Goal: Task Accomplishment & Management: Use online tool/utility

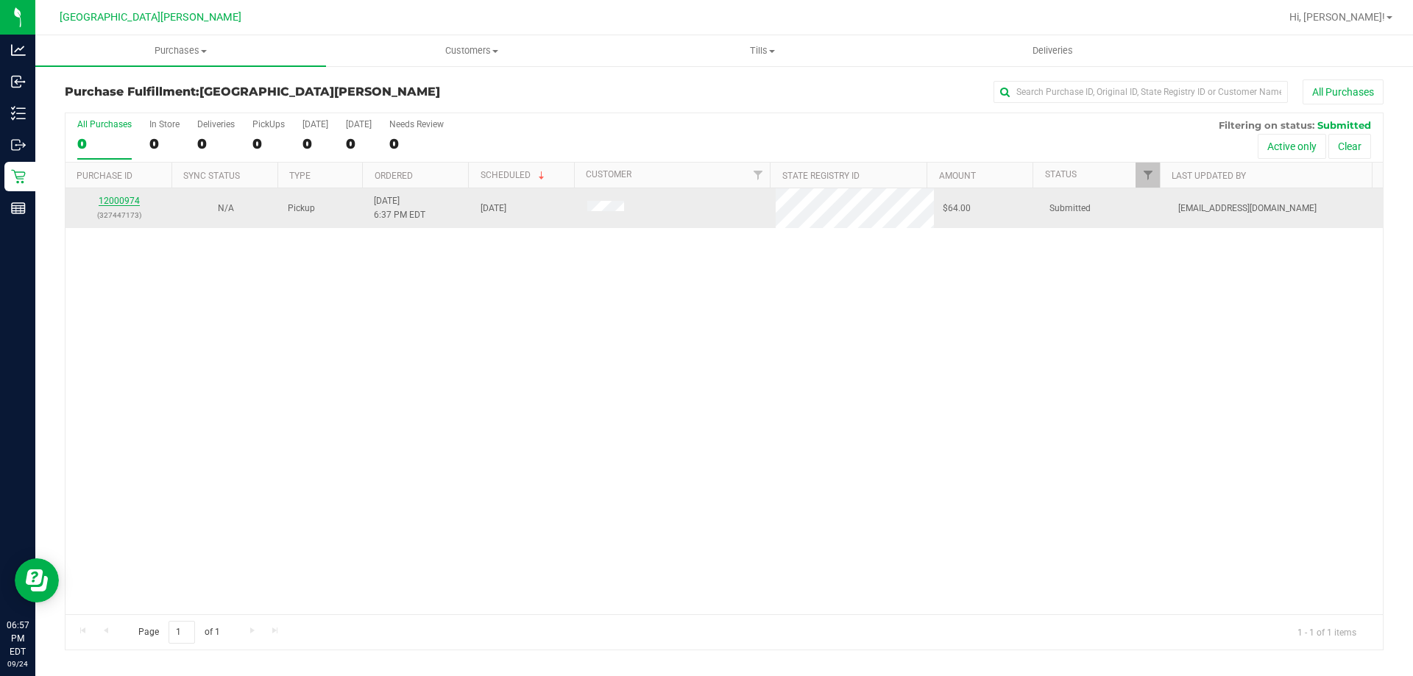
click at [132, 197] on link "12000974" at bounding box center [119, 201] width 41 height 10
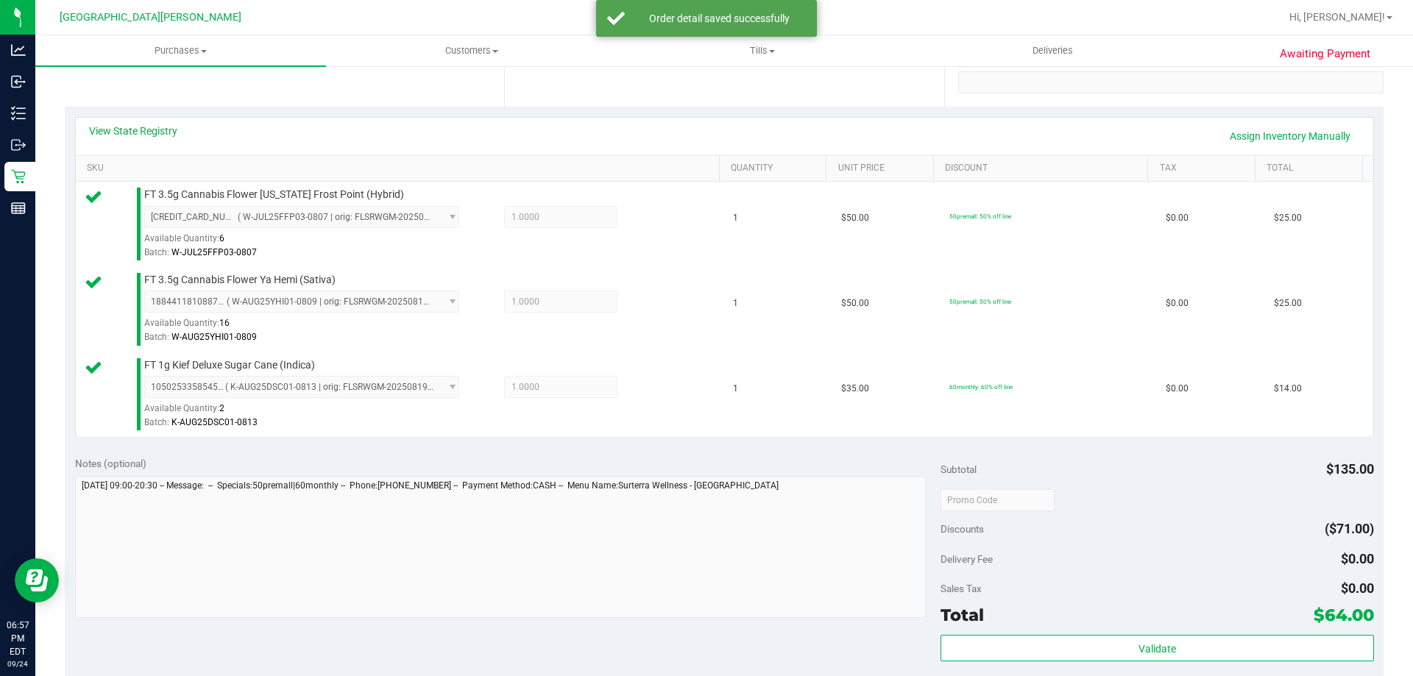
scroll to position [442, 0]
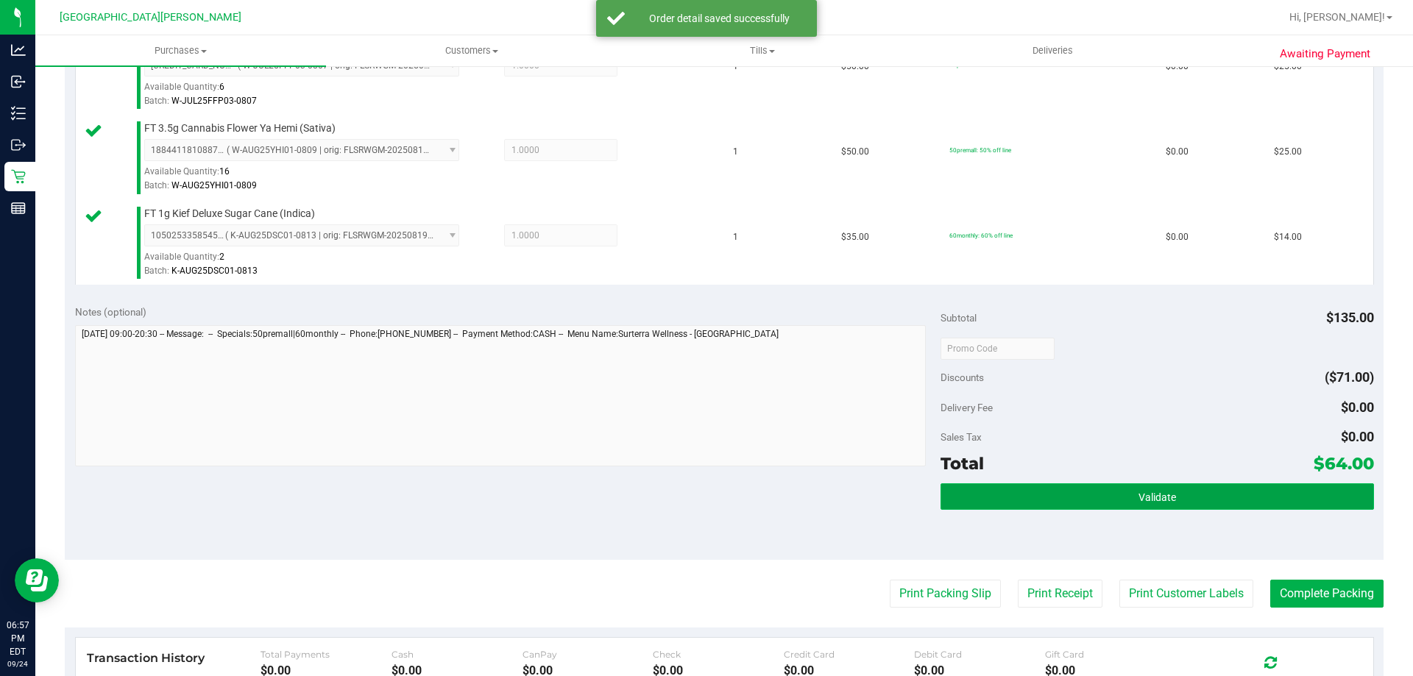
click at [1259, 488] on button "Validate" at bounding box center [1157, 497] width 433 height 26
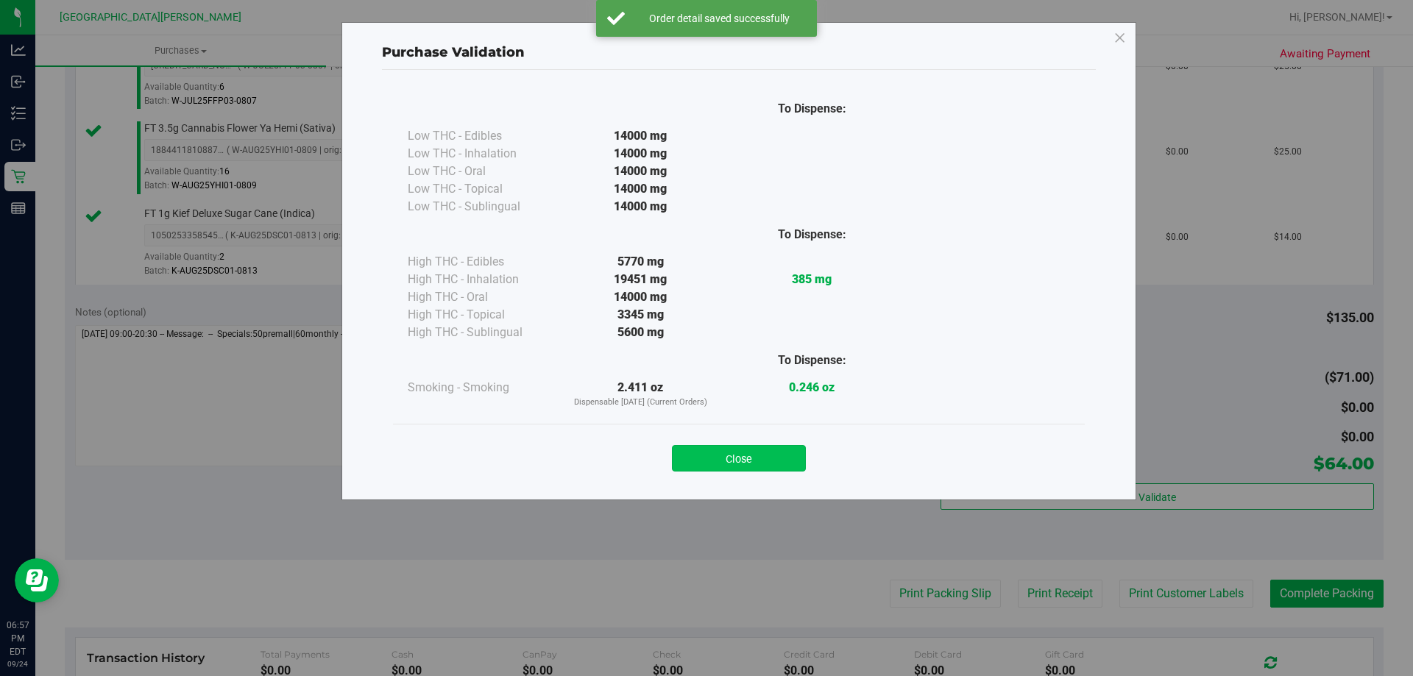
click at [786, 453] on button "Close" at bounding box center [739, 458] width 134 height 26
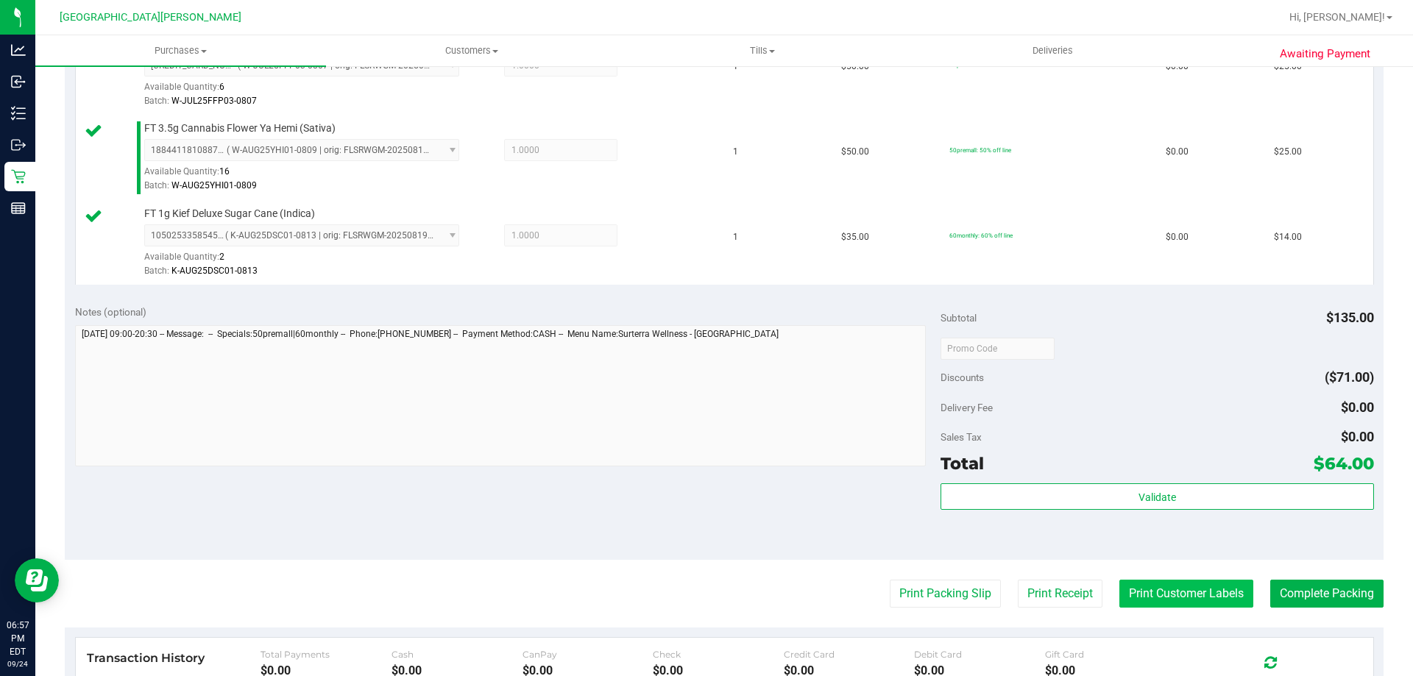
click at [1203, 584] on button "Print Customer Labels" at bounding box center [1187, 594] width 134 height 28
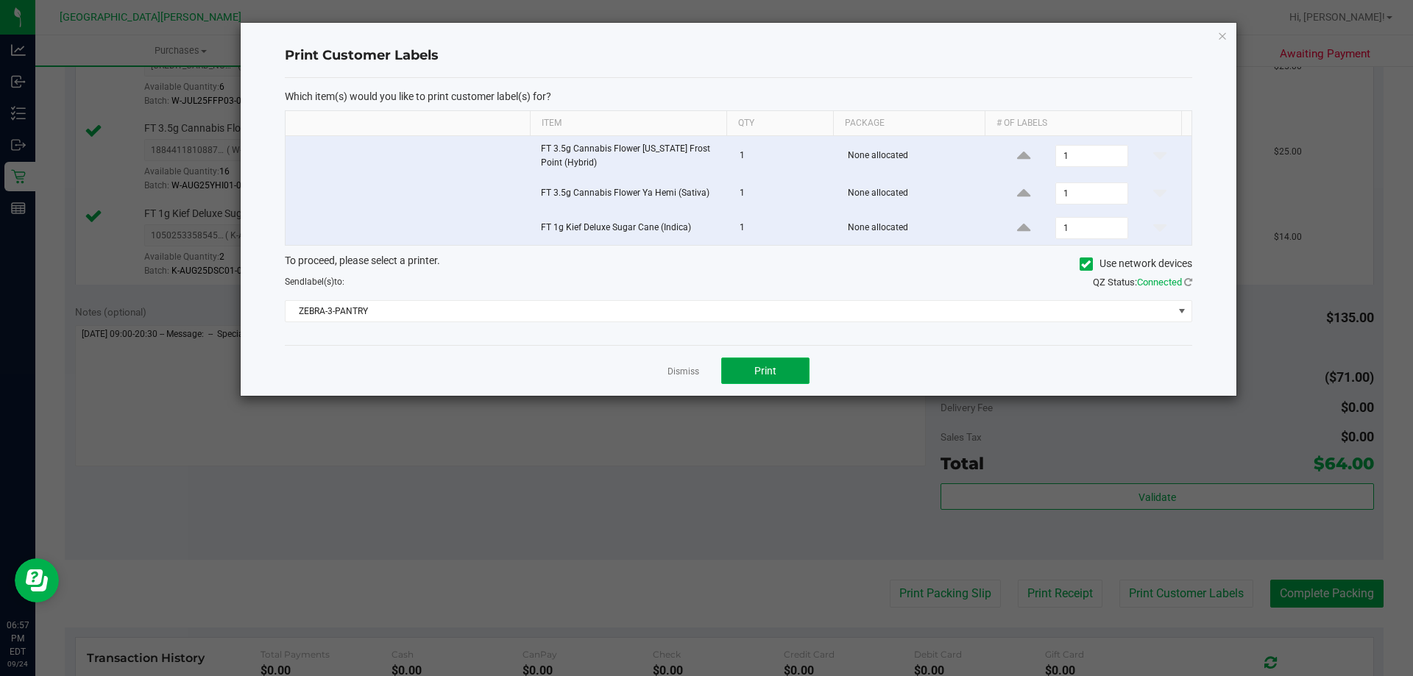
click at [781, 366] on button "Print" at bounding box center [765, 371] width 88 height 26
click at [689, 377] on link "Dismiss" at bounding box center [684, 372] width 32 height 13
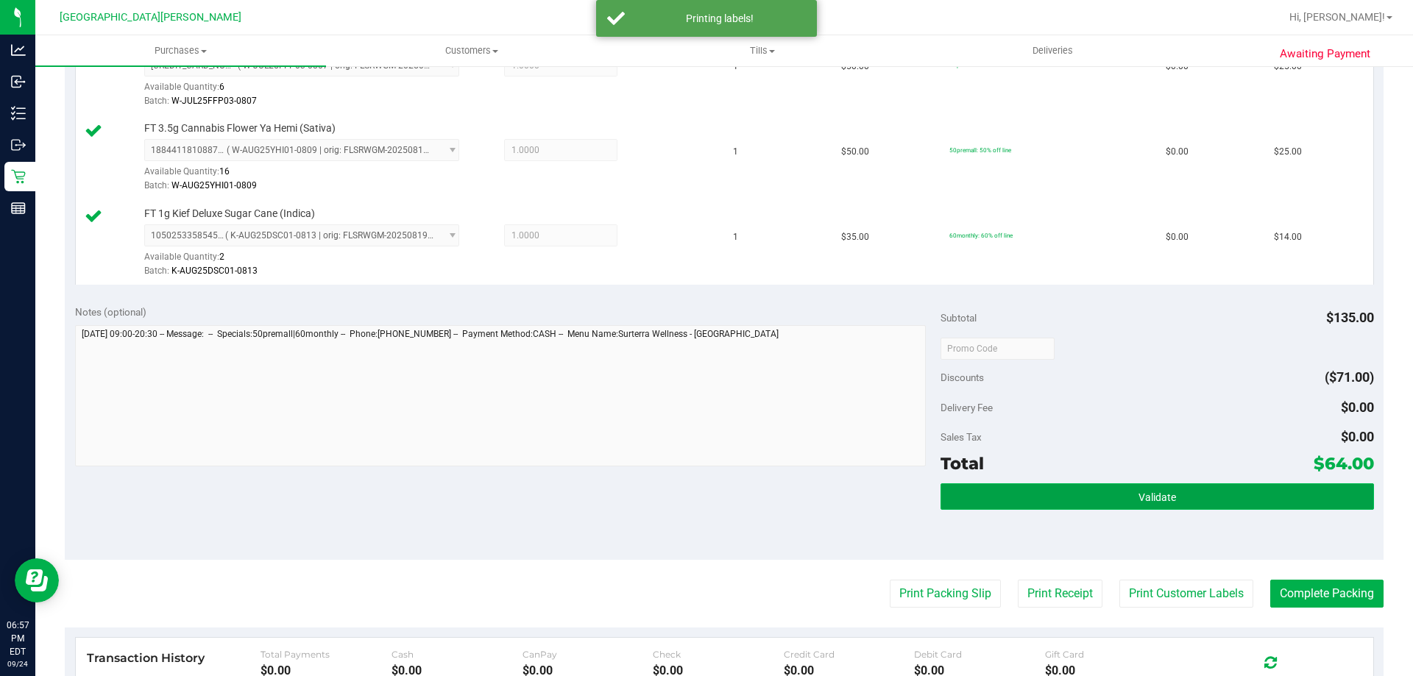
click at [1198, 502] on button "Validate" at bounding box center [1157, 497] width 433 height 26
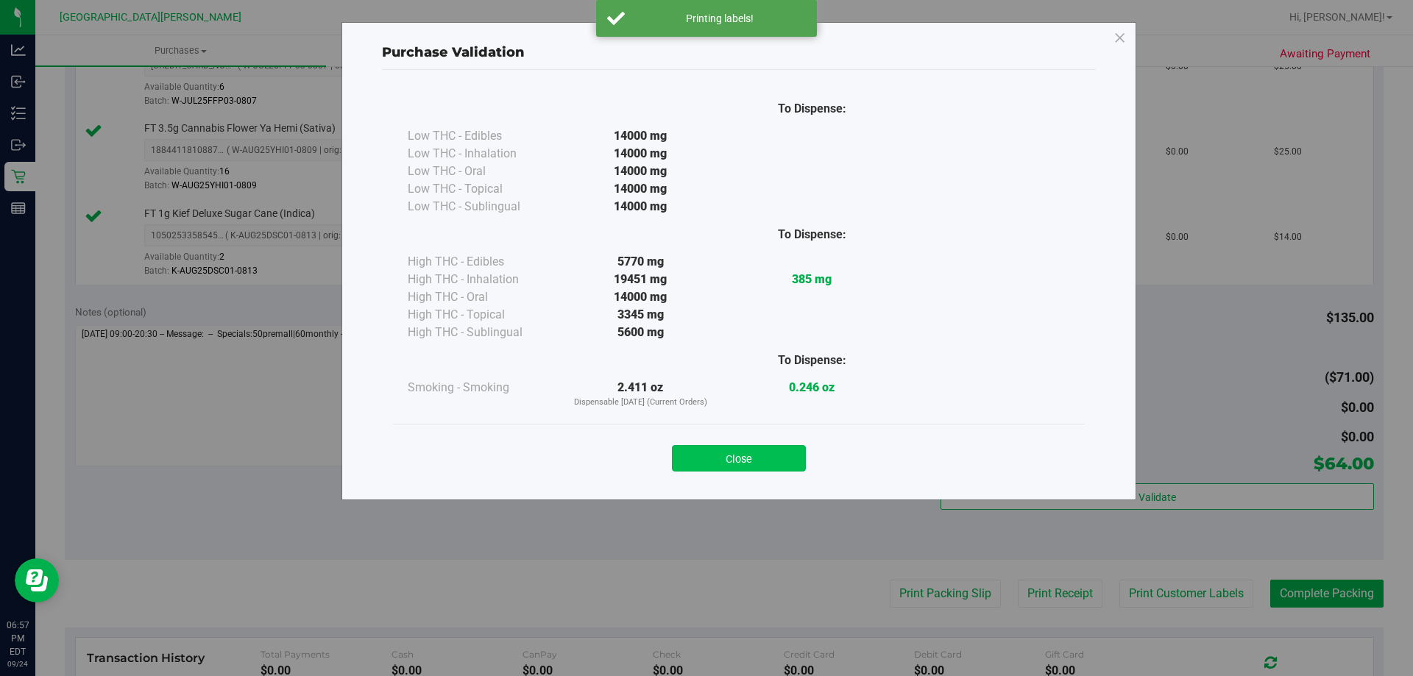
click at [767, 455] on button "Close" at bounding box center [739, 458] width 134 height 26
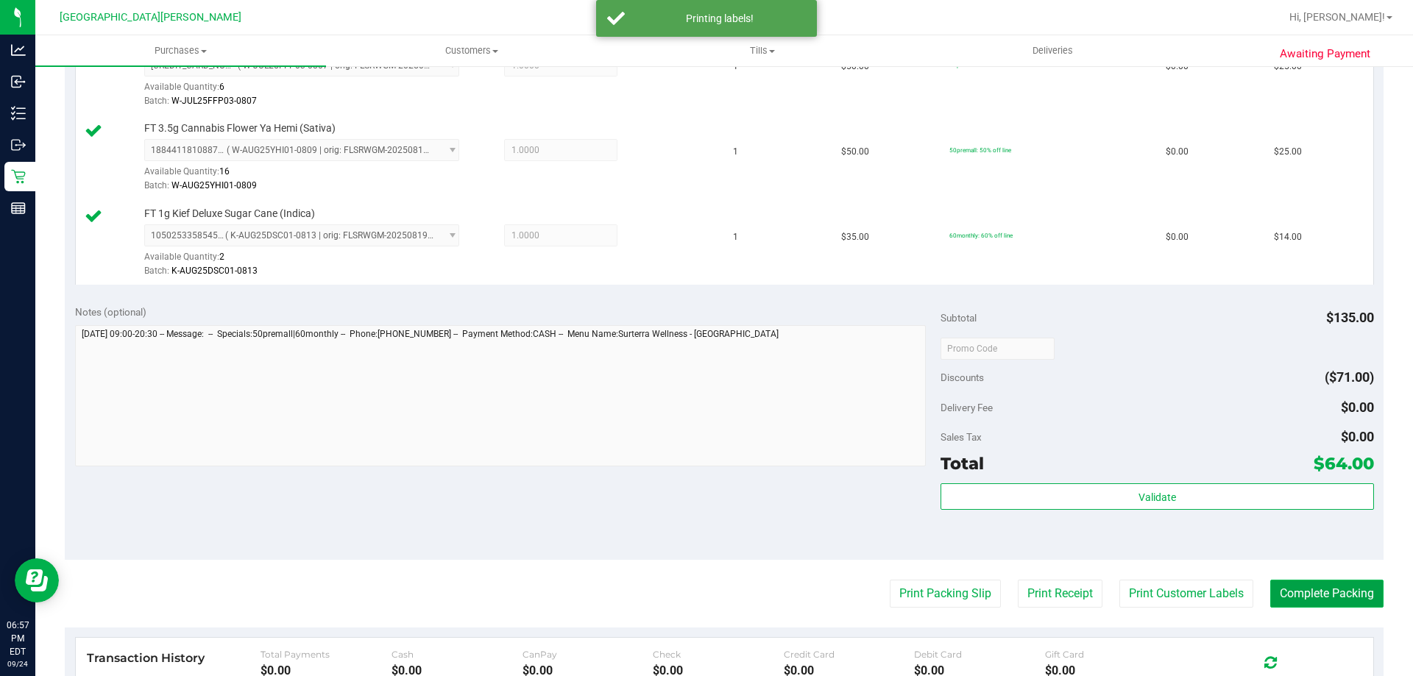
click at [1280, 591] on button "Complete Packing" at bounding box center [1327, 594] width 113 height 28
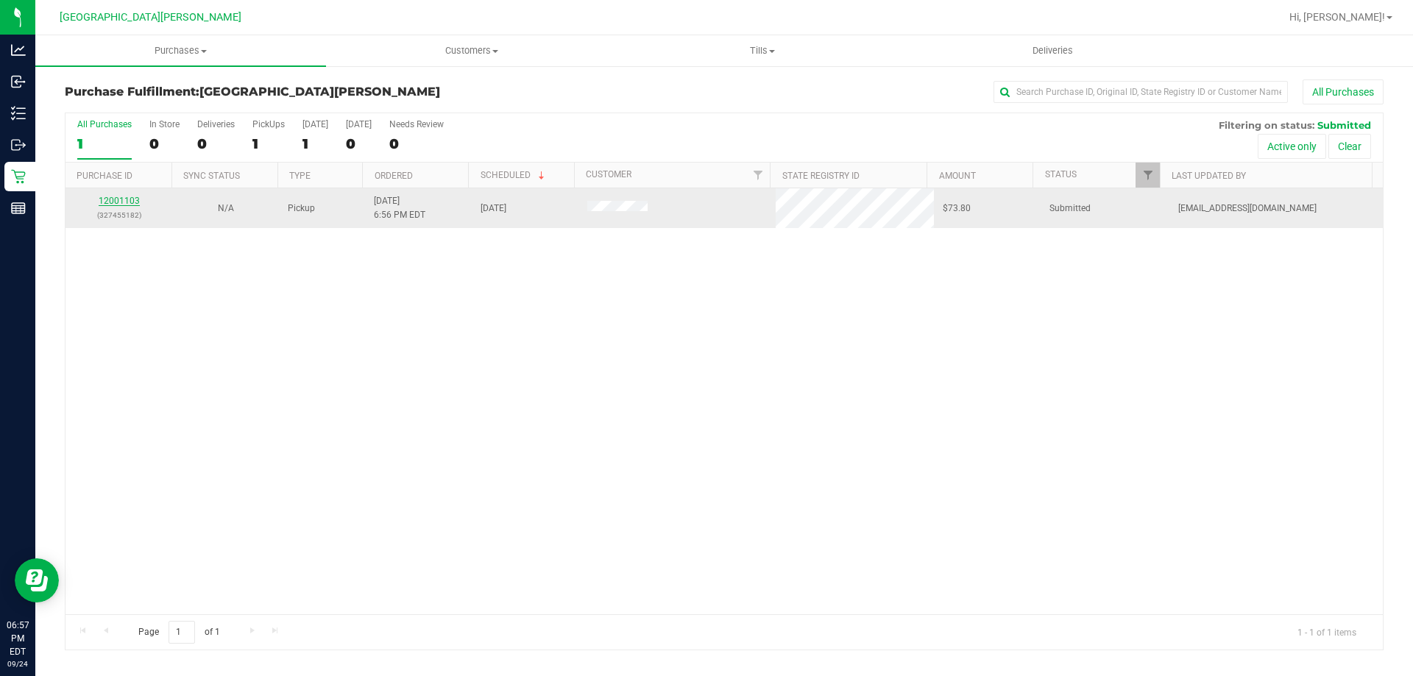
click at [127, 197] on link "12001103" at bounding box center [119, 201] width 41 height 10
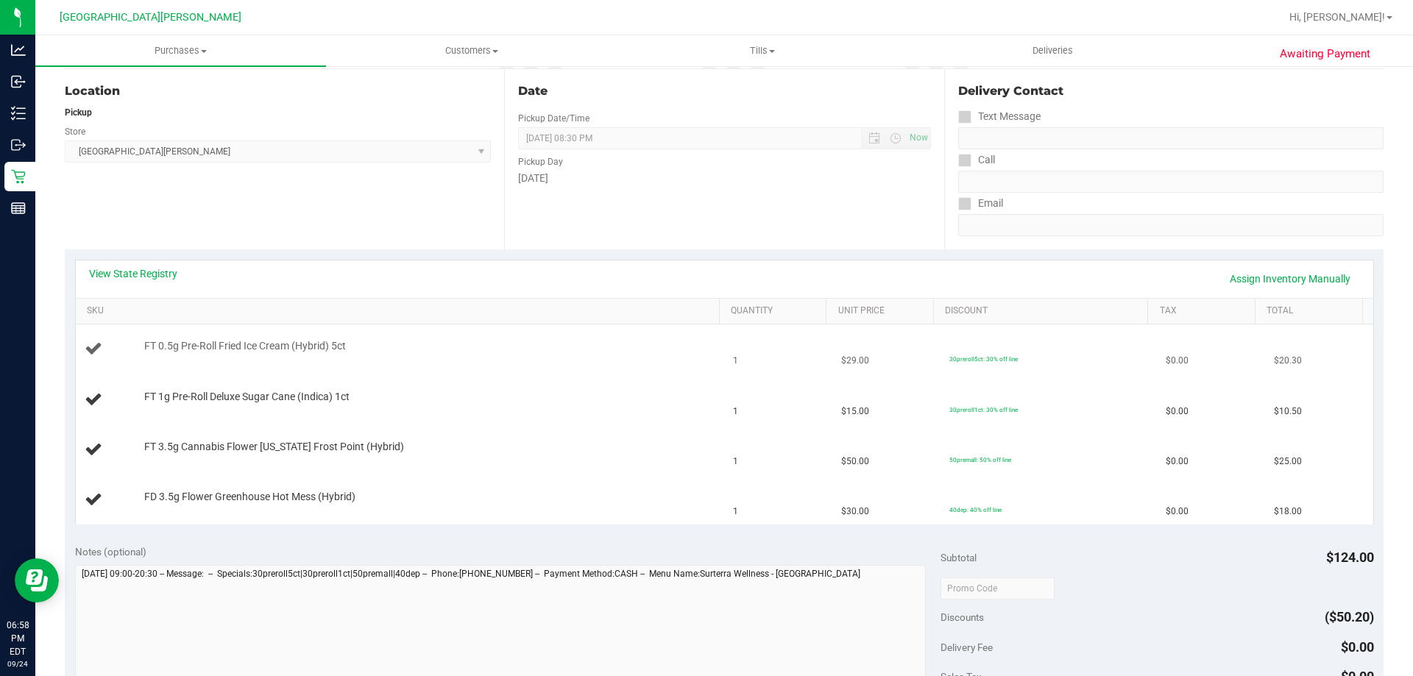
scroll to position [221, 0]
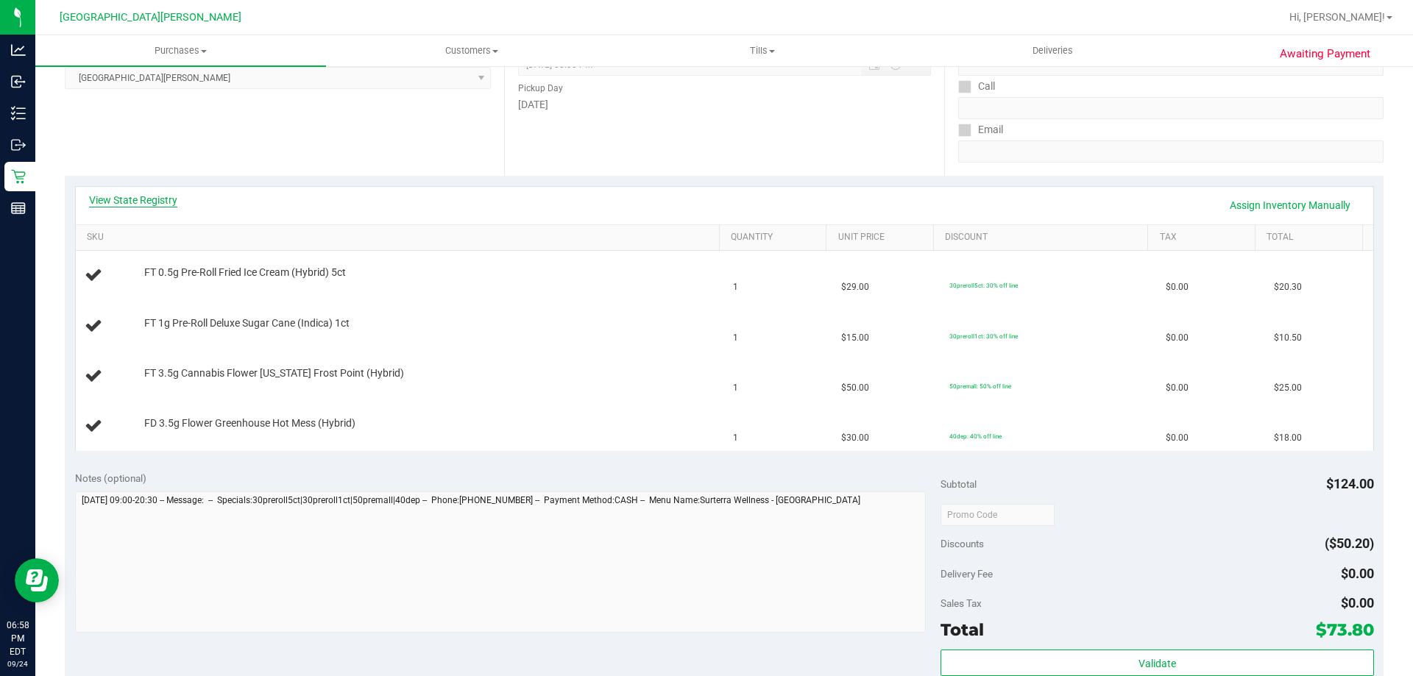
click at [146, 199] on link "View State Registry" at bounding box center [133, 200] width 88 height 15
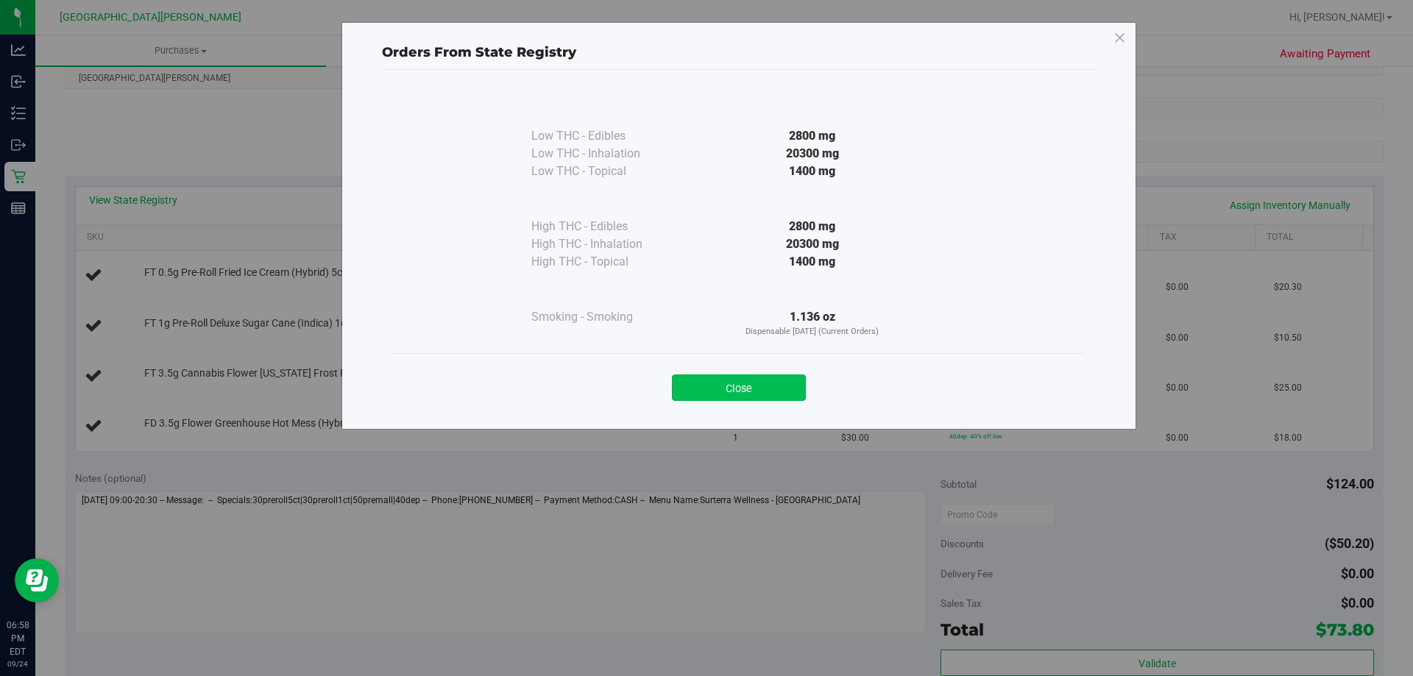
click at [716, 381] on button "Close" at bounding box center [739, 388] width 134 height 26
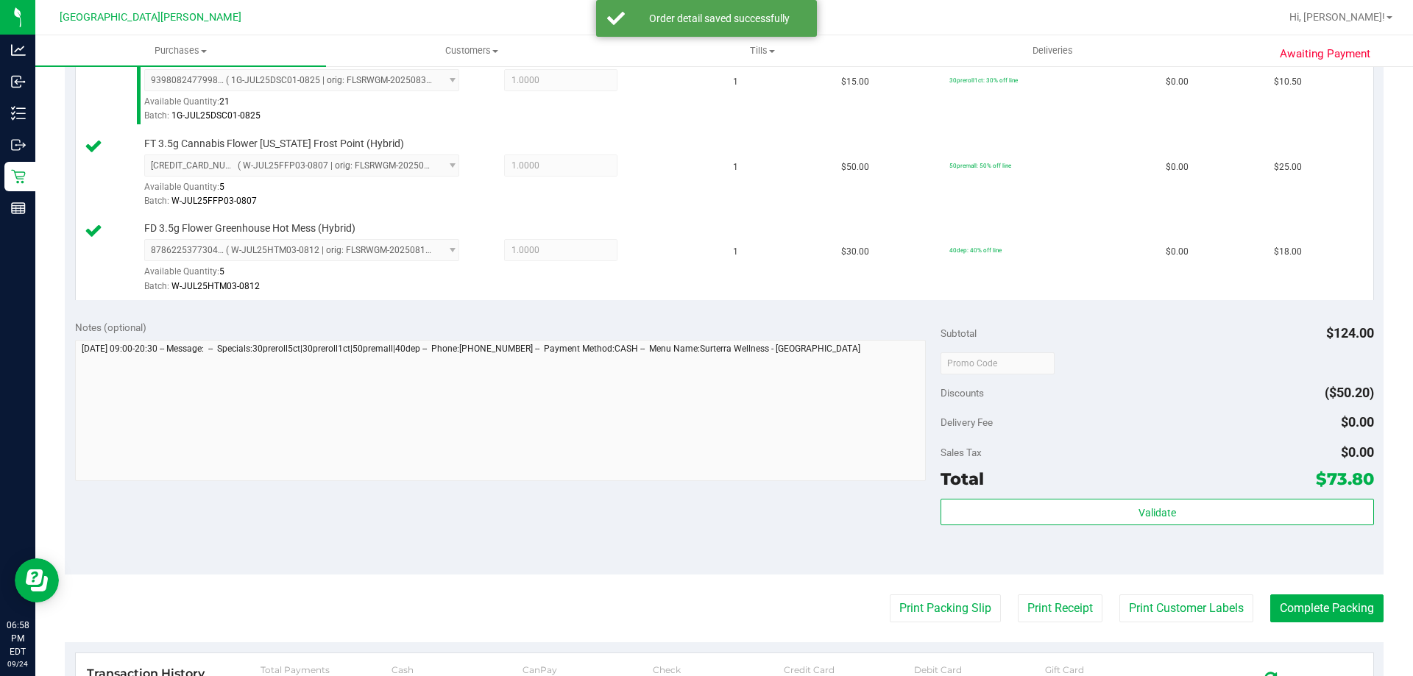
scroll to position [515, 0]
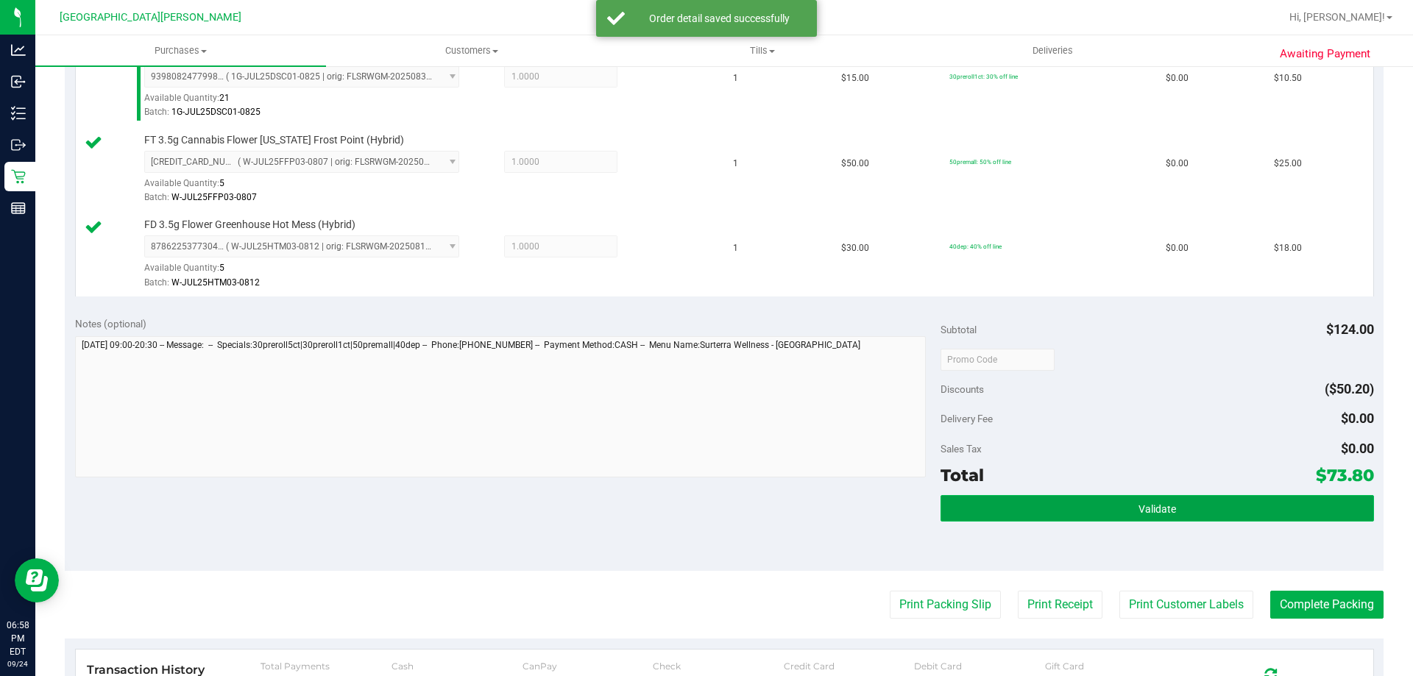
click at [1213, 511] on button "Validate" at bounding box center [1157, 508] width 433 height 26
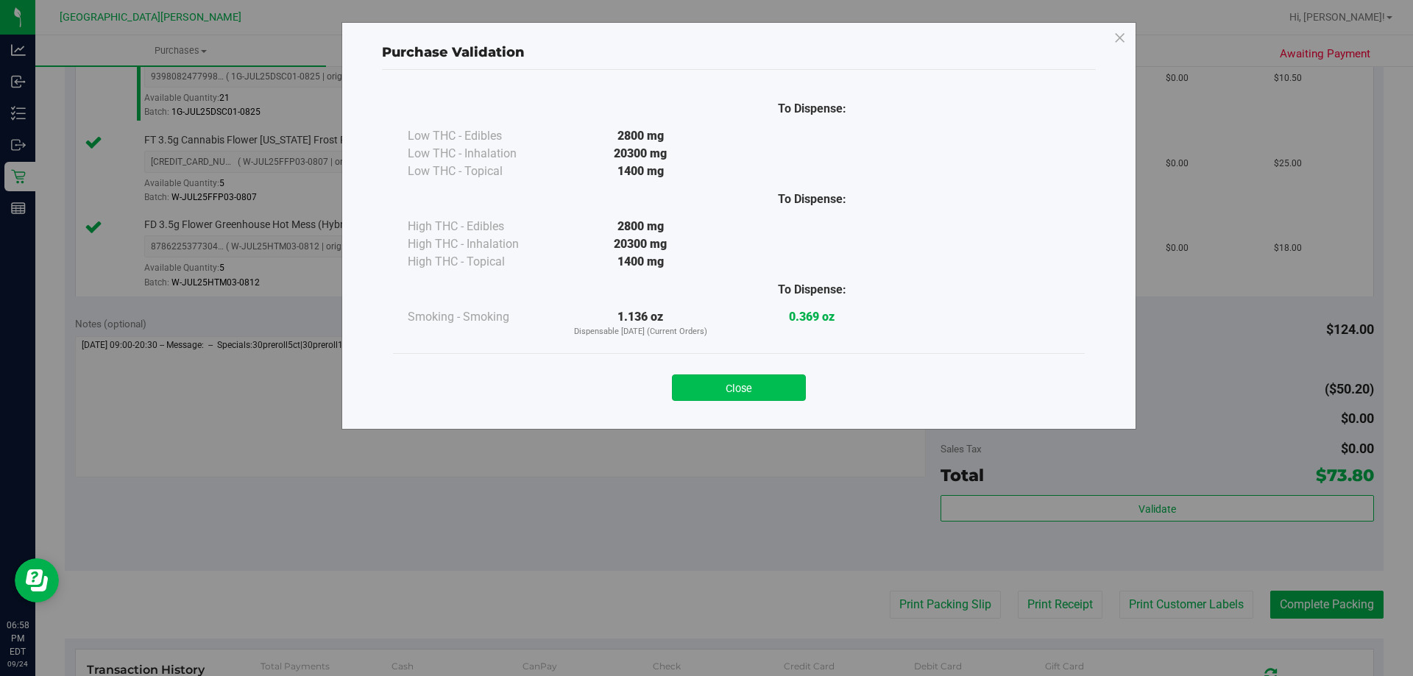
click at [786, 388] on button "Close" at bounding box center [739, 388] width 134 height 26
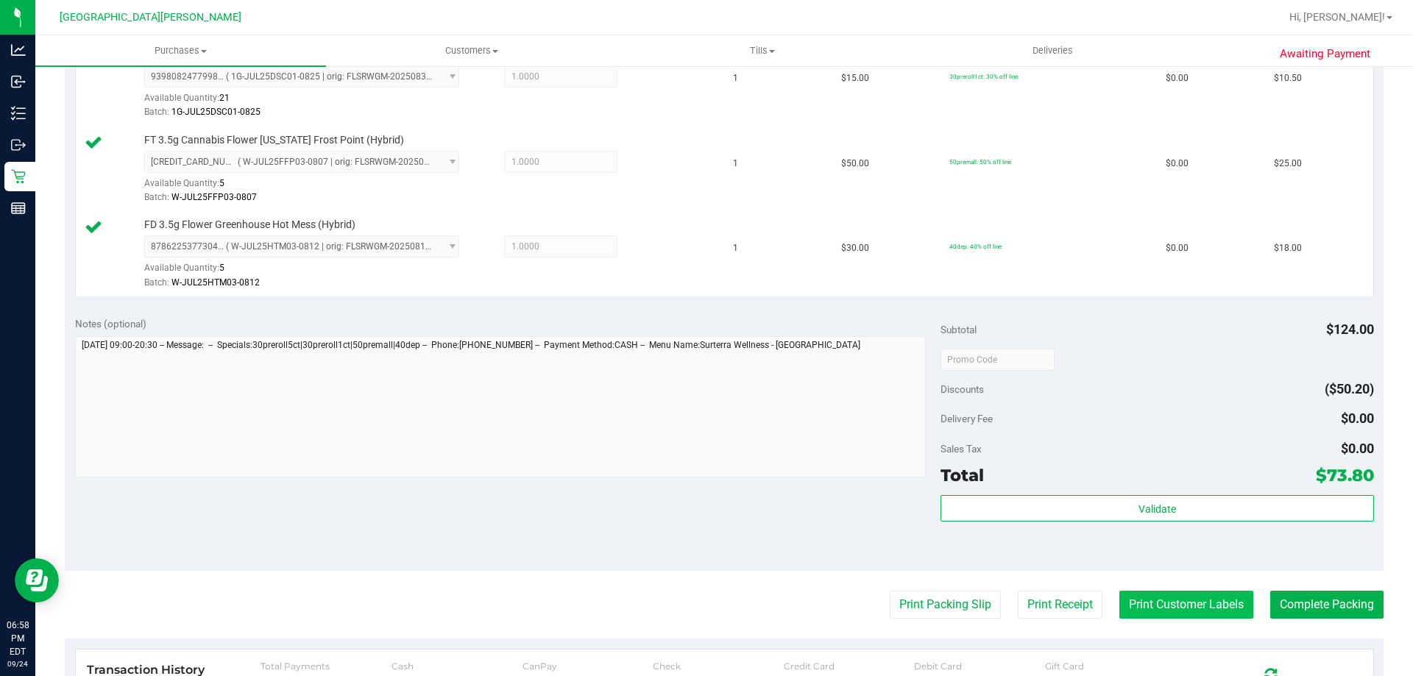
click at [1179, 597] on button "Print Customer Labels" at bounding box center [1187, 605] width 134 height 28
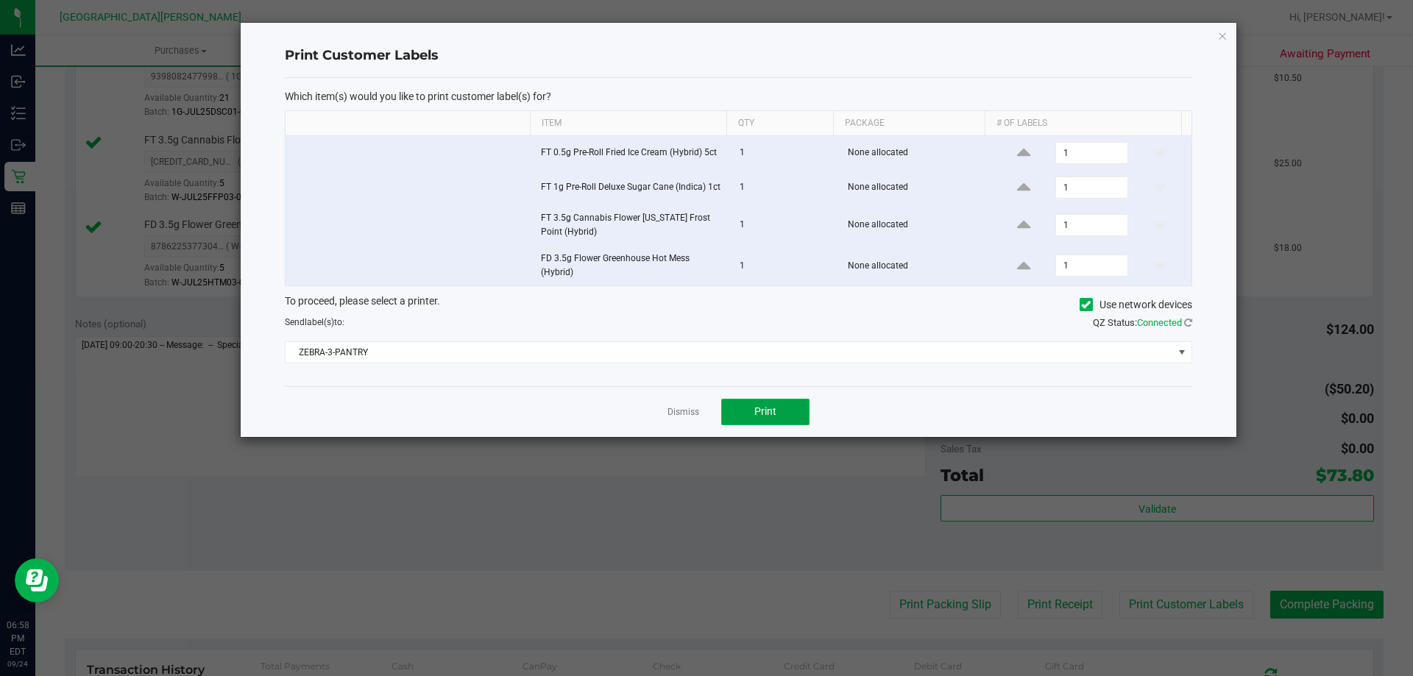
click at [756, 405] on button "Print" at bounding box center [765, 412] width 88 height 26
click at [681, 414] on link "Dismiss" at bounding box center [684, 412] width 32 height 13
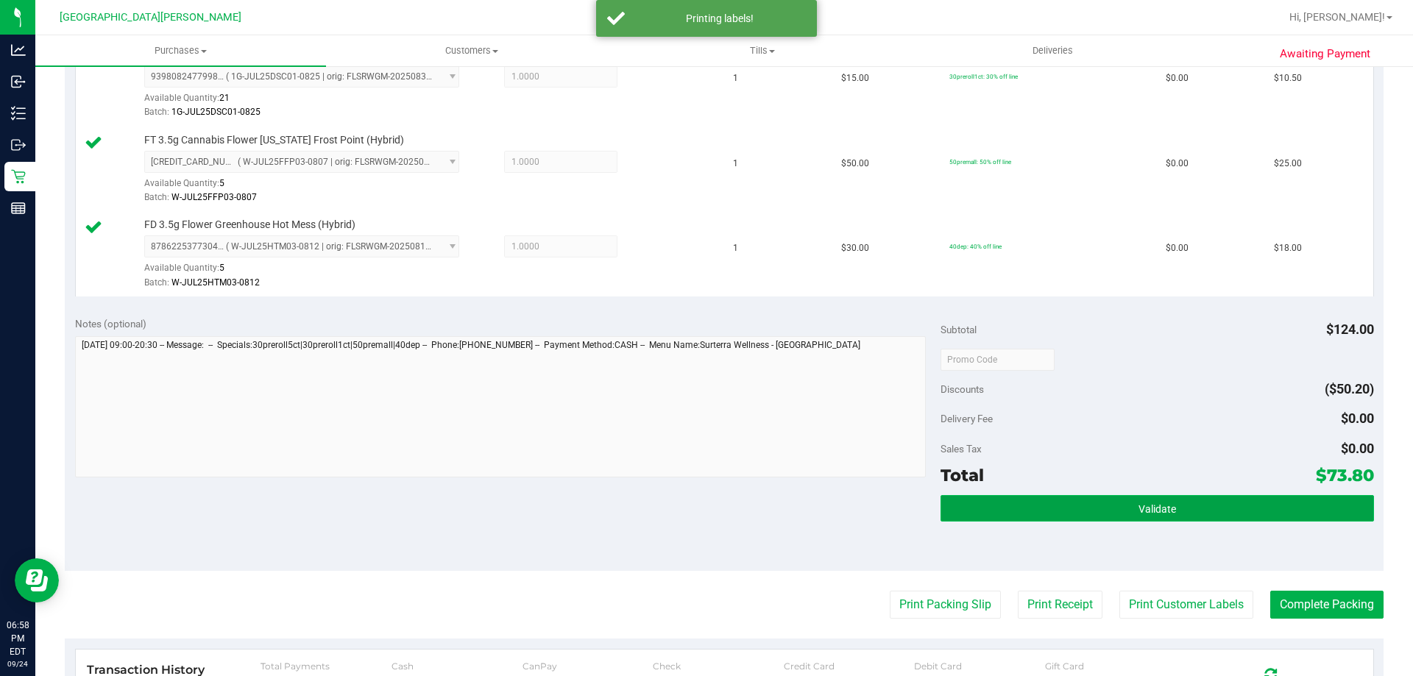
click at [1123, 508] on button "Validate" at bounding box center [1157, 508] width 433 height 26
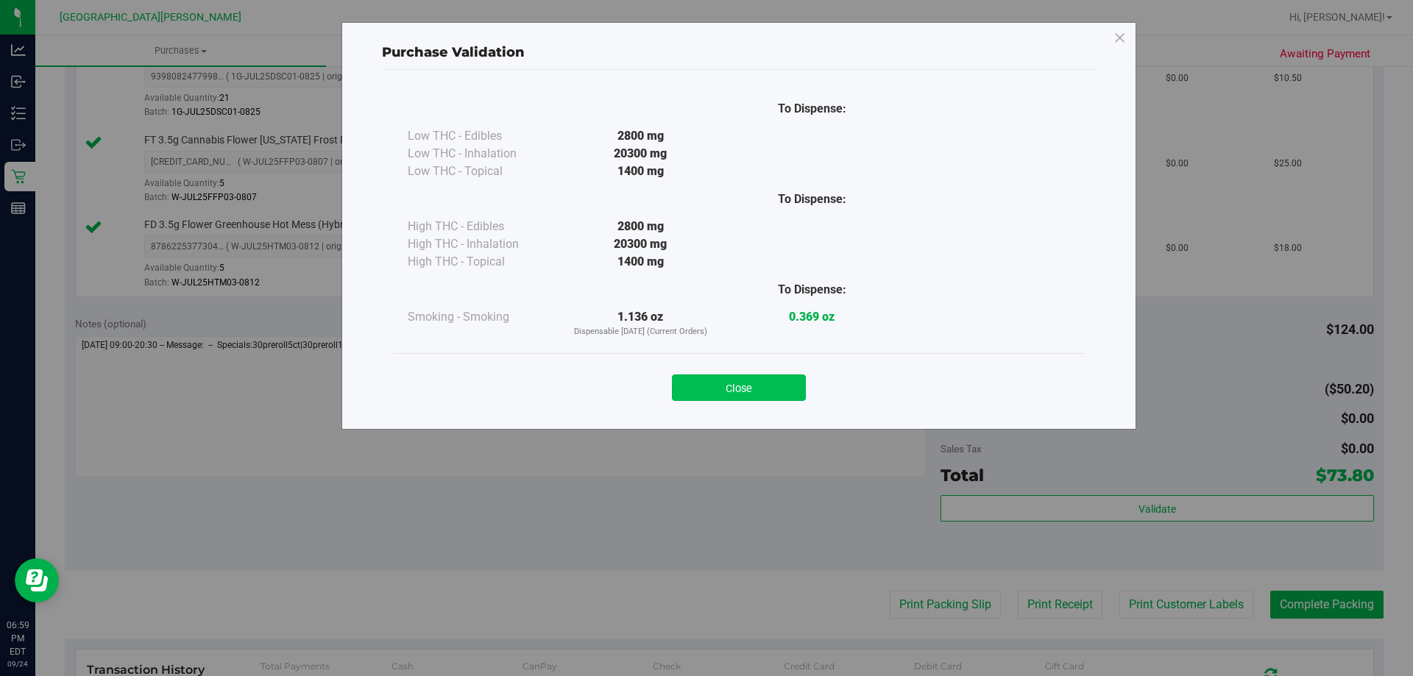
click at [777, 378] on button "Close" at bounding box center [739, 388] width 134 height 26
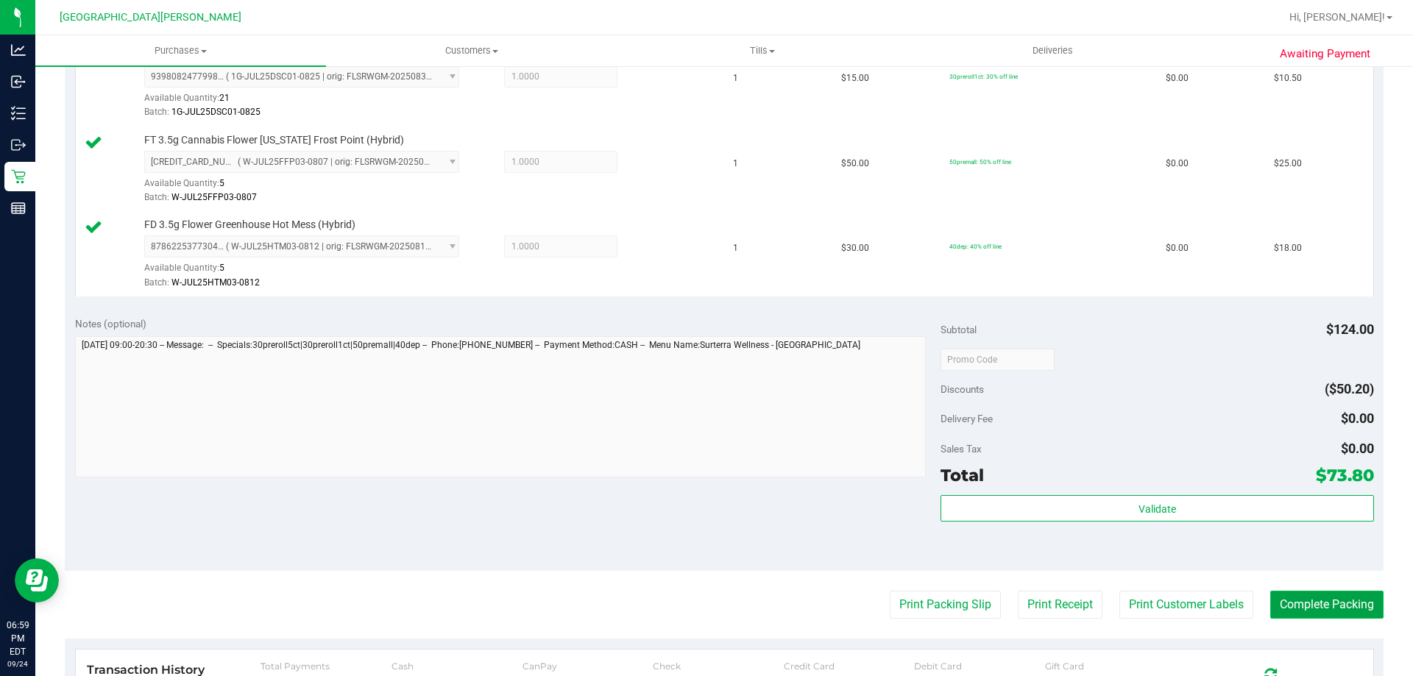
click at [1340, 604] on button "Complete Packing" at bounding box center [1327, 605] width 113 height 28
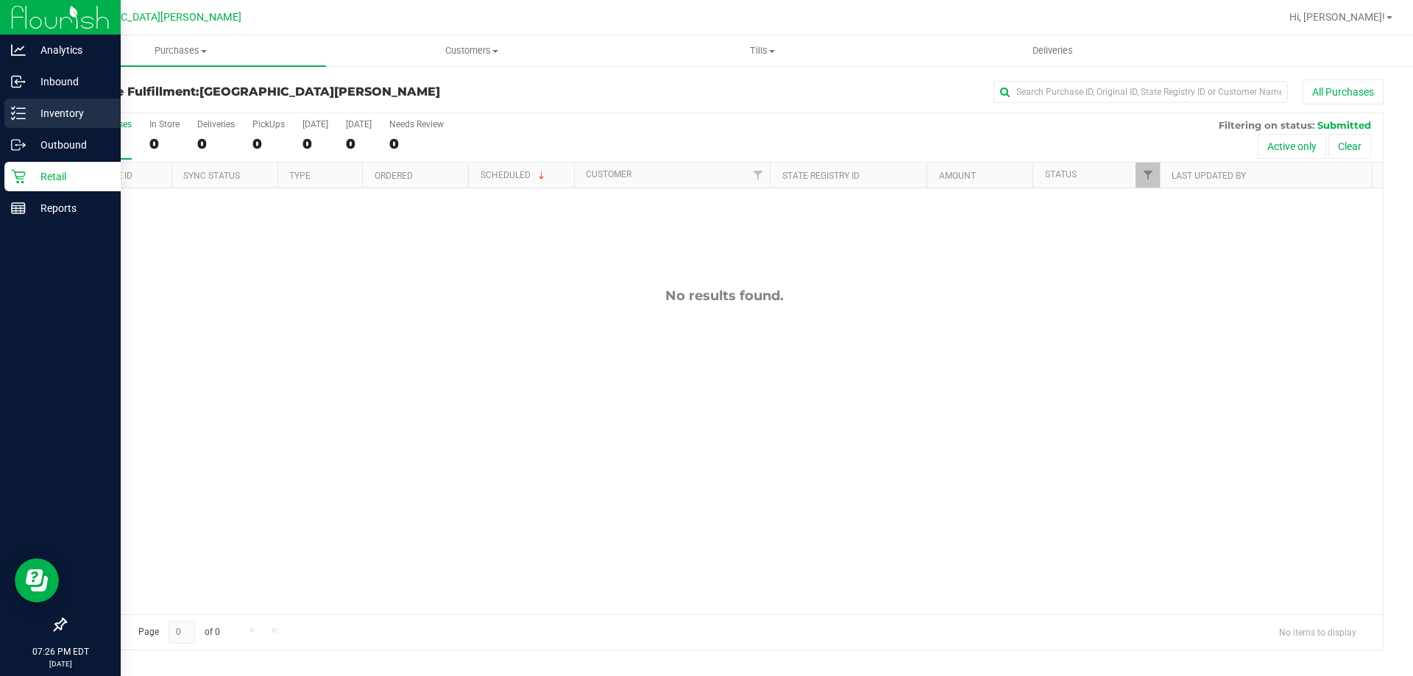
click at [70, 108] on p "Inventory" at bounding box center [70, 114] width 88 height 18
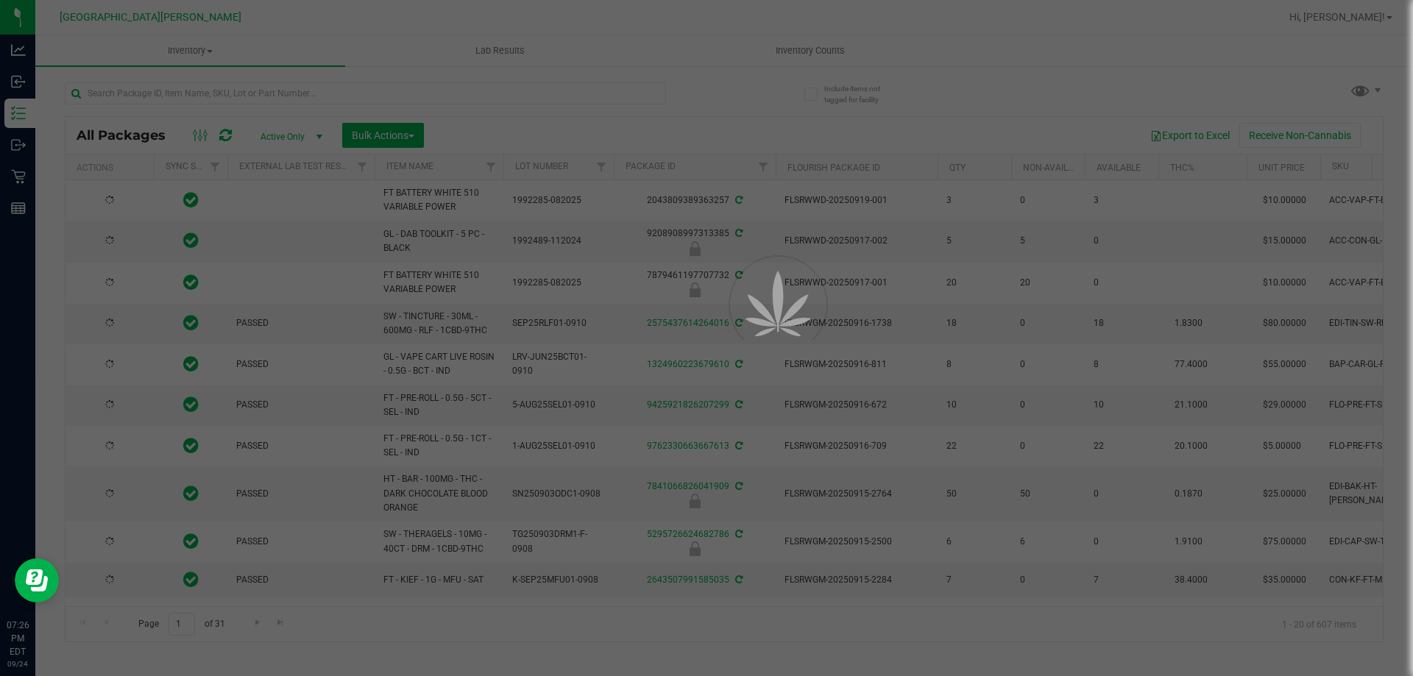
click at [140, 100] on div at bounding box center [706, 338] width 1413 height 676
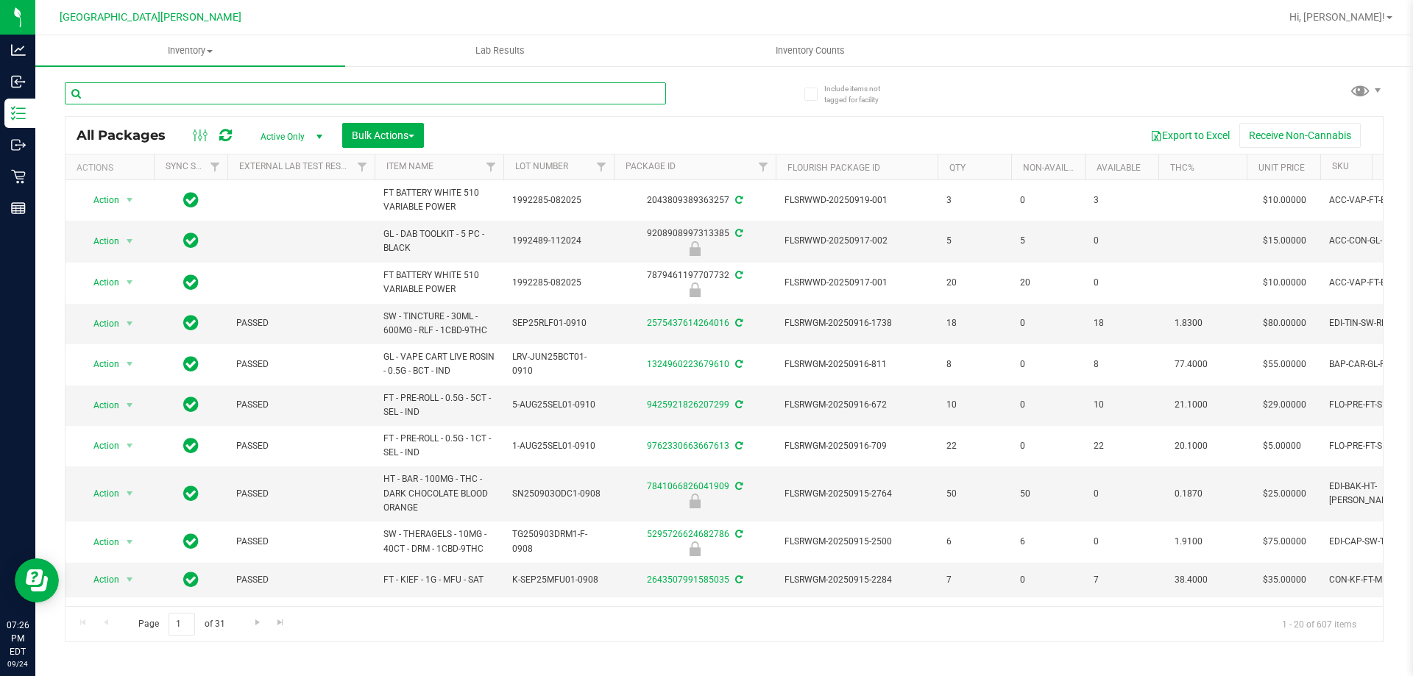
click at [141, 93] on input "text" at bounding box center [365, 93] width 601 height 22
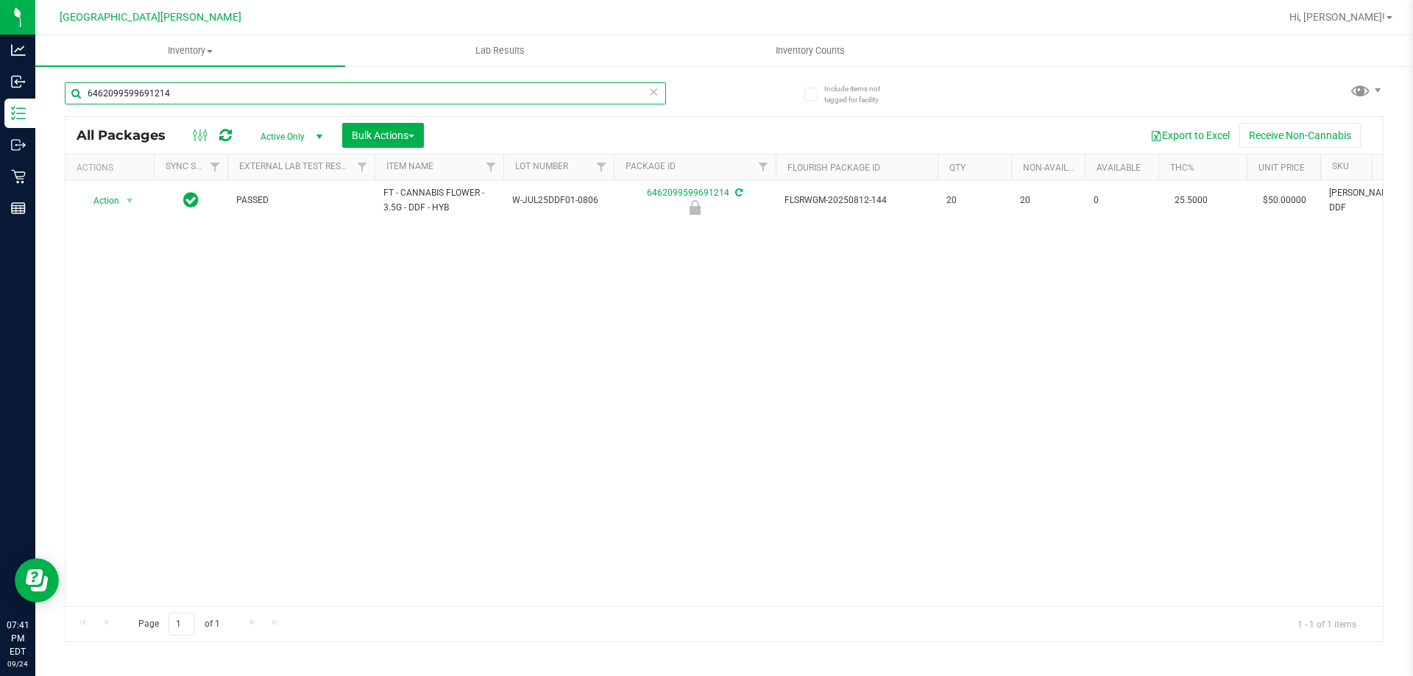
type input "6462099599691214"
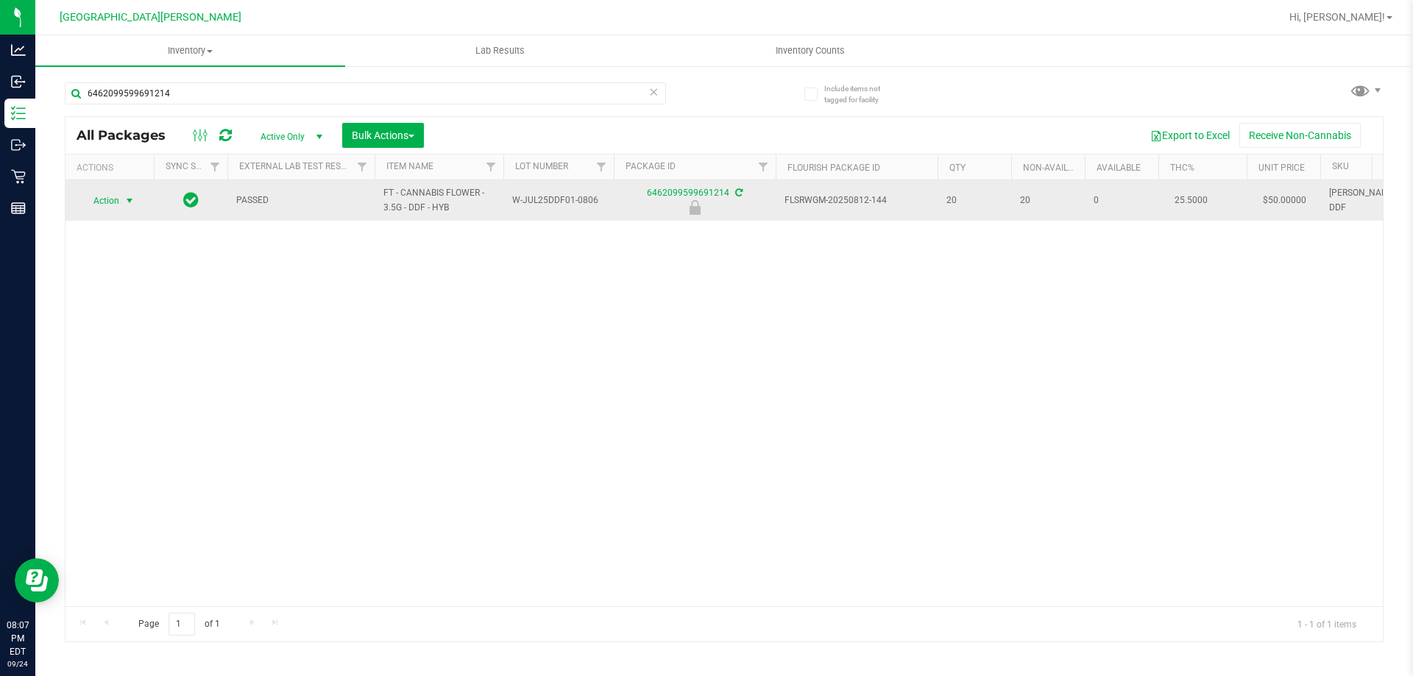
click at [107, 203] on span "Action" at bounding box center [100, 201] width 40 height 21
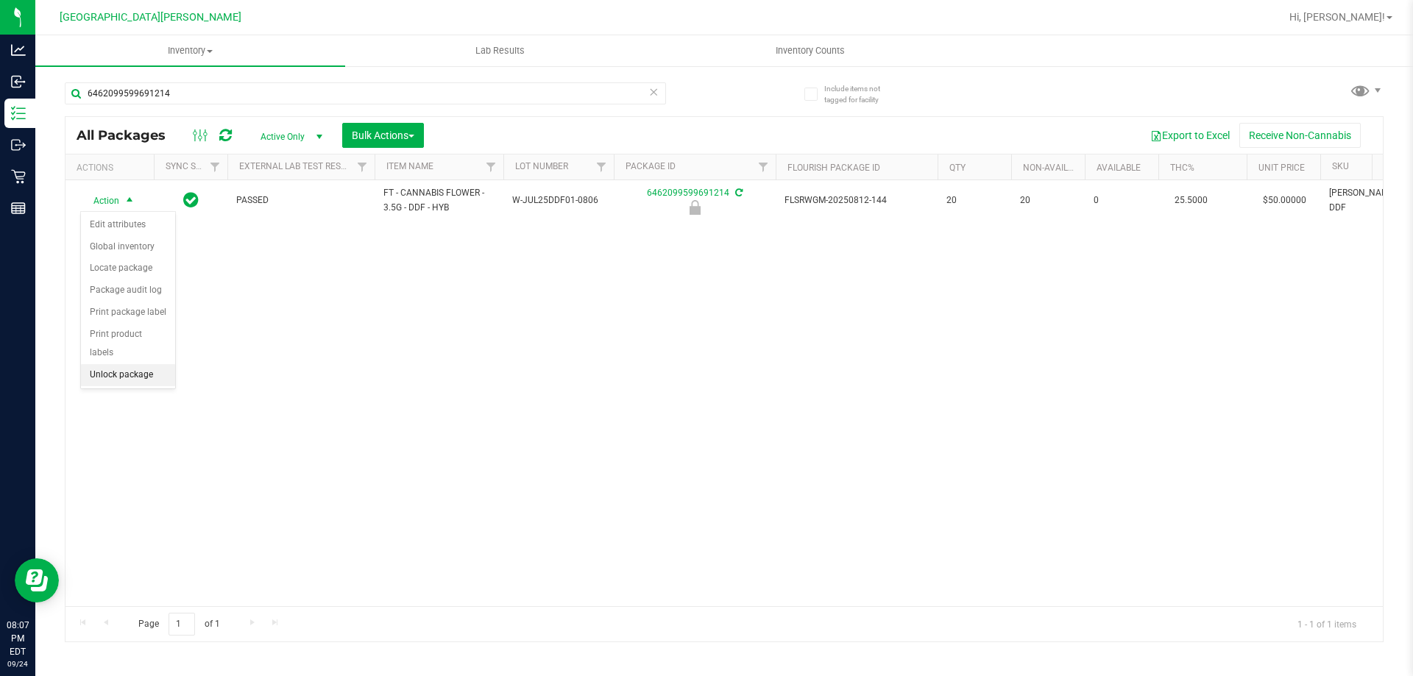
click at [115, 364] on li "Unlock package" at bounding box center [128, 375] width 94 height 22
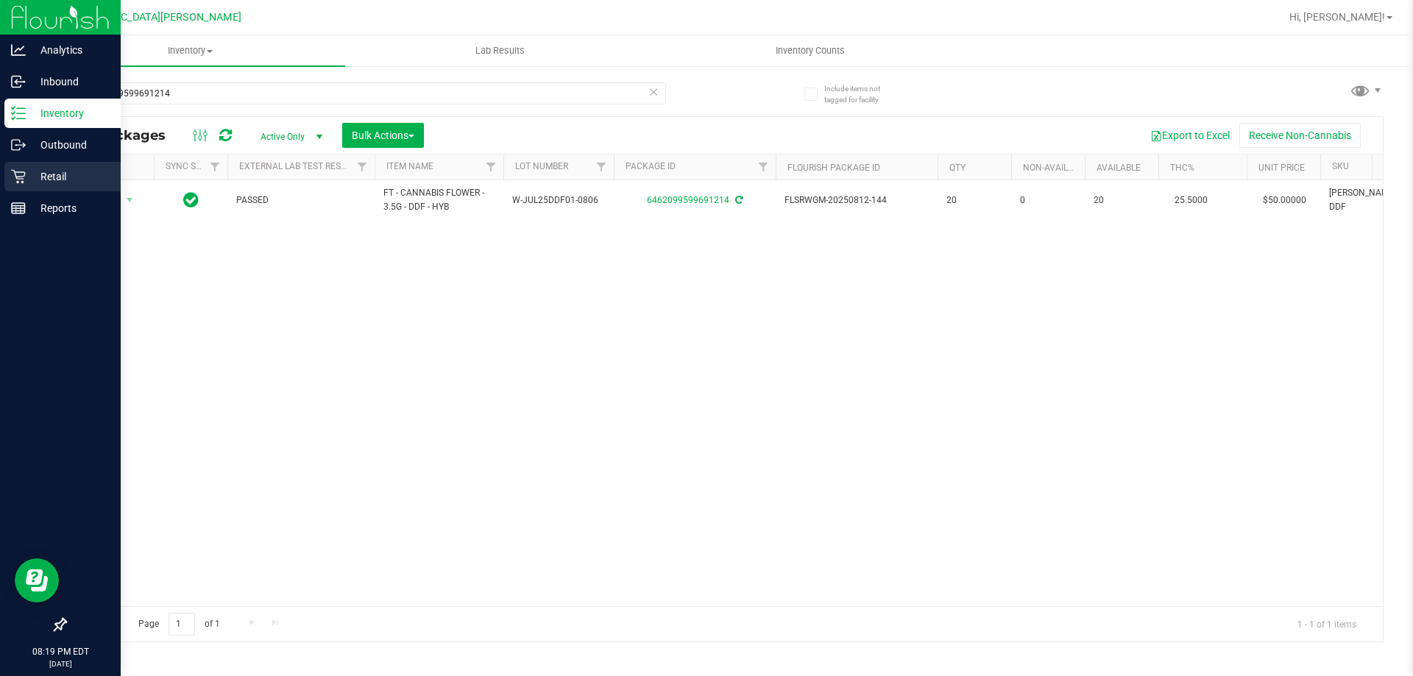
click at [51, 172] on p "Retail" at bounding box center [70, 177] width 88 height 18
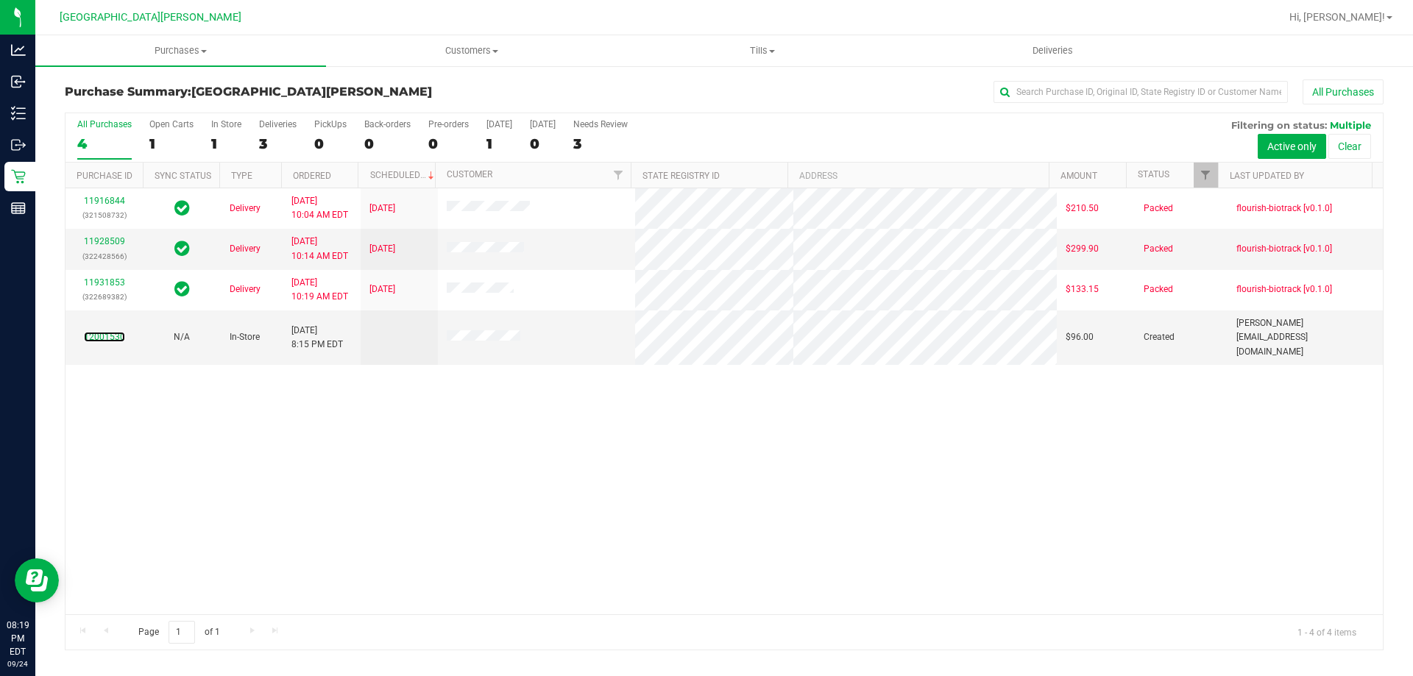
click at [102, 333] on link "12001530" at bounding box center [104, 337] width 41 height 10
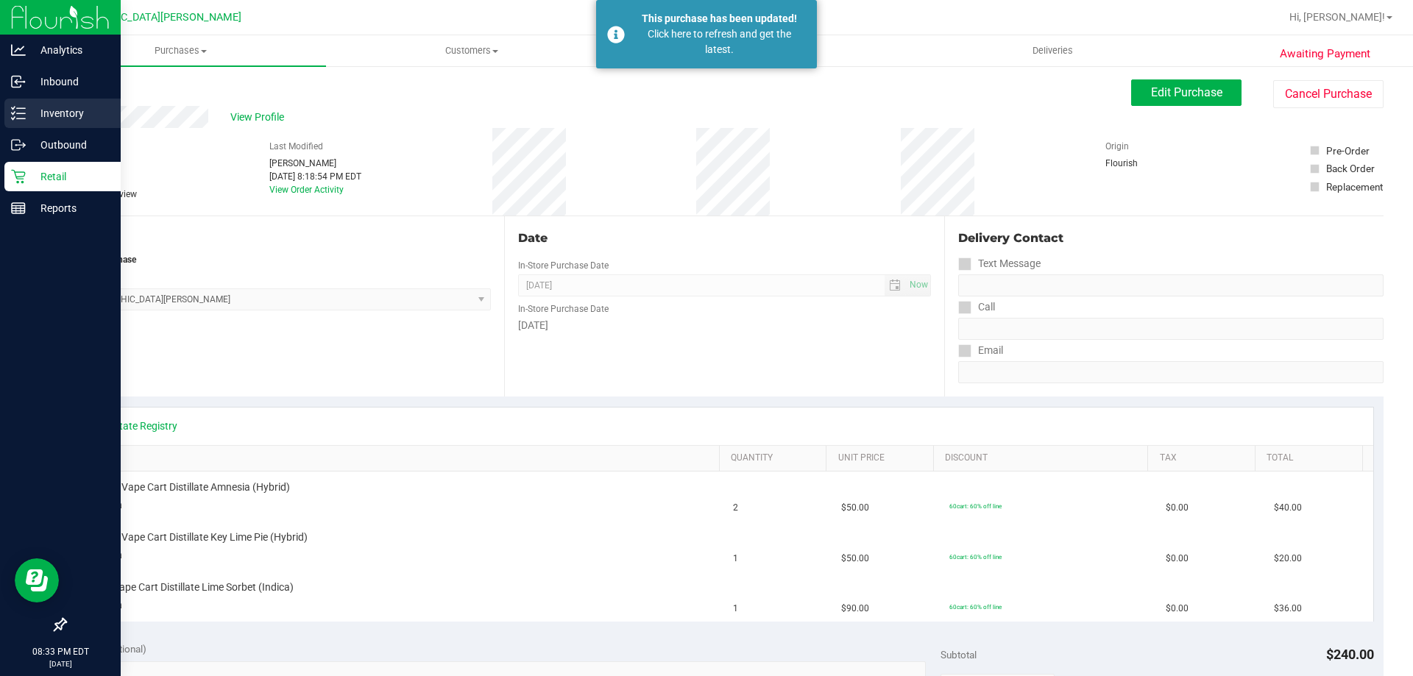
click at [54, 121] on p "Inventory" at bounding box center [70, 114] width 88 height 18
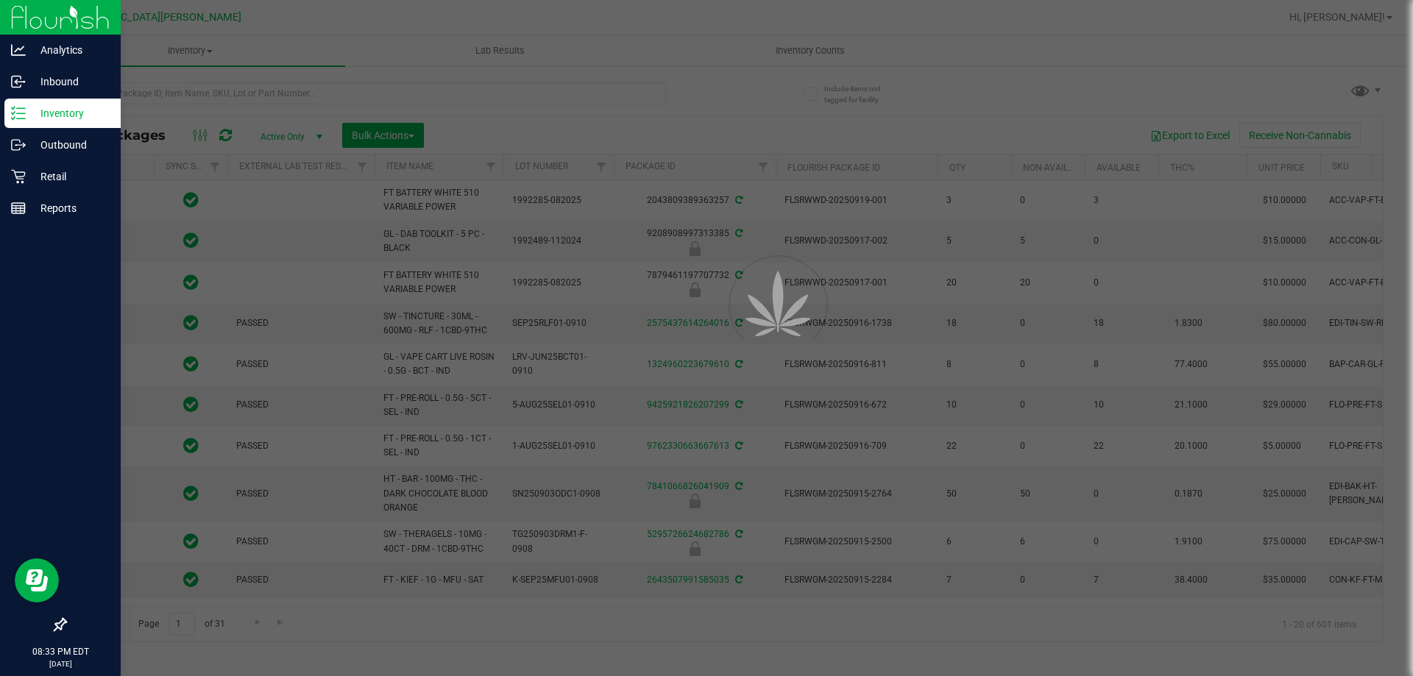
click at [822, 46] on div at bounding box center [706, 338] width 1413 height 676
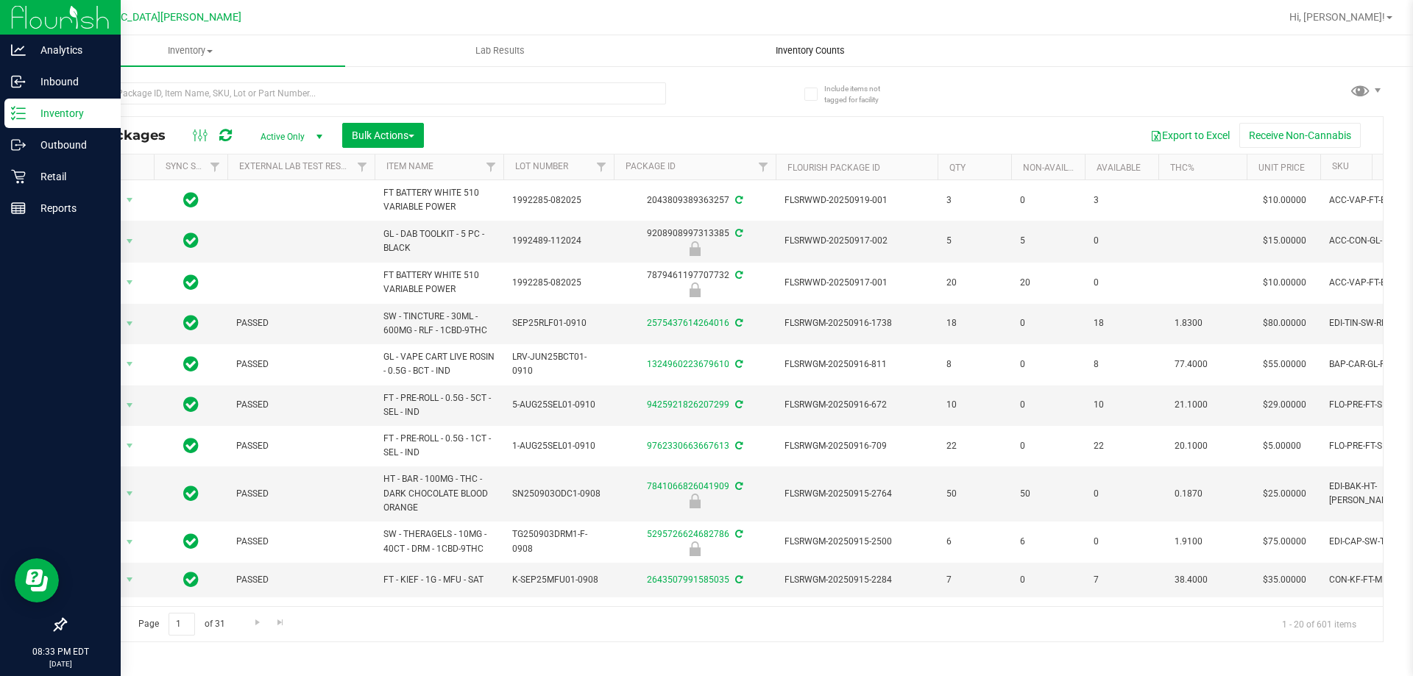
click at [816, 52] on span "Inventory Counts" at bounding box center [810, 50] width 109 height 13
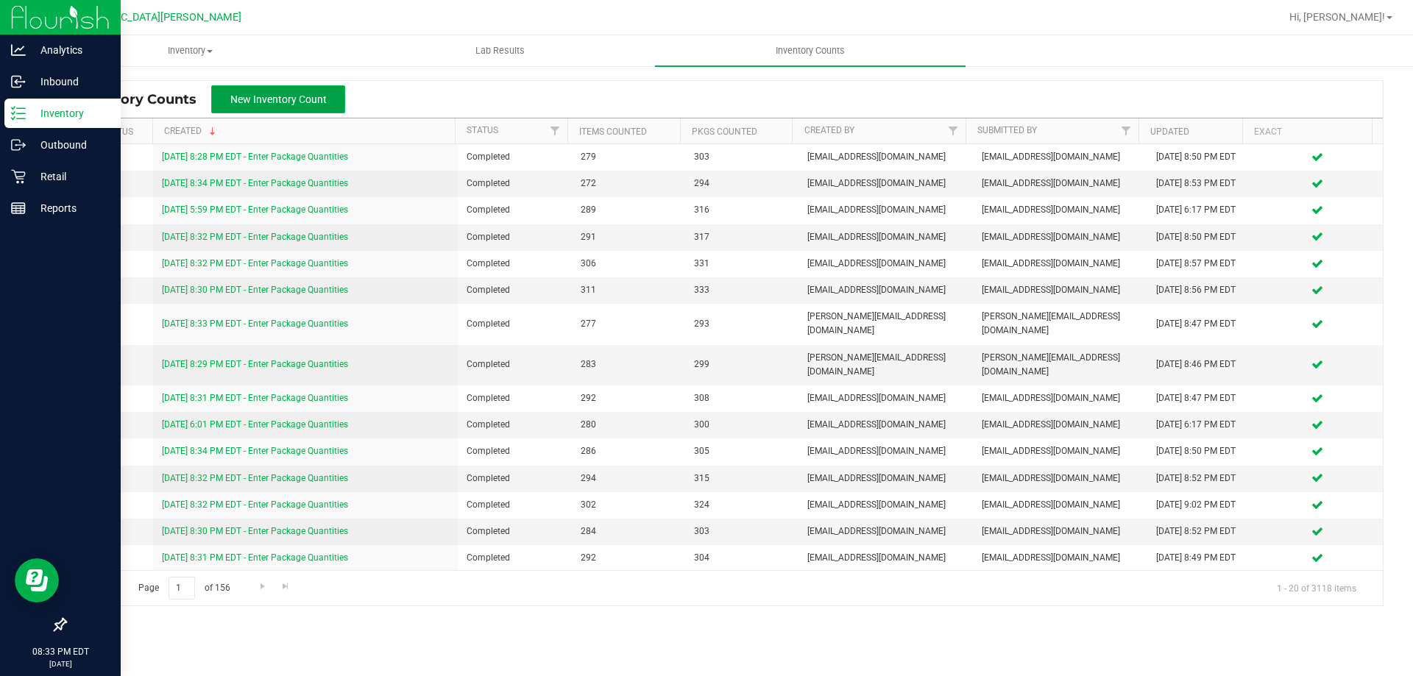
click at [246, 88] on button "New Inventory Count" at bounding box center [278, 99] width 134 height 28
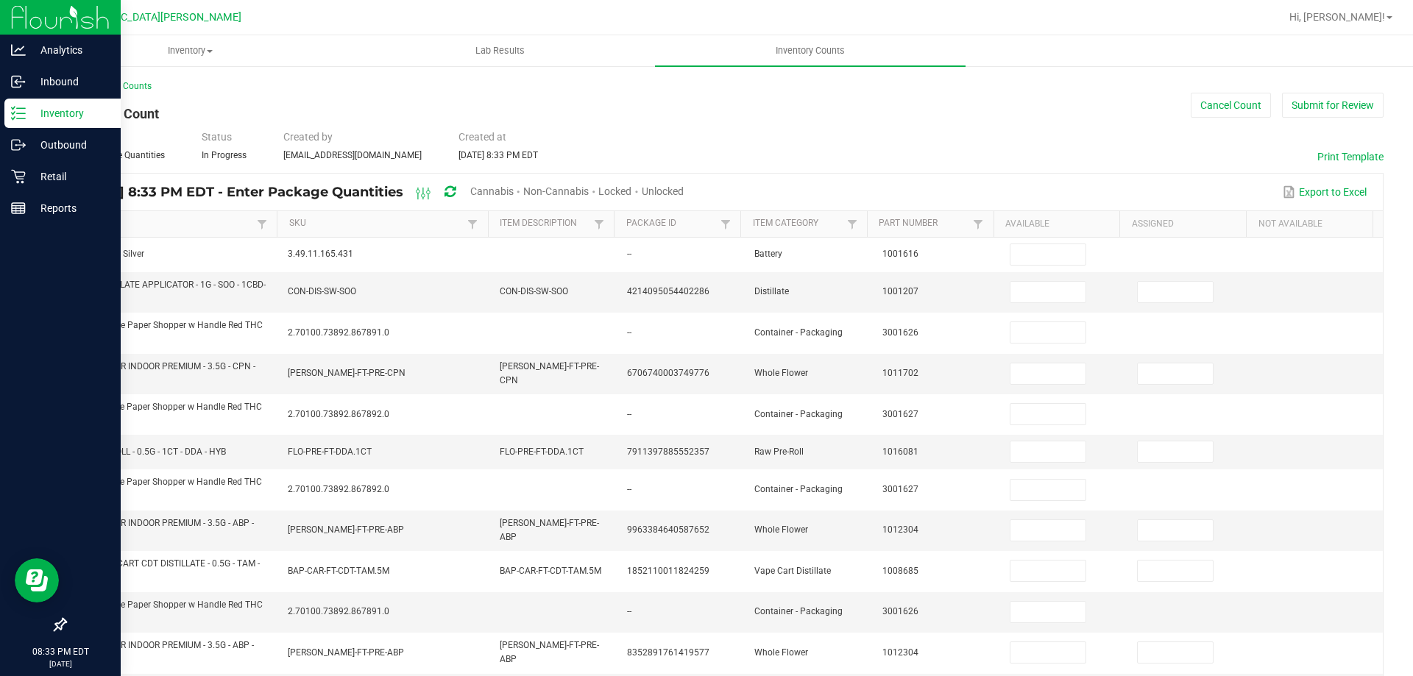
click at [684, 188] on span "Unlocked" at bounding box center [663, 191] width 42 height 12
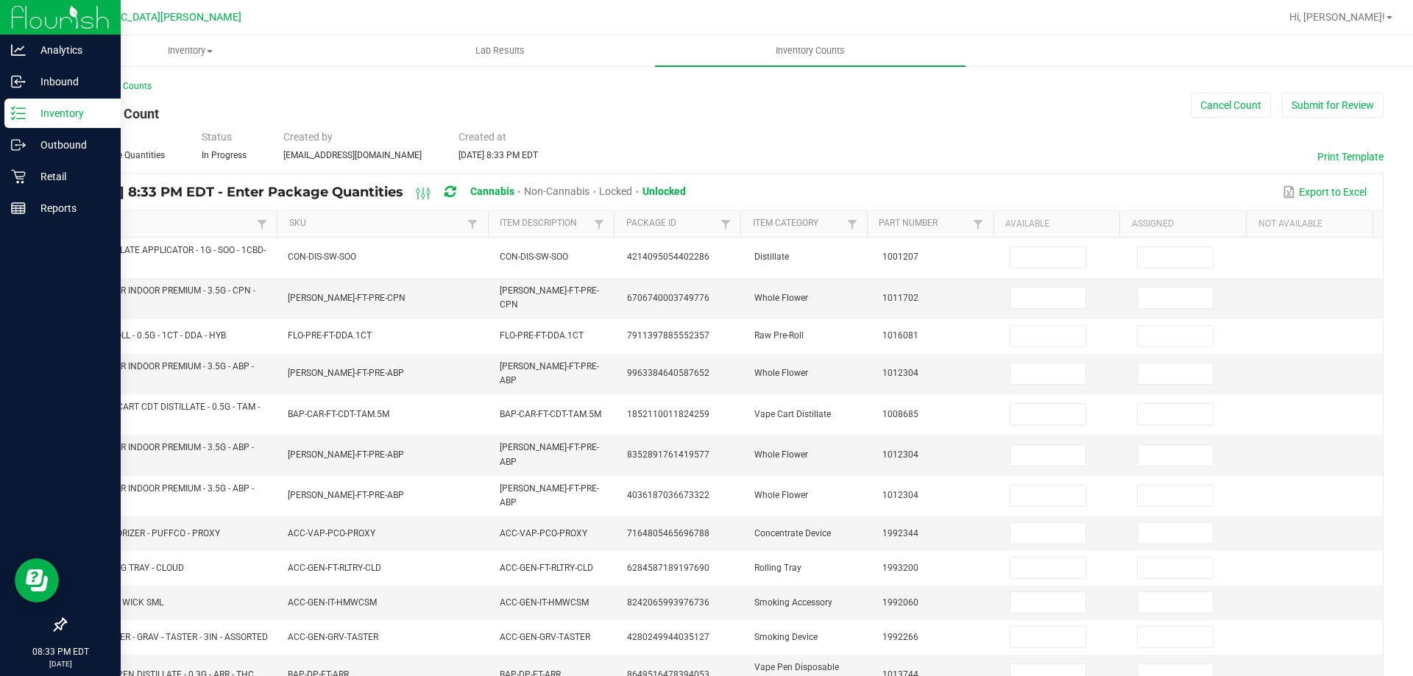
click at [96, 226] on link "Item" at bounding box center [166, 224] width 175 height 12
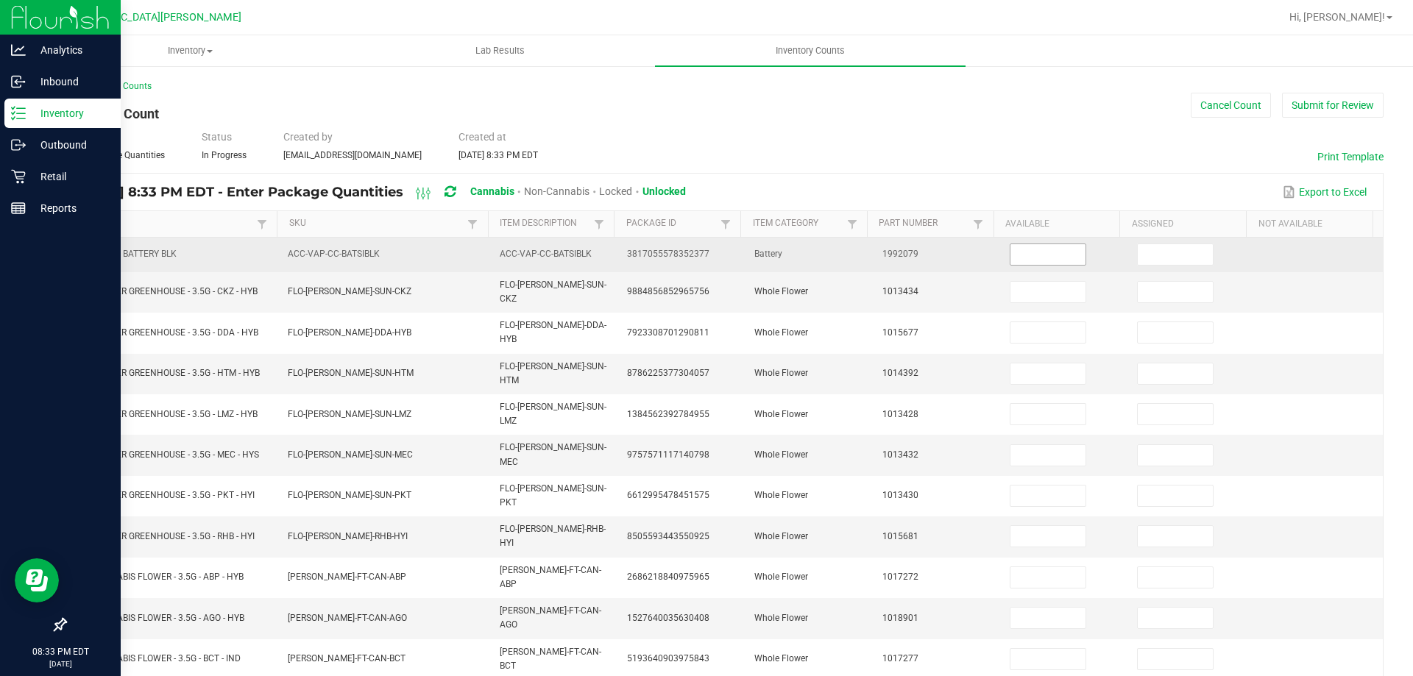
click at [1021, 253] on input at bounding box center [1048, 254] width 75 height 21
type input "2"
type input "8"
type input "3"
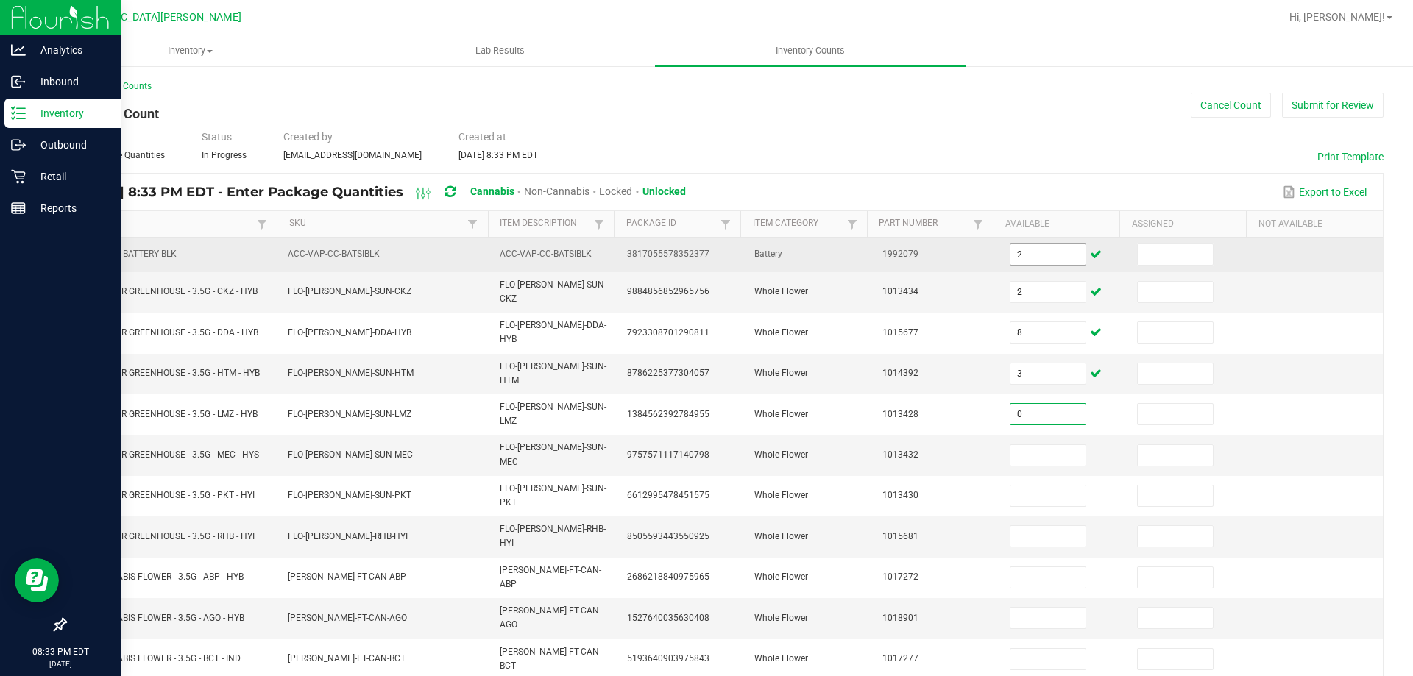
type input "0"
type input "8"
type input "9"
type input "20"
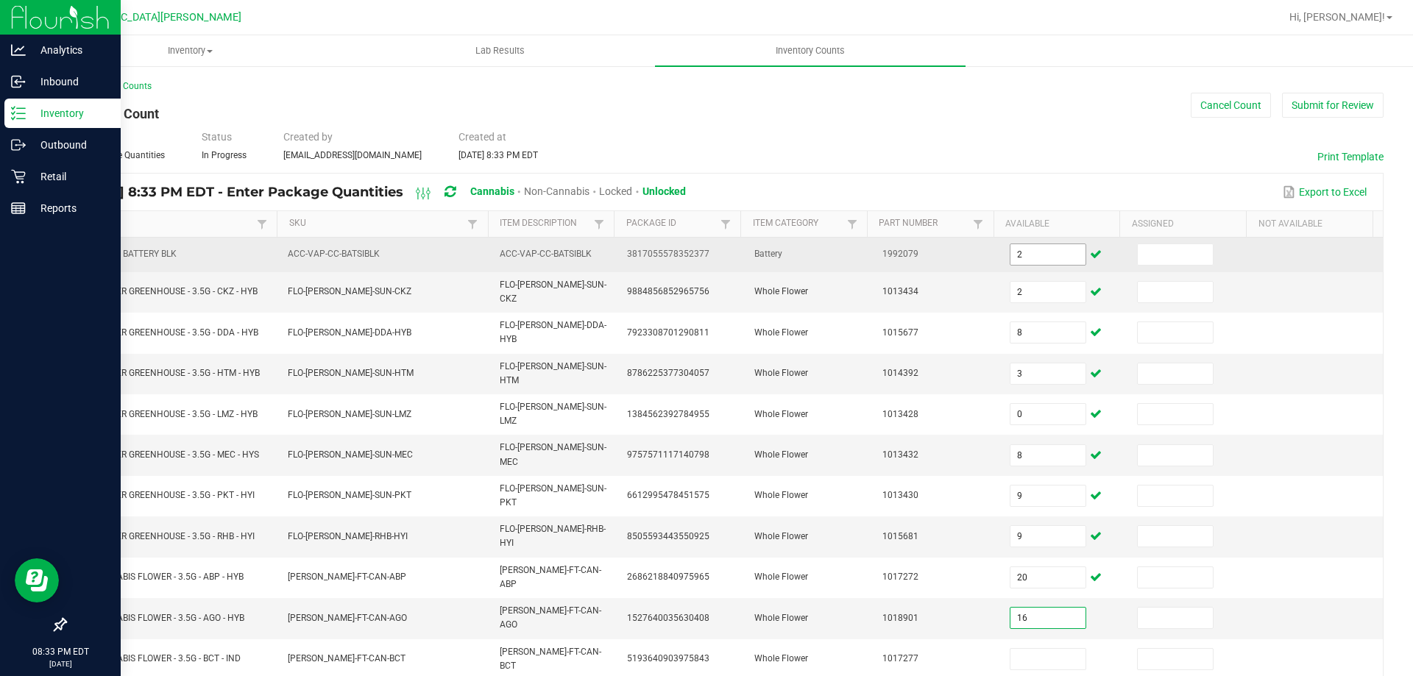
type input "16"
type input "0"
type input "17"
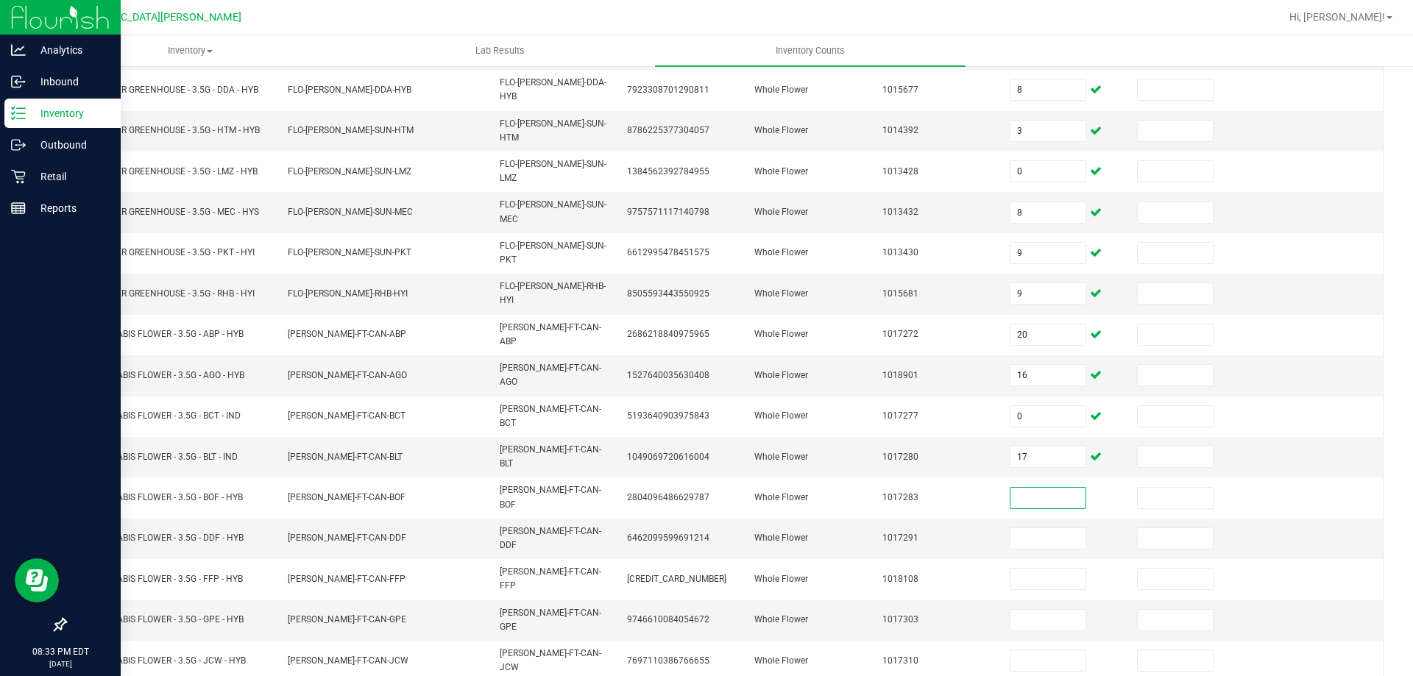
scroll to position [305, 0]
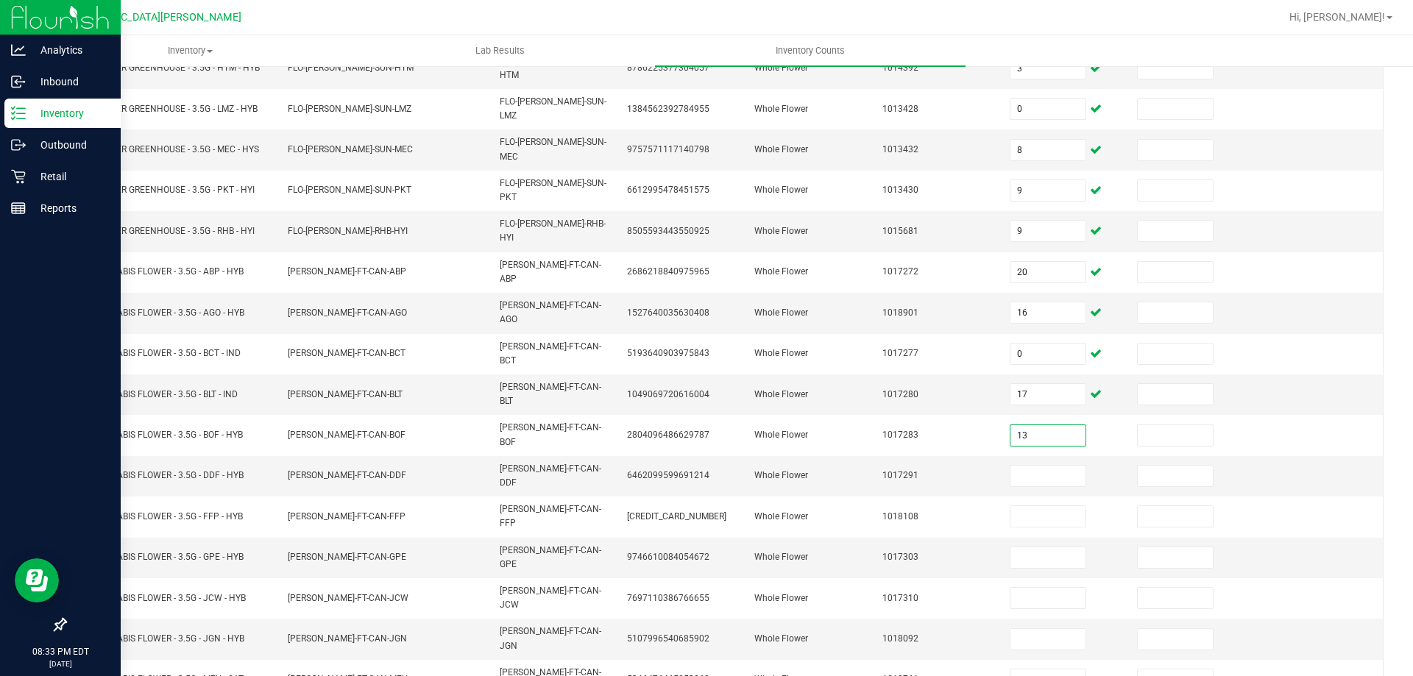
type input "13"
type input "19"
type input "2"
type input "13"
type input "6"
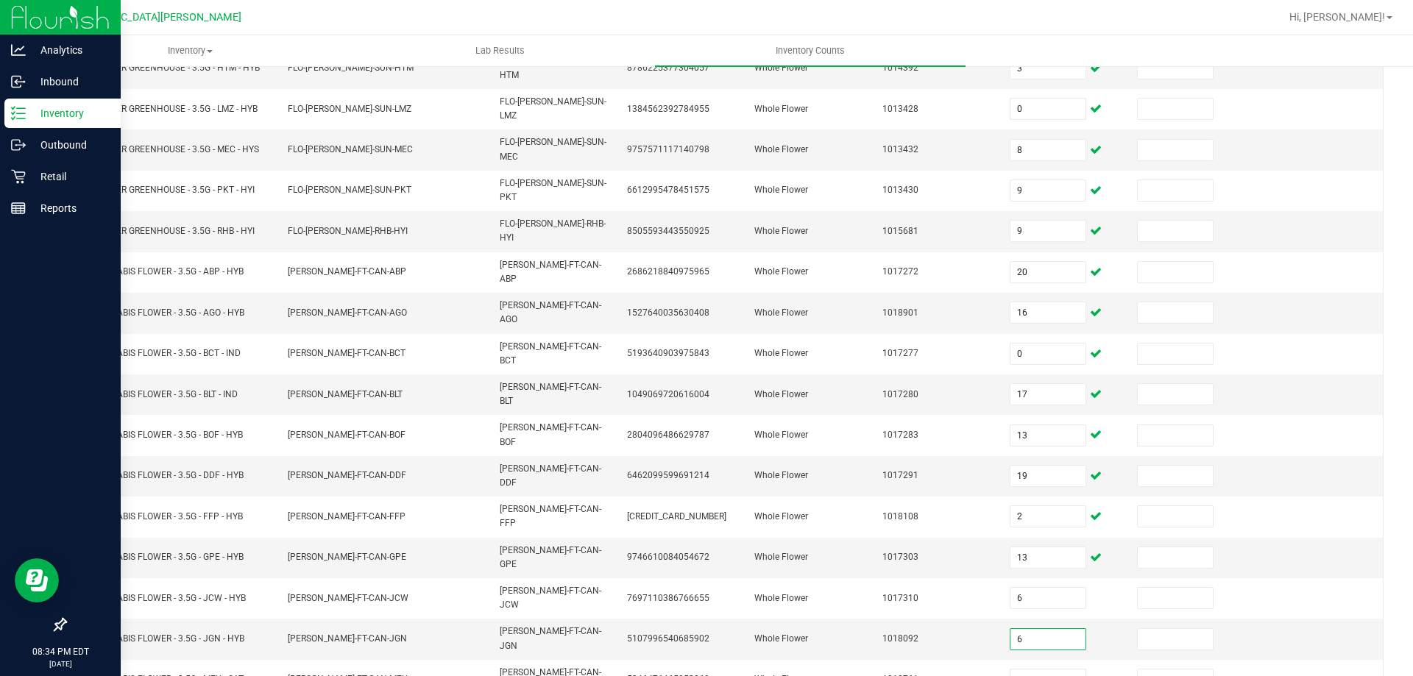
type input "6"
type input "18"
type input "20"
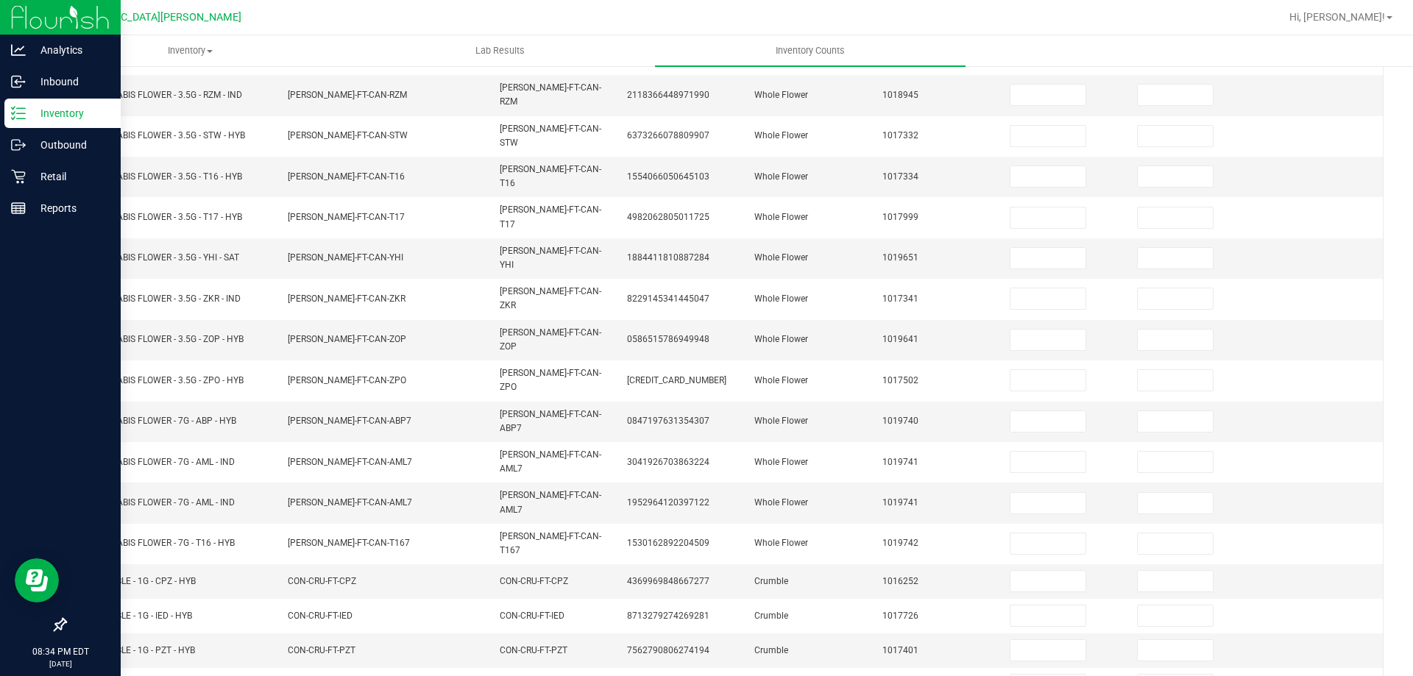
scroll to position [0, 0]
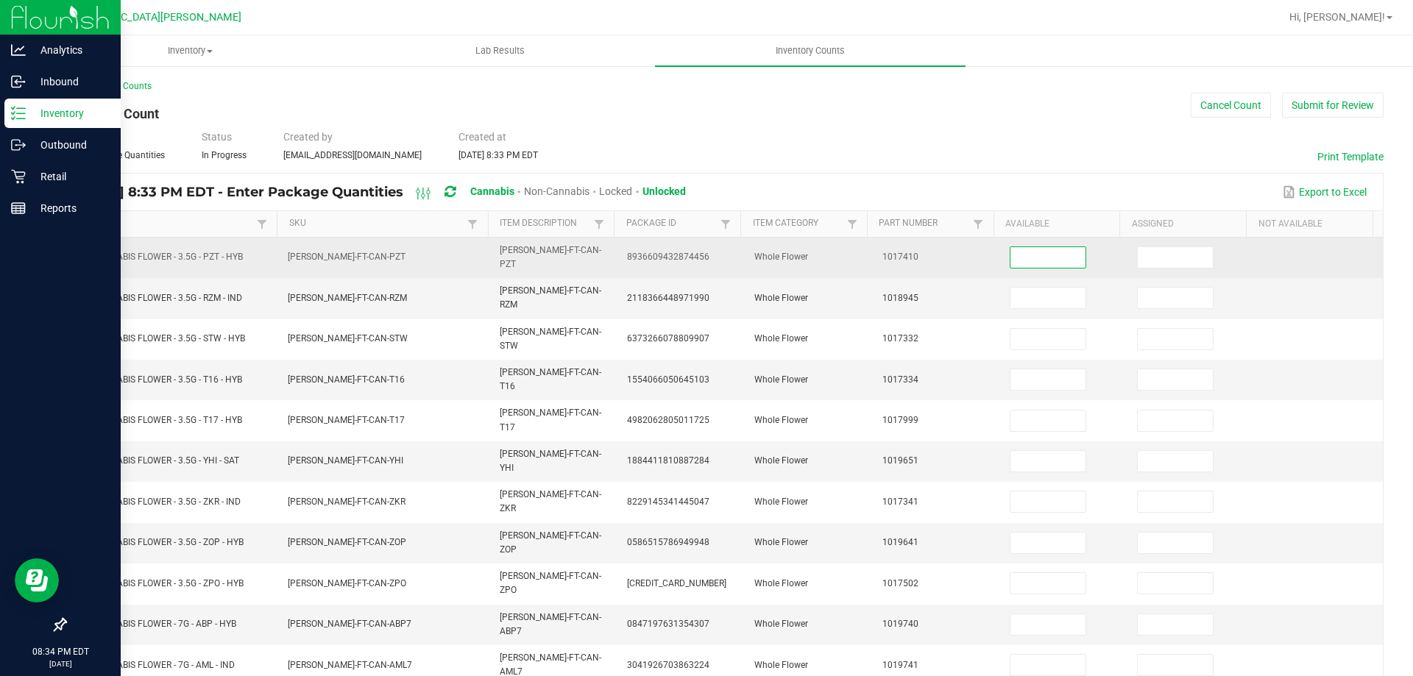
click at [1030, 248] on input at bounding box center [1048, 257] width 75 height 21
type input "15"
type input "18"
type input "16"
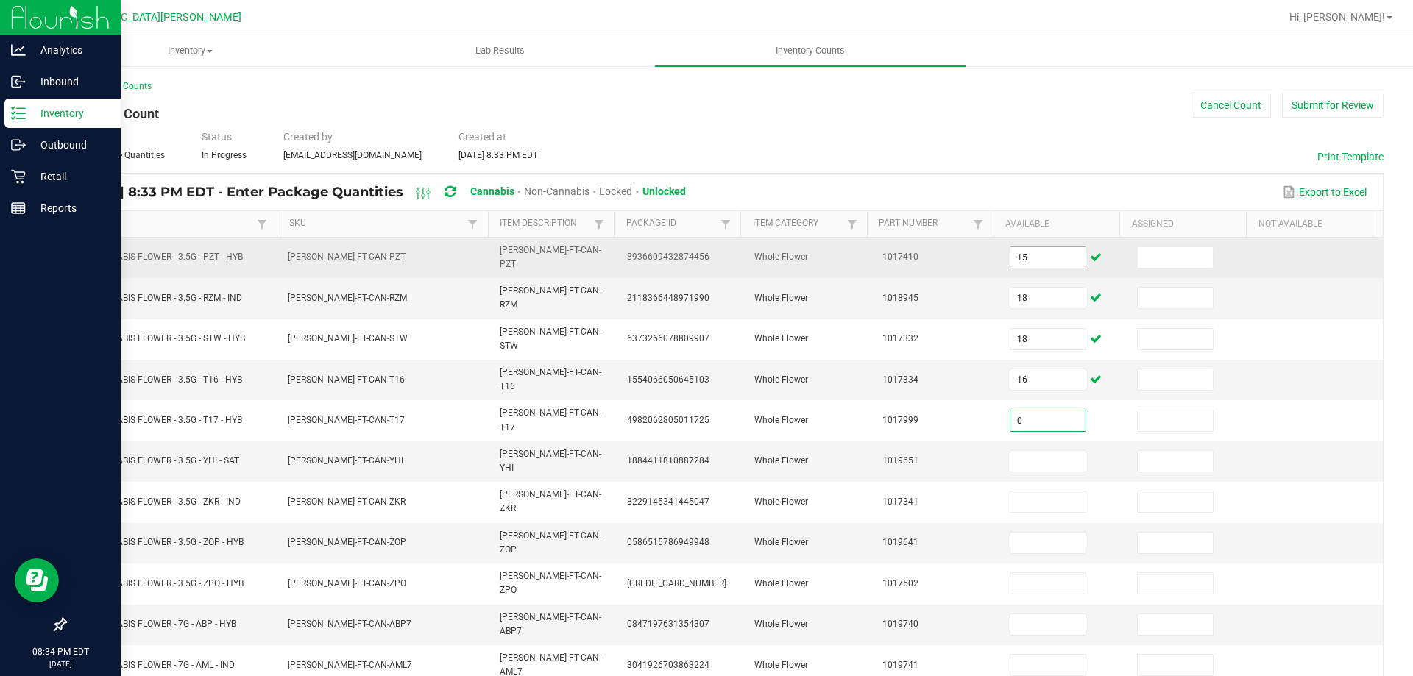
type input "0"
type input "16"
type input "5"
type input "11"
type input "20"
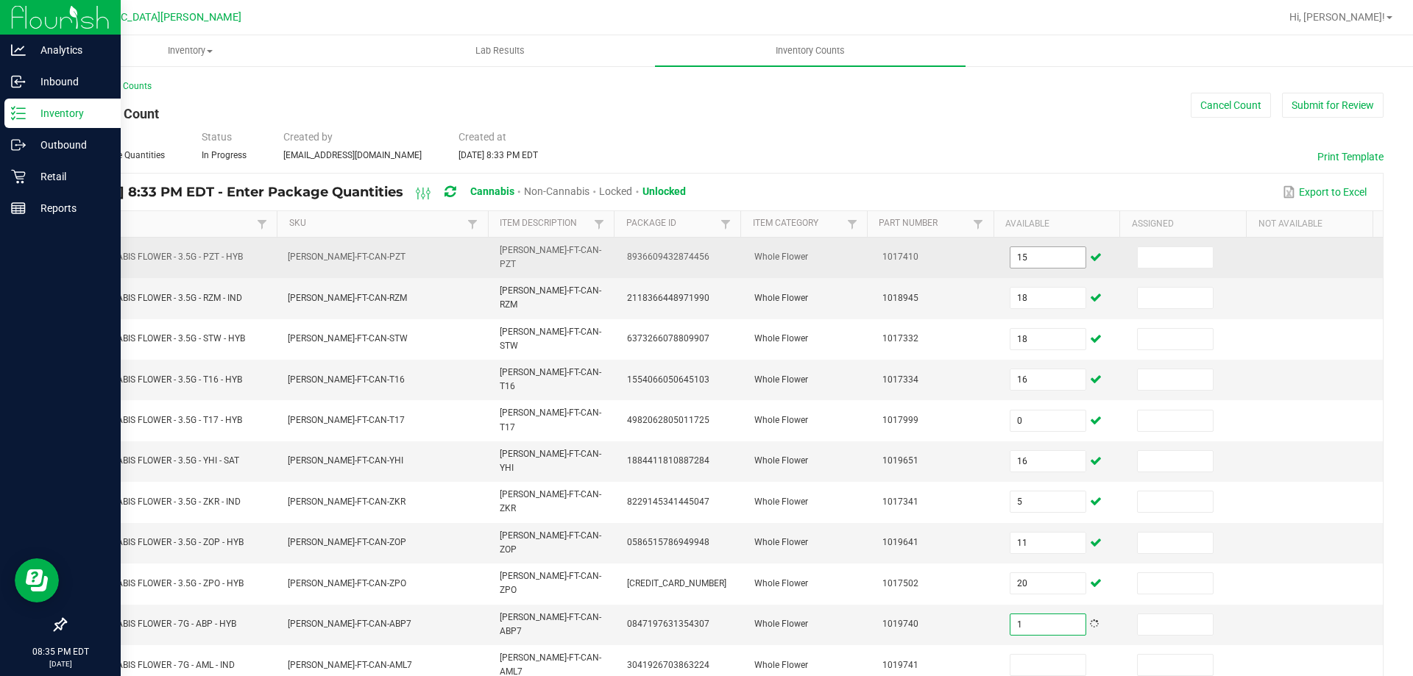
type input "1"
type input "16"
type input "0"
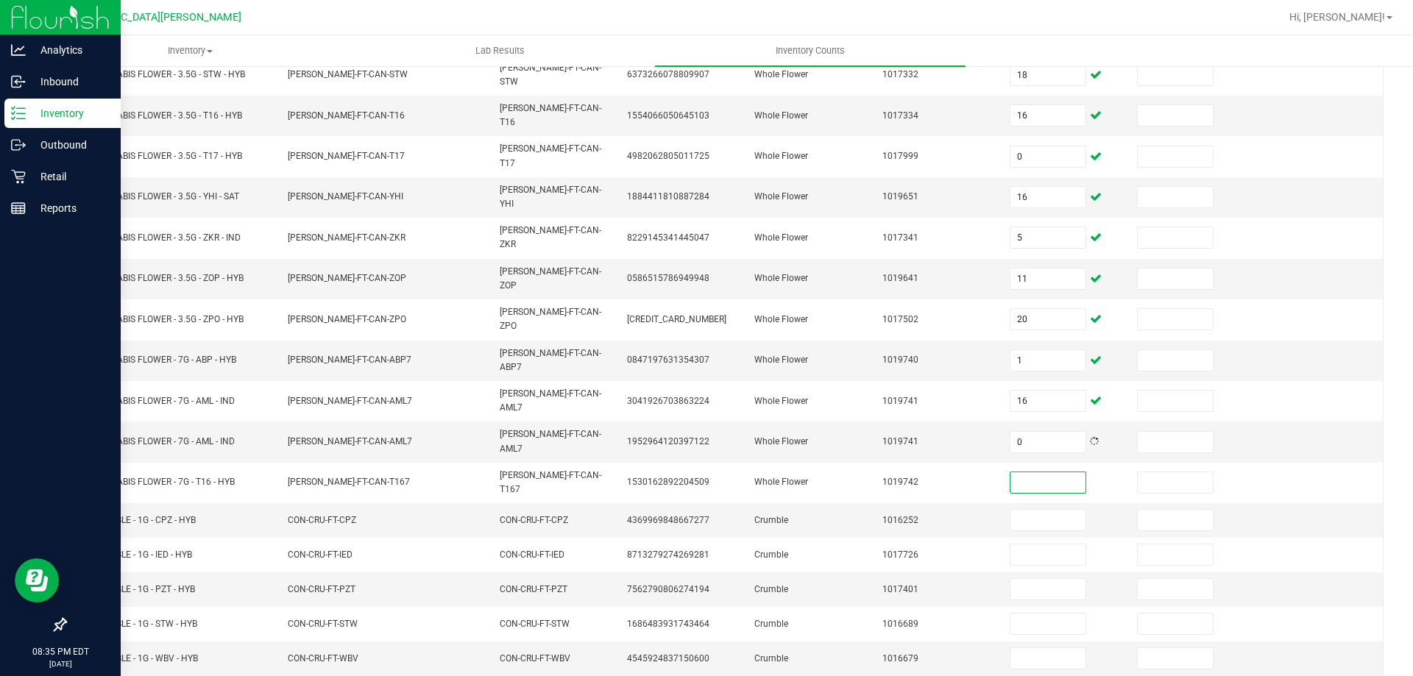
scroll to position [298, 0]
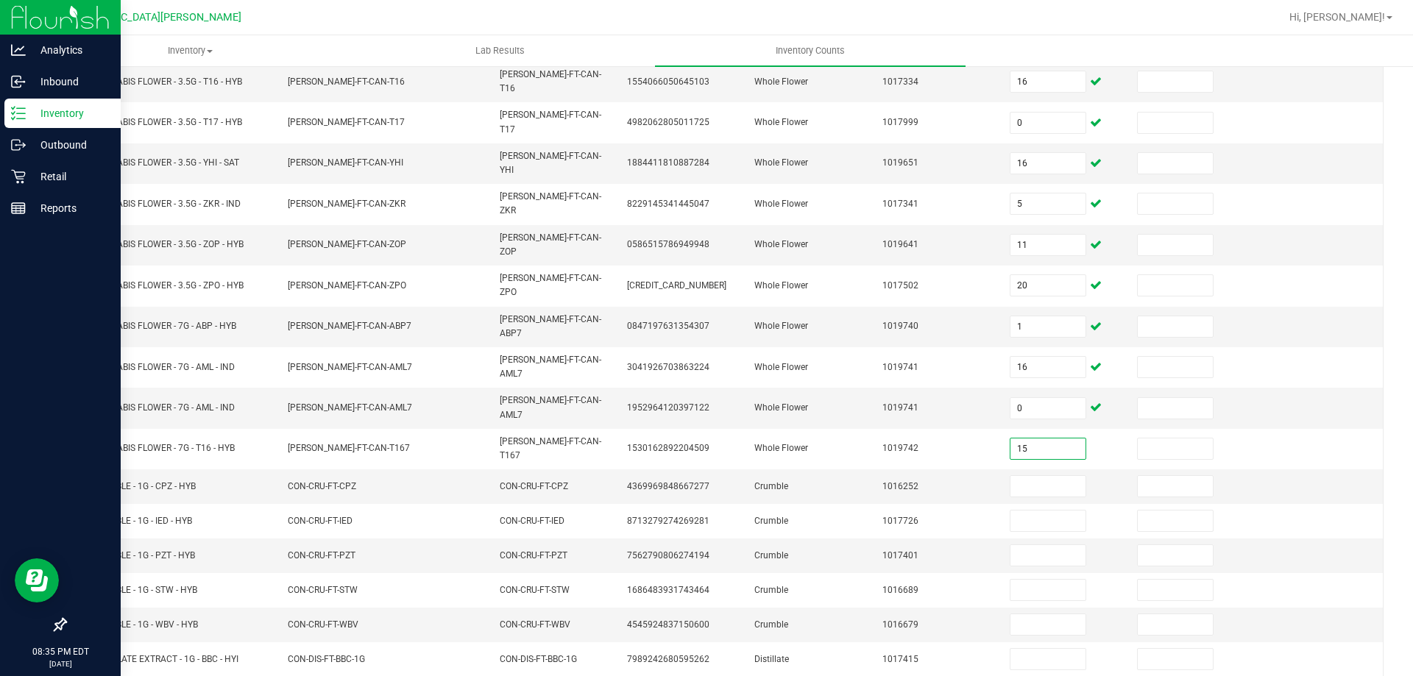
type input "15"
type input "7"
type input "2"
type input "6"
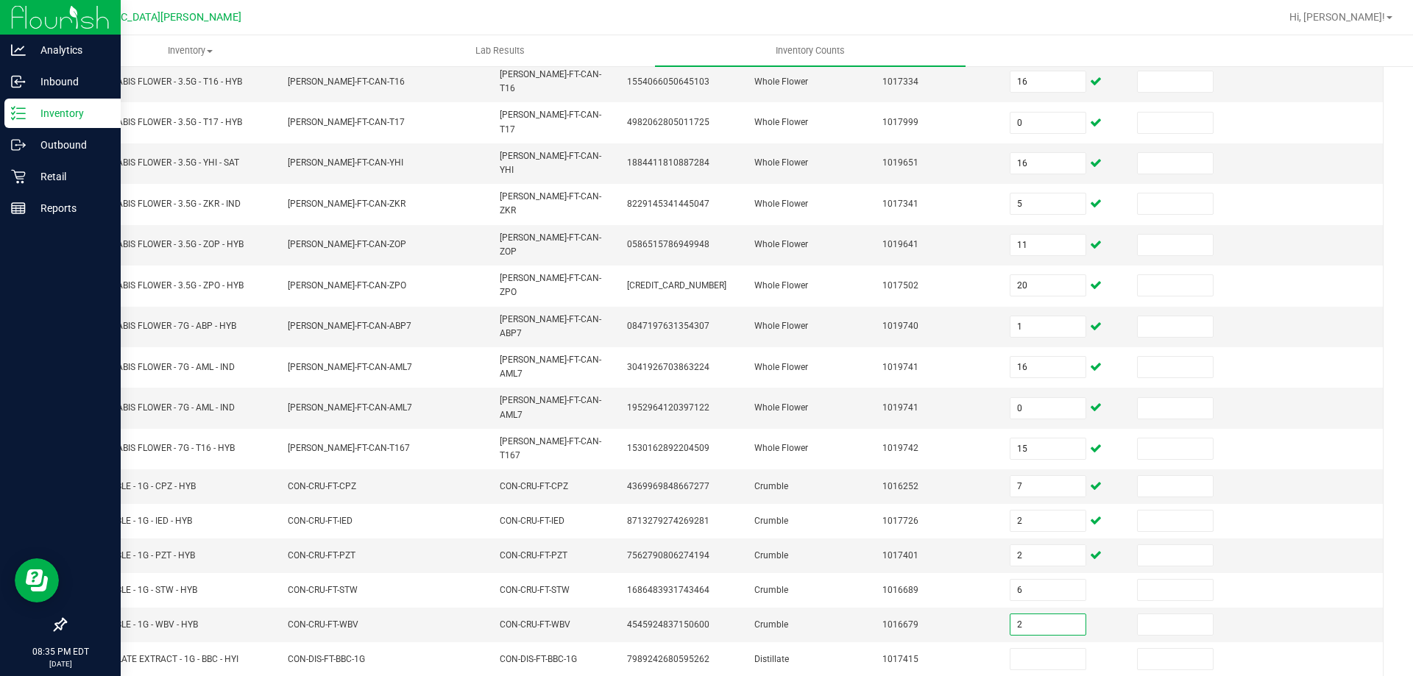
type input "2"
type input "10"
type input "9"
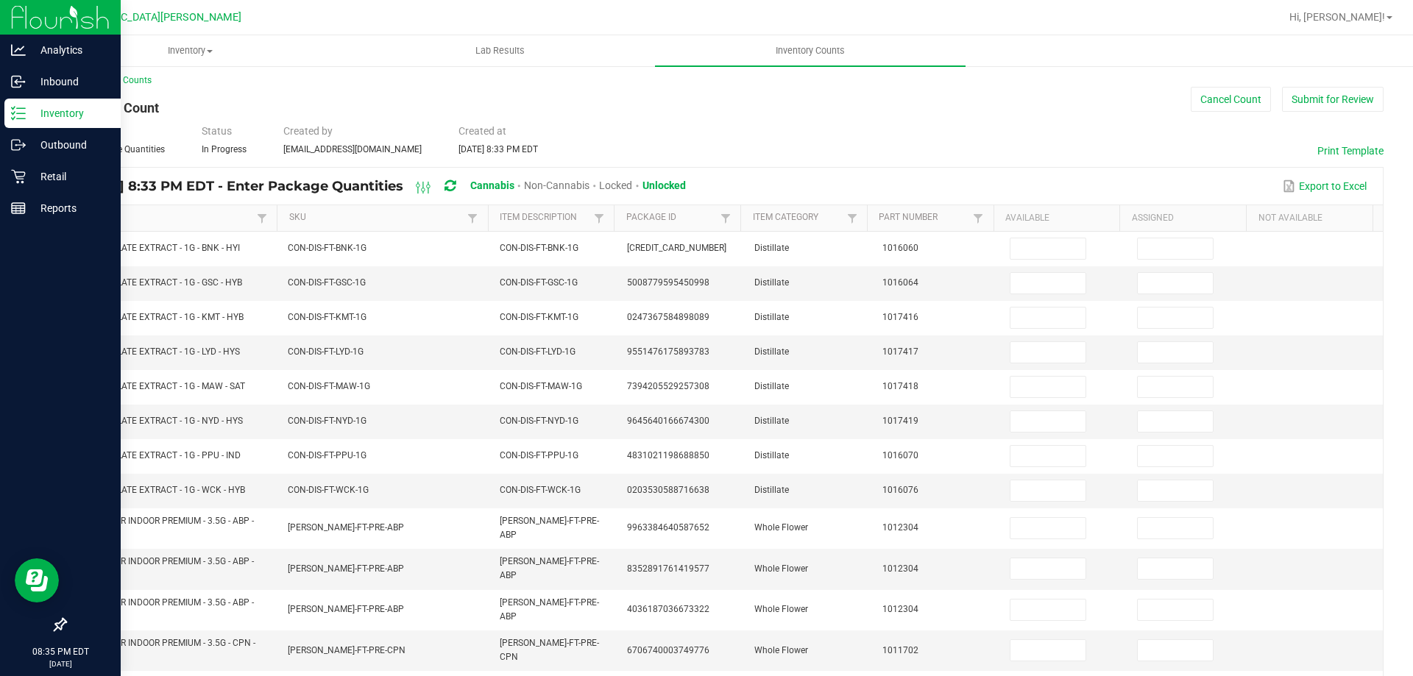
scroll to position [0, 0]
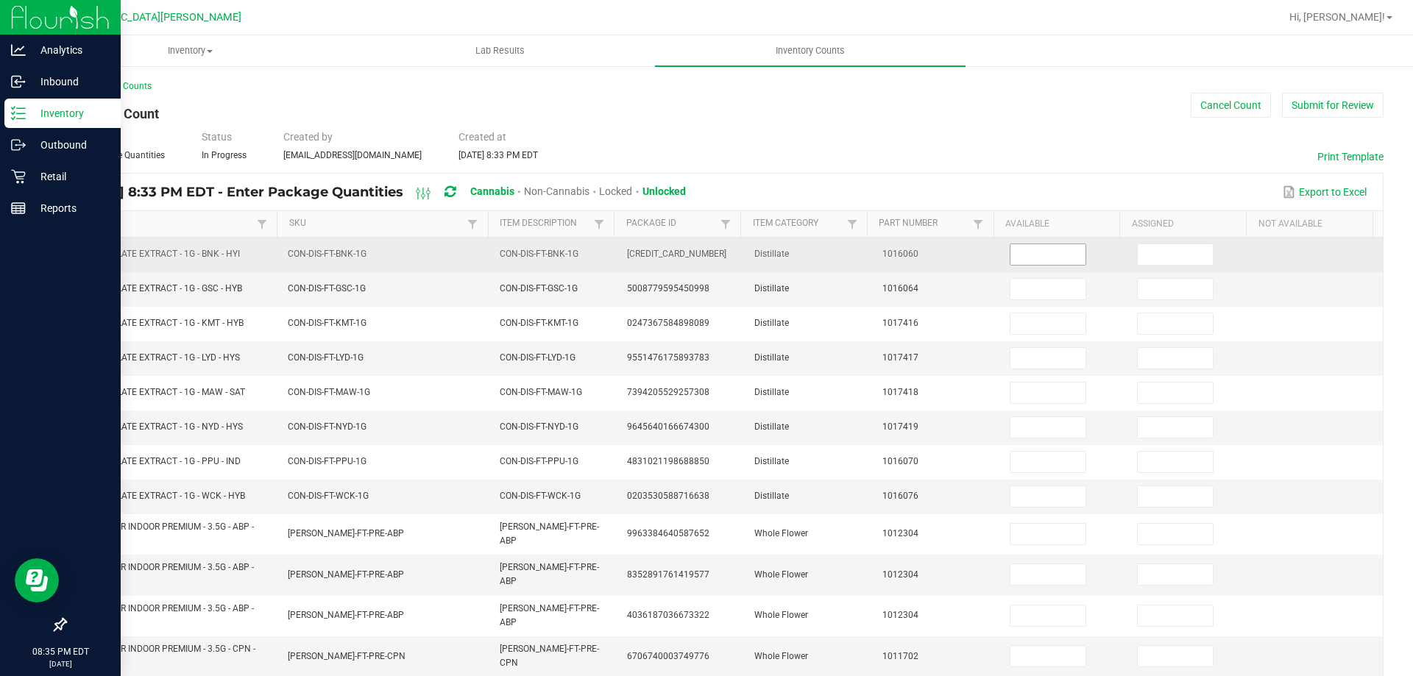
click at [1028, 261] on input at bounding box center [1048, 254] width 75 height 21
type input "8"
type input "12"
type input "7"
type input "11"
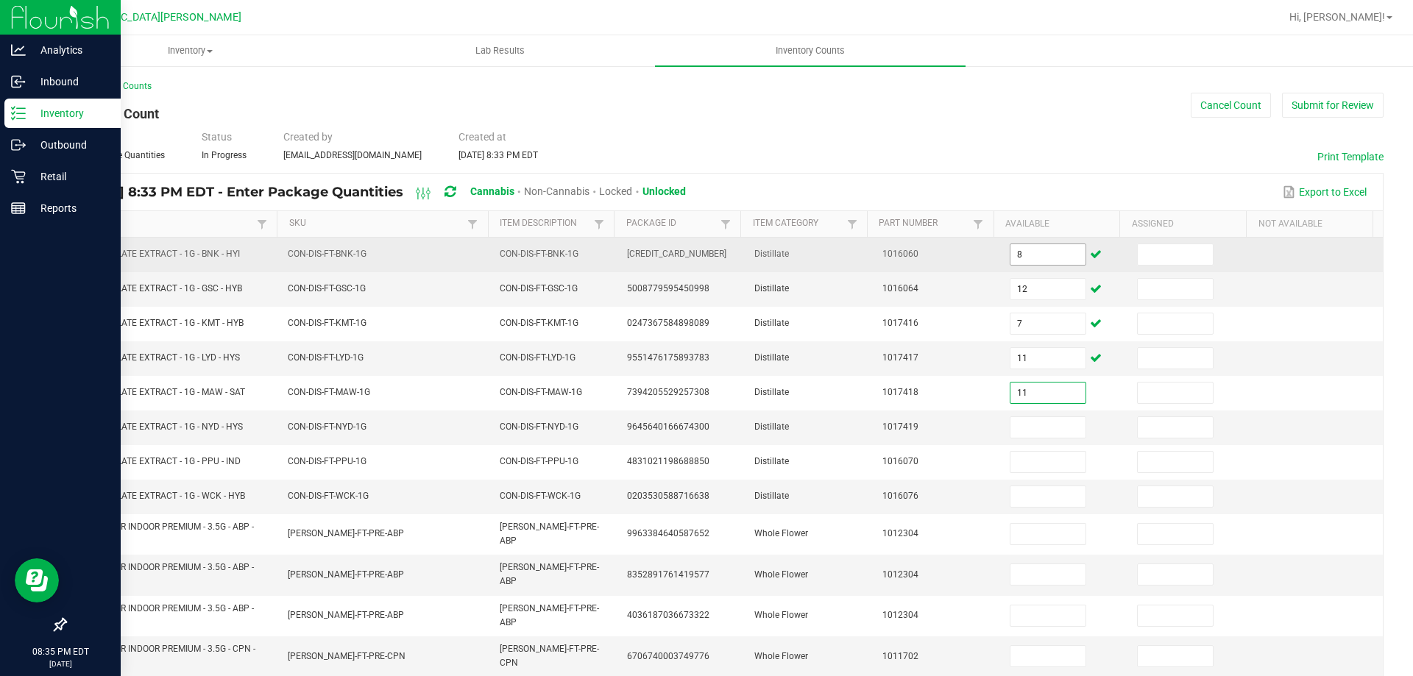
type input "11"
type input "10"
type input "1"
type input "4"
type input "0"
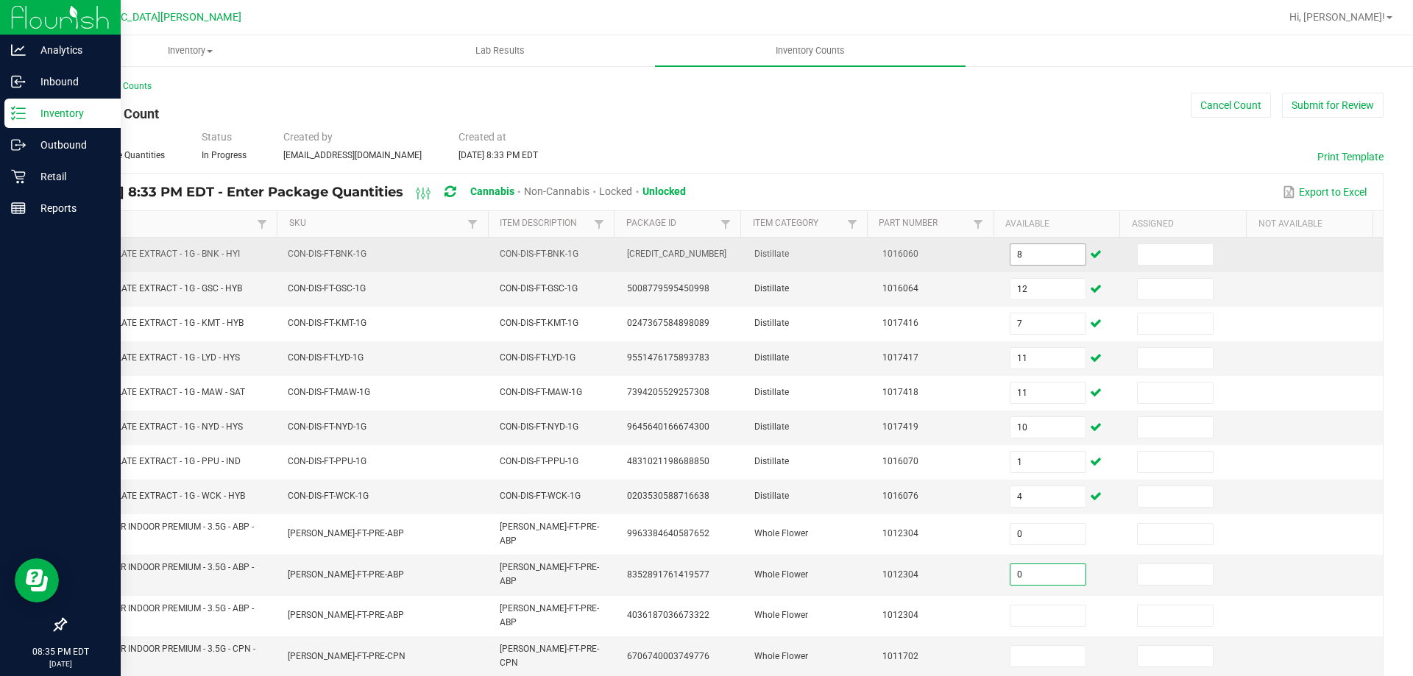
type input "0"
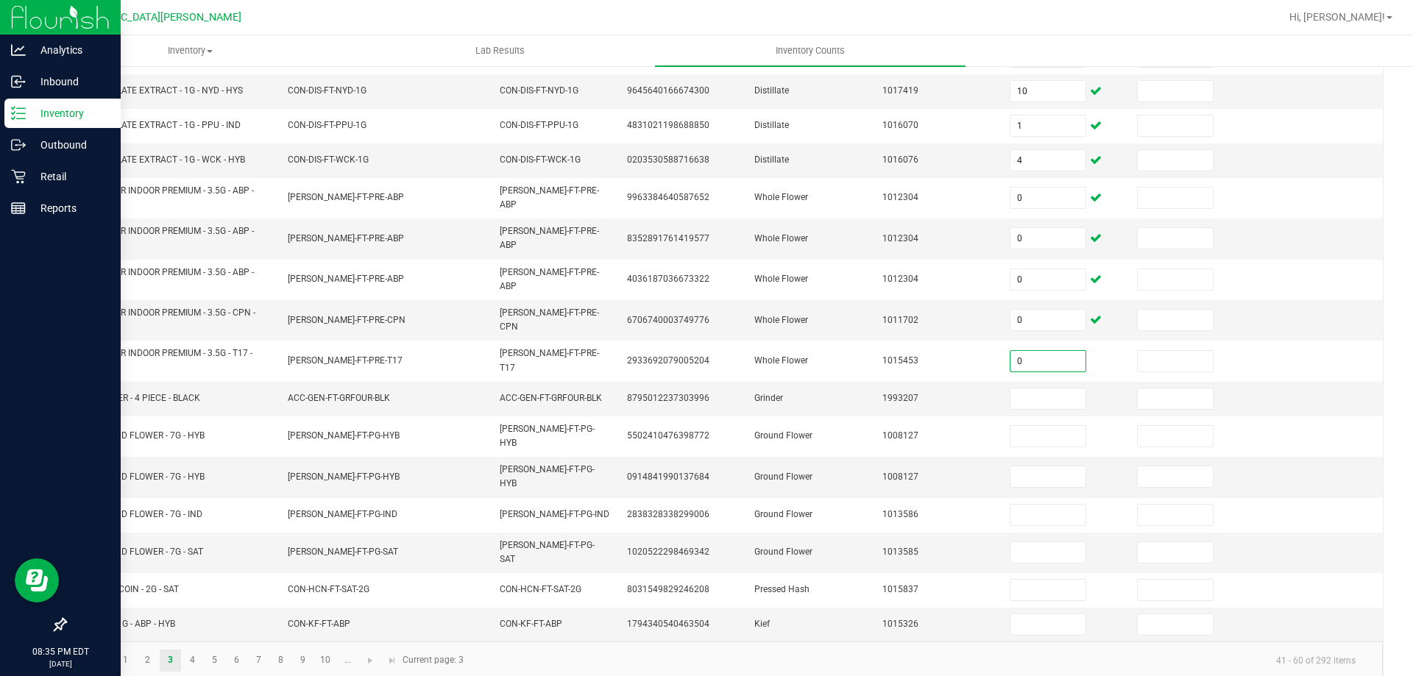
type input "0"
type input "2"
type input "13"
type input "0"
type input "1"
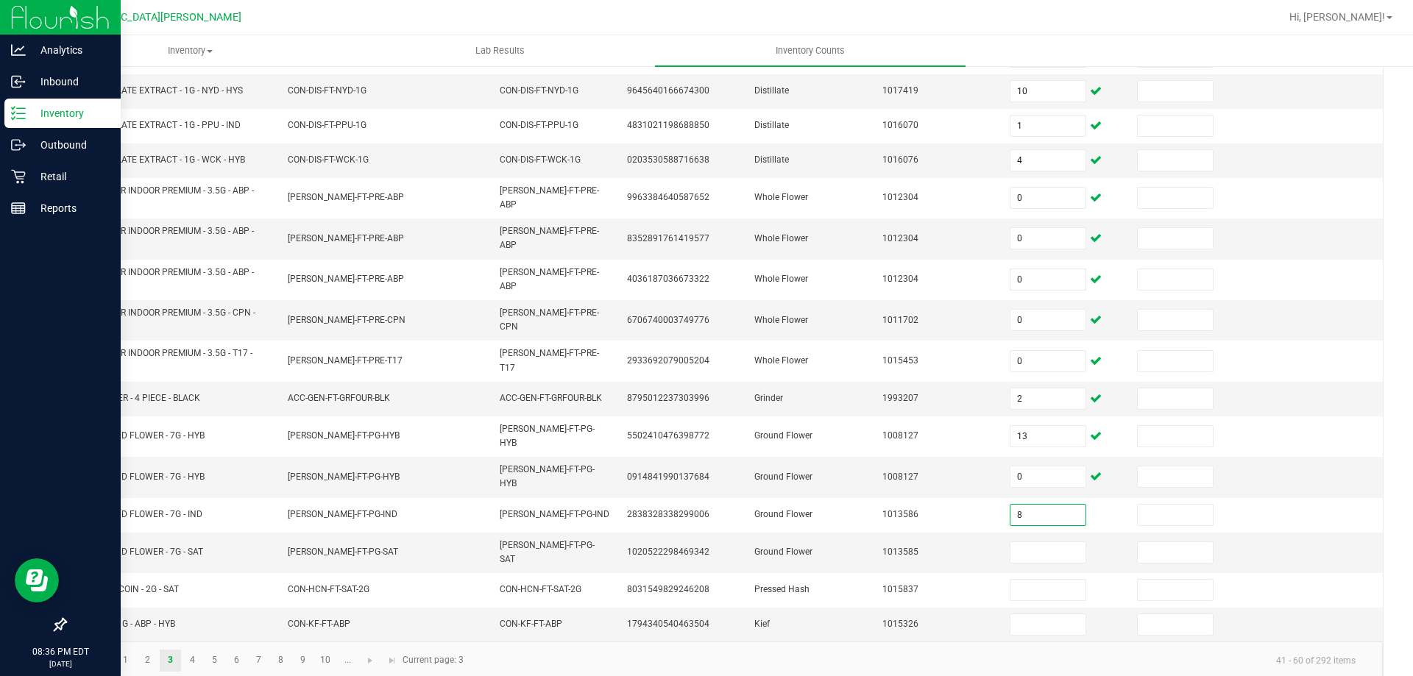
type input "8"
type input "13"
type input "2"
type input "6"
click at [188, 650] on link "4" at bounding box center [192, 661] width 21 height 22
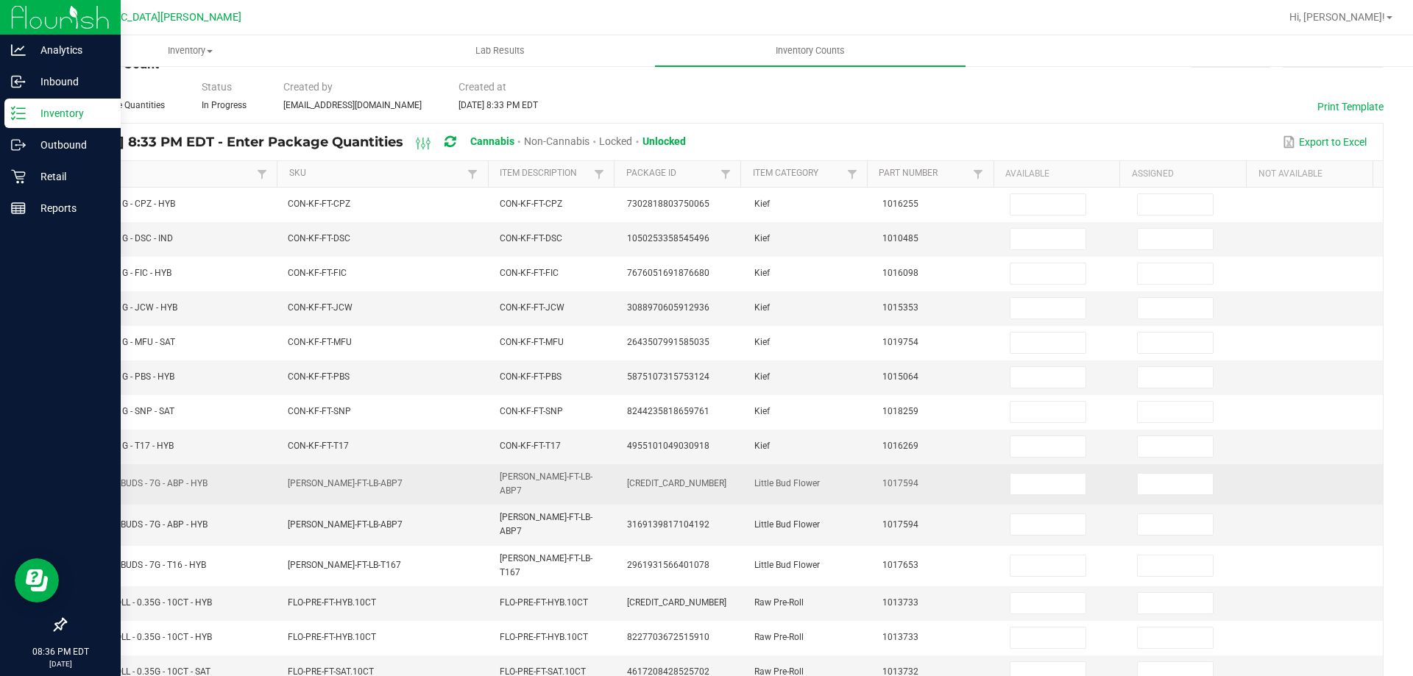
scroll to position [0, 0]
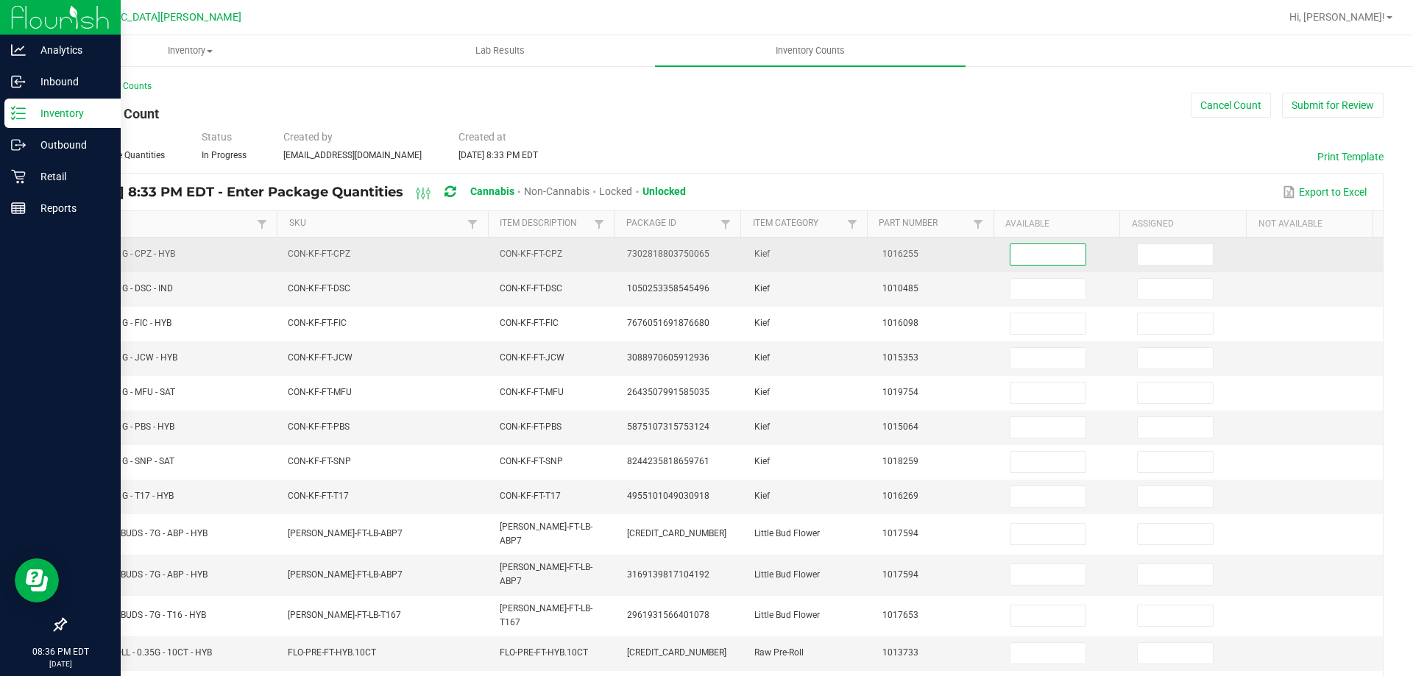
click at [1067, 252] on input at bounding box center [1048, 254] width 75 height 21
type input "2"
type input "7"
type input "6"
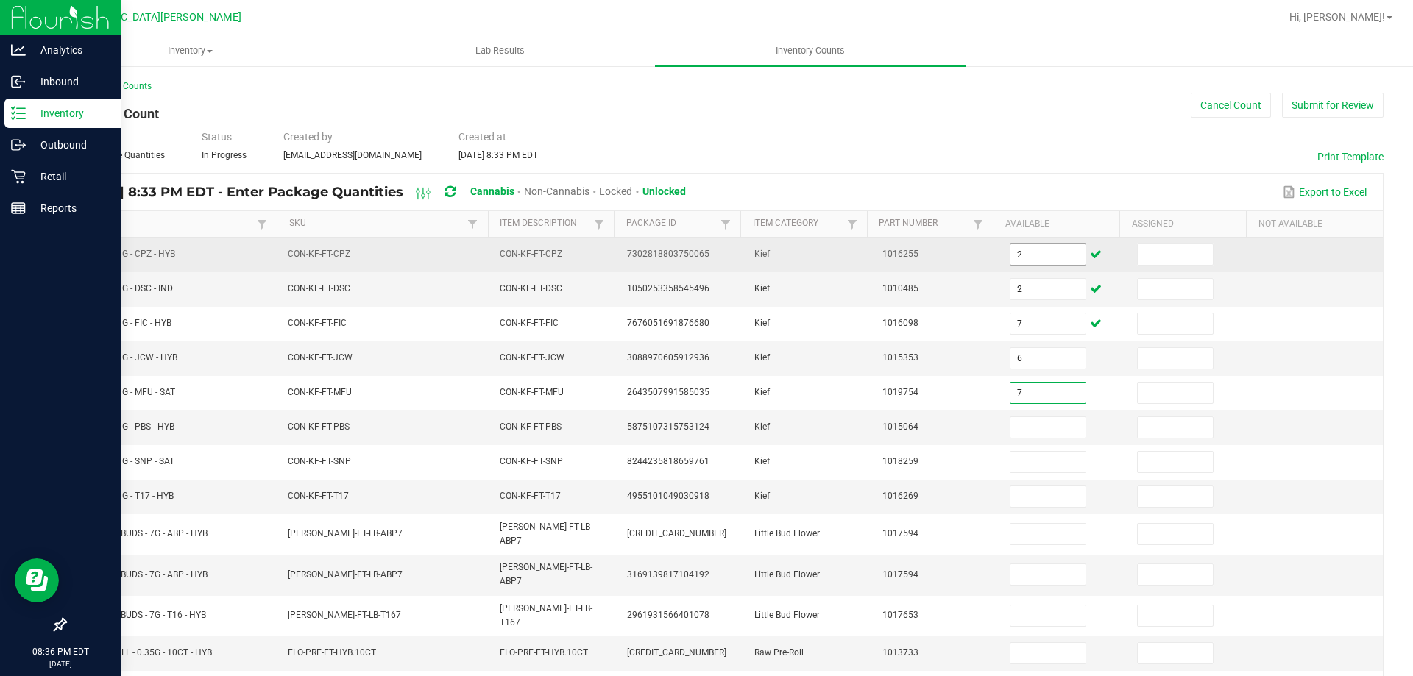
type input "7"
type input "6"
type input "1"
type input "2"
type input "20"
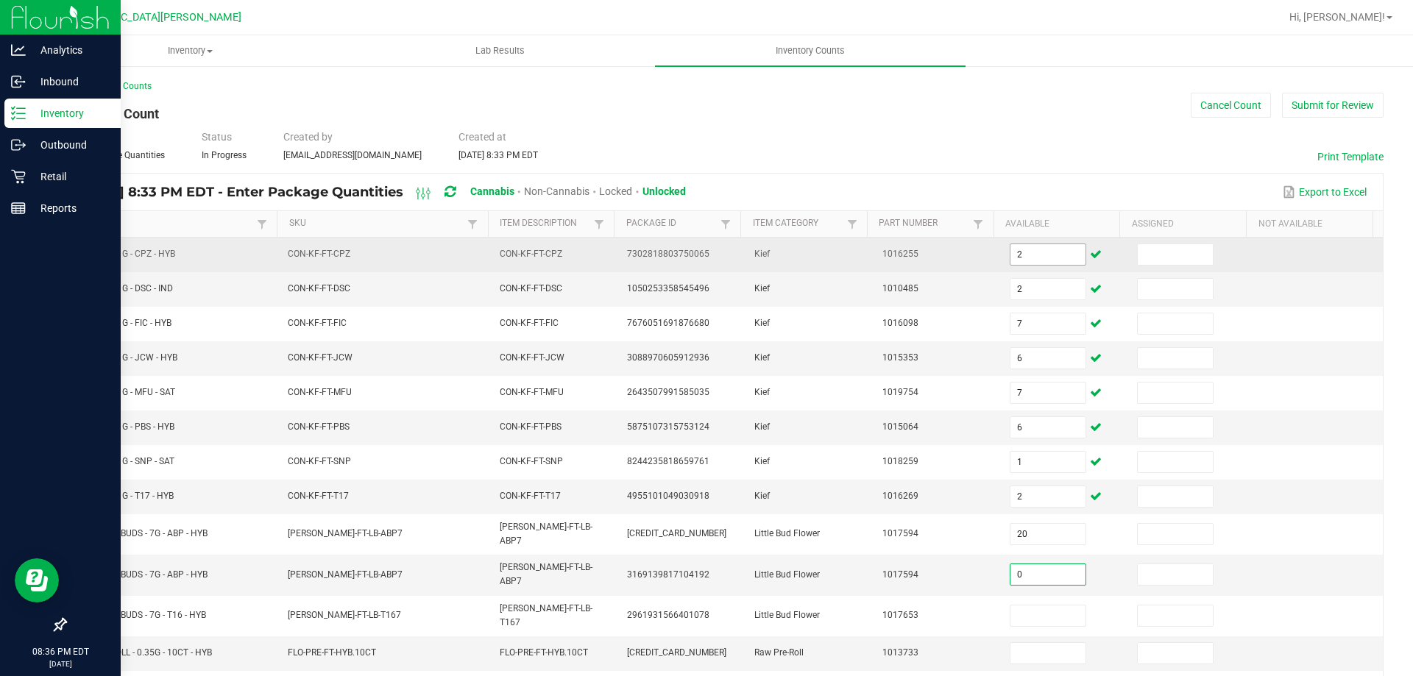
type input "0"
type input "6"
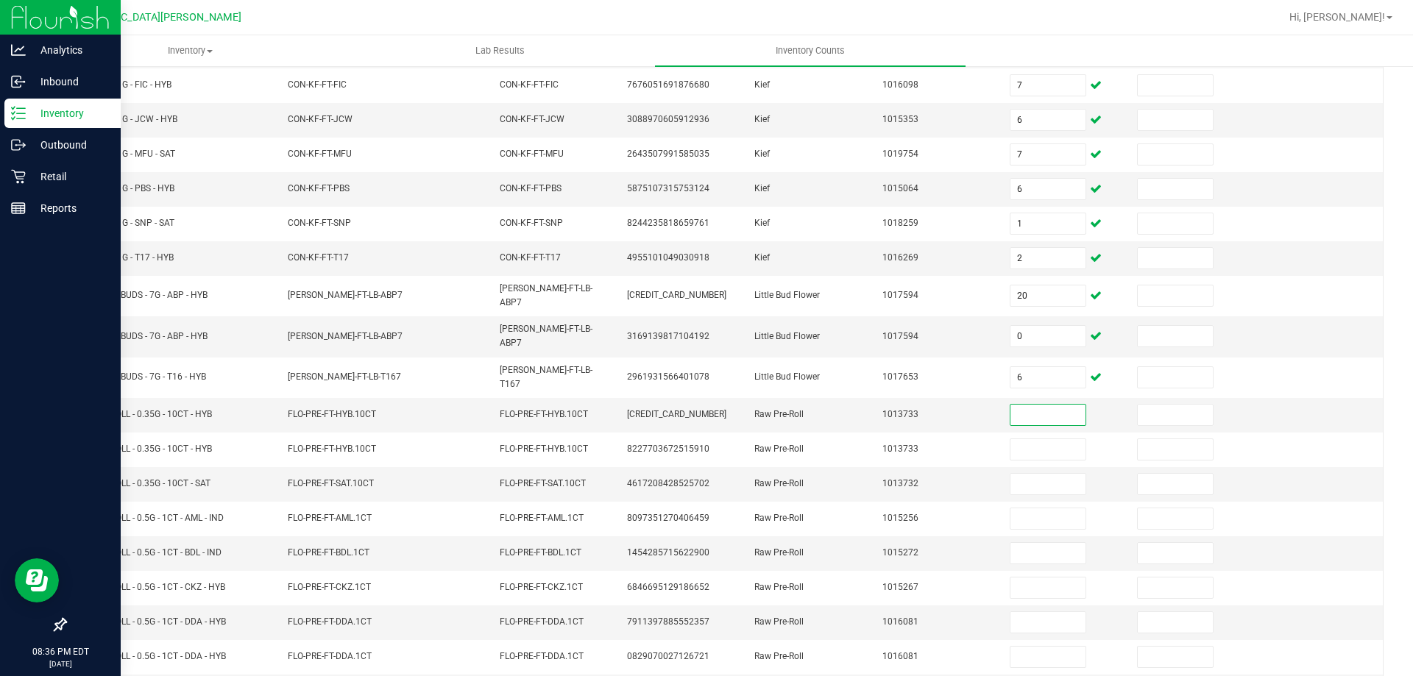
scroll to position [305, 0]
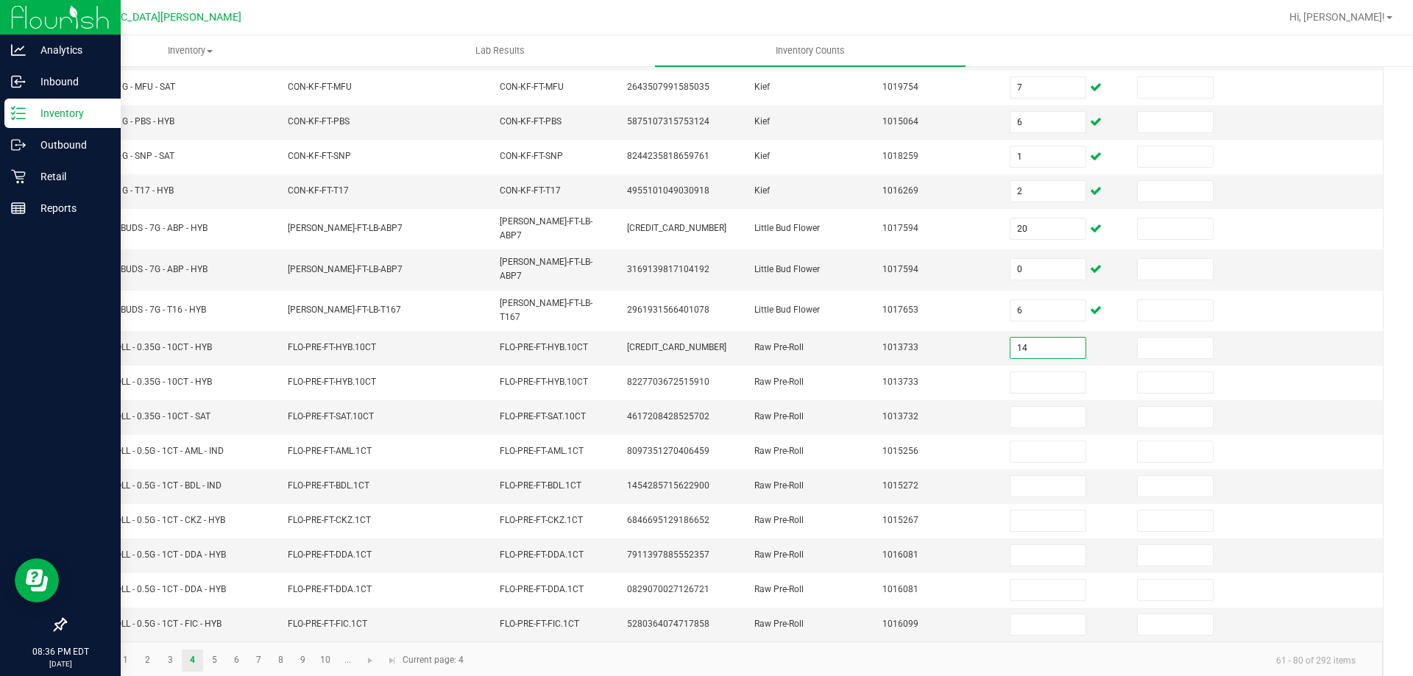
type input "14"
type input "0"
type input "18"
type input "3"
type input "2"
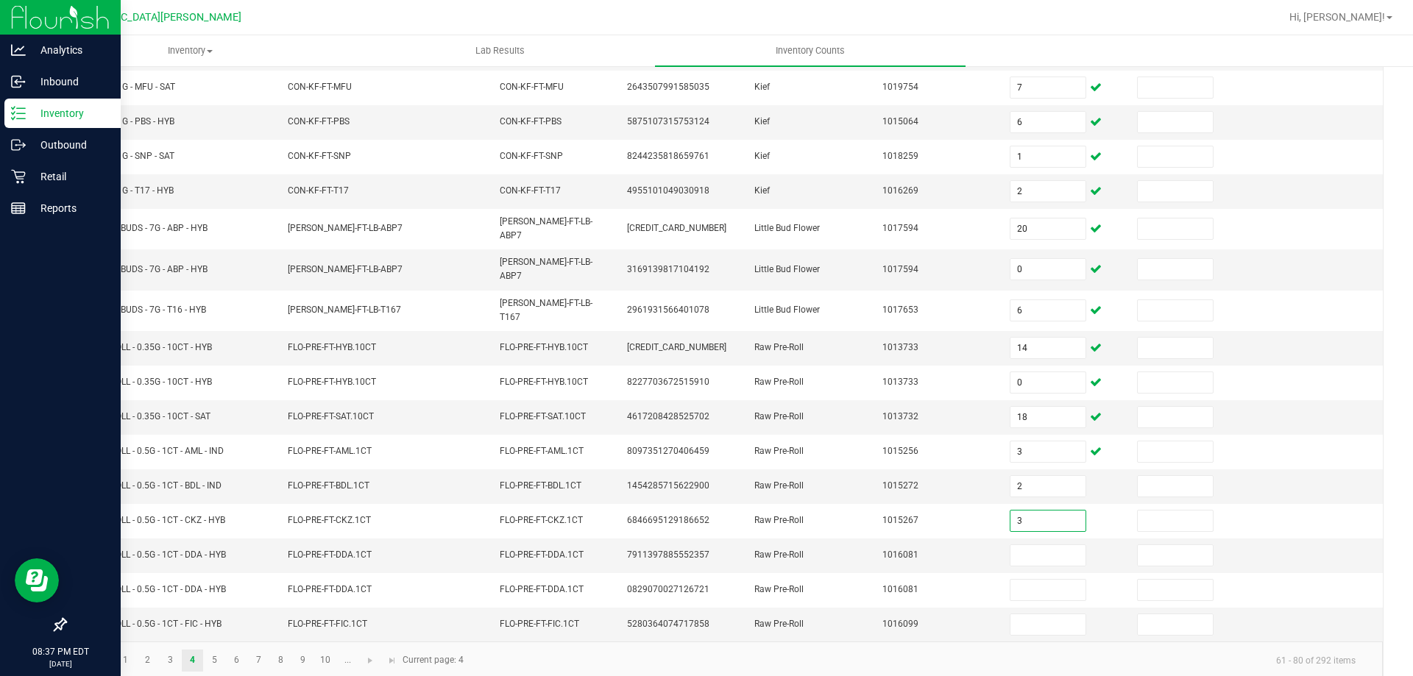
type input "3"
type input "23"
type input "0"
type input "6"
click at [216, 650] on link "5" at bounding box center [214, 661] width 21 height 22
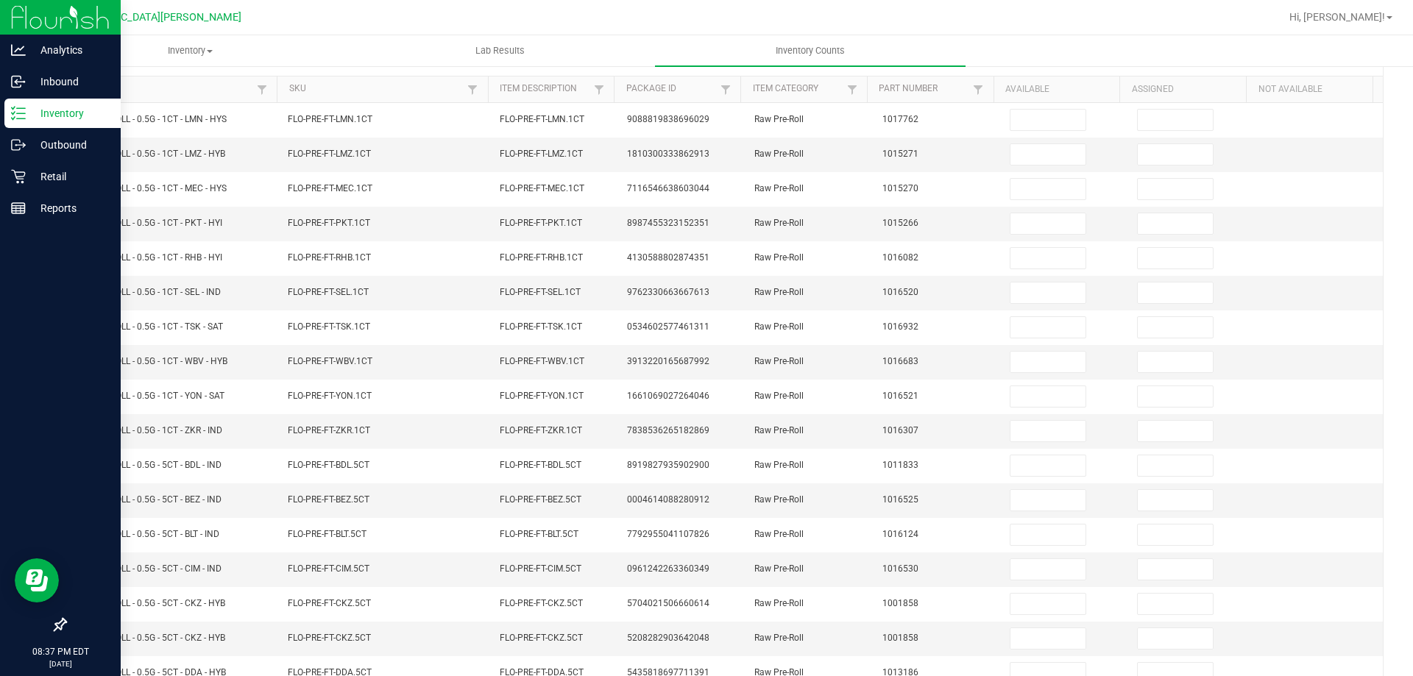
scroll to position [0, 0]
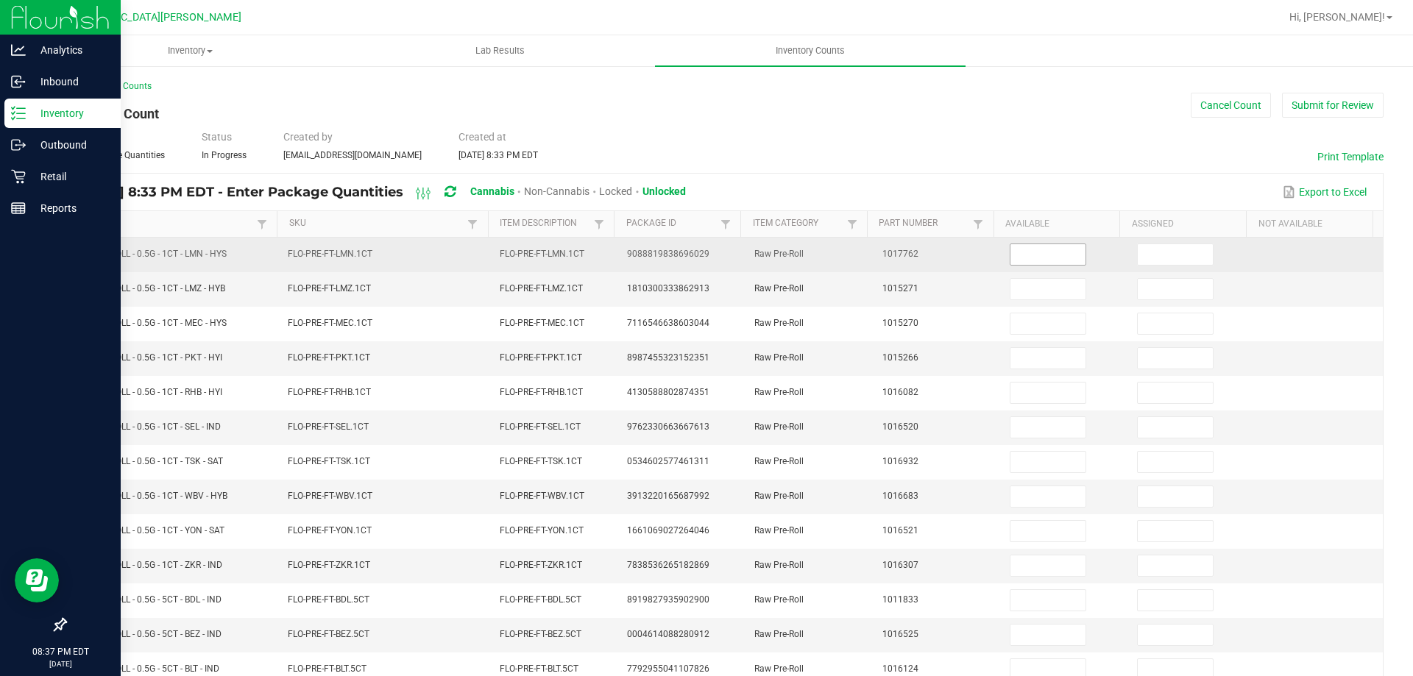
click at [1028, 252] on input at bounding box center [1048, 254] width 75 height 21
type input "12"
type input "23"
type input "14"
type input "7"
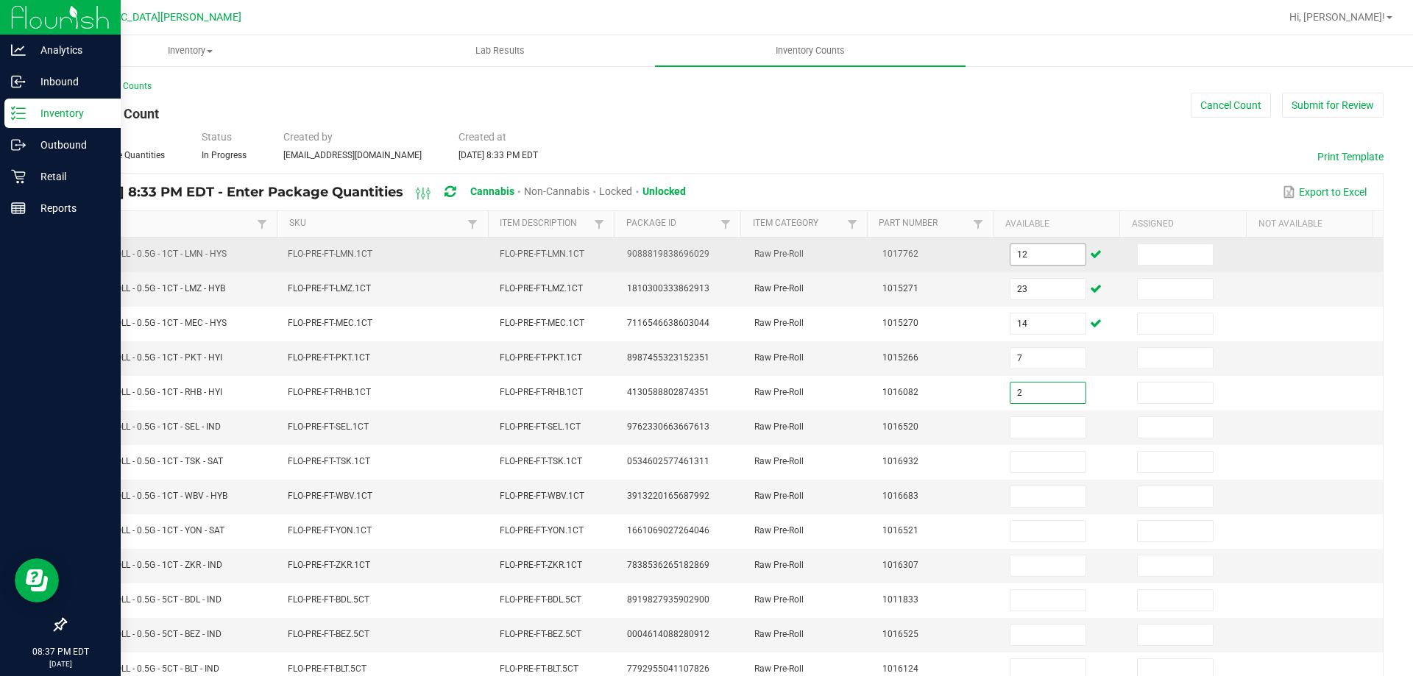
type input "2"
type input "22"
type input "19"
type input "18"
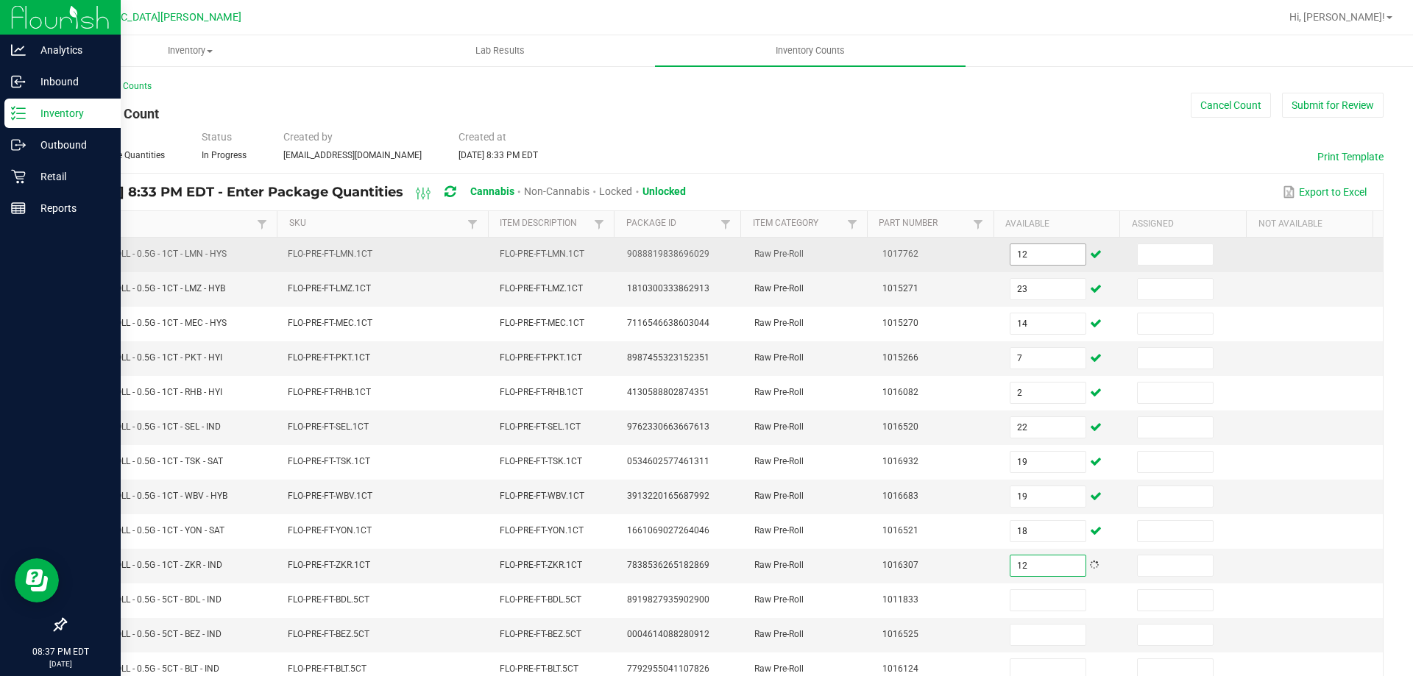
type input "12"
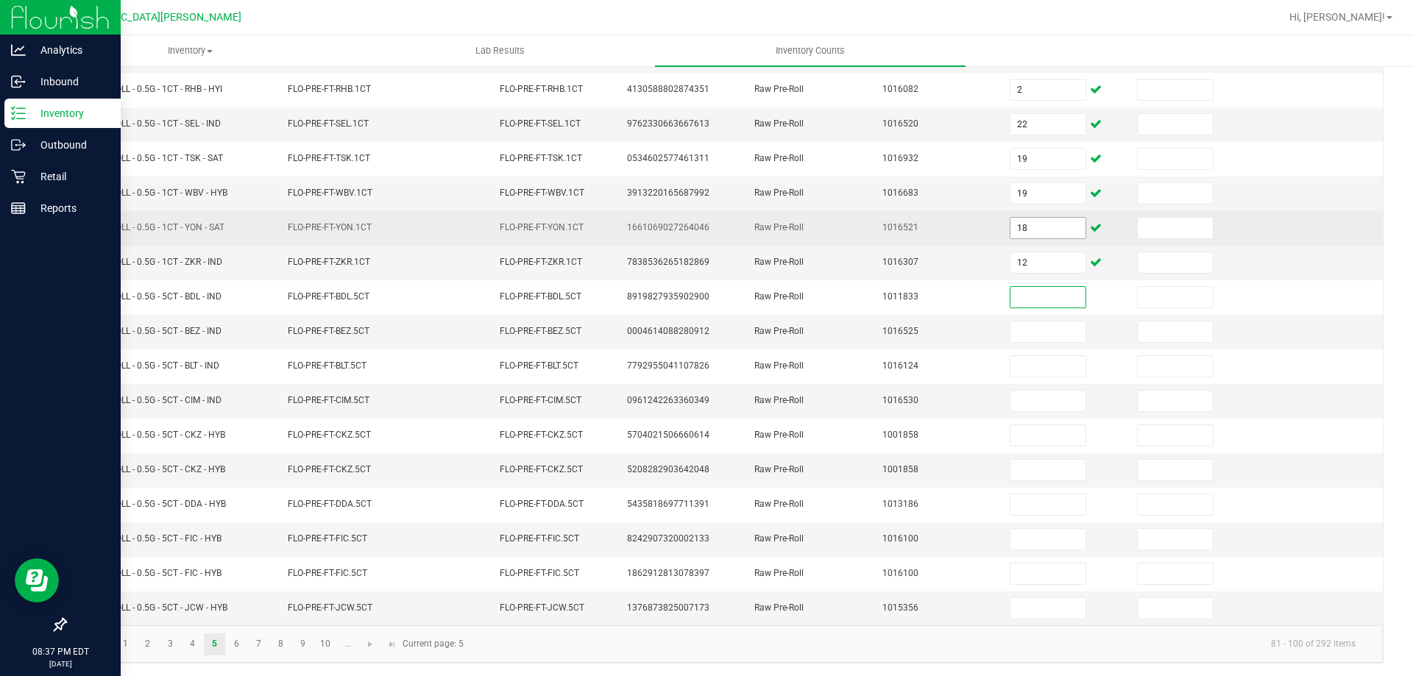
scroll to position [305, 0]
type input "9"
type input "2"
type input "12"
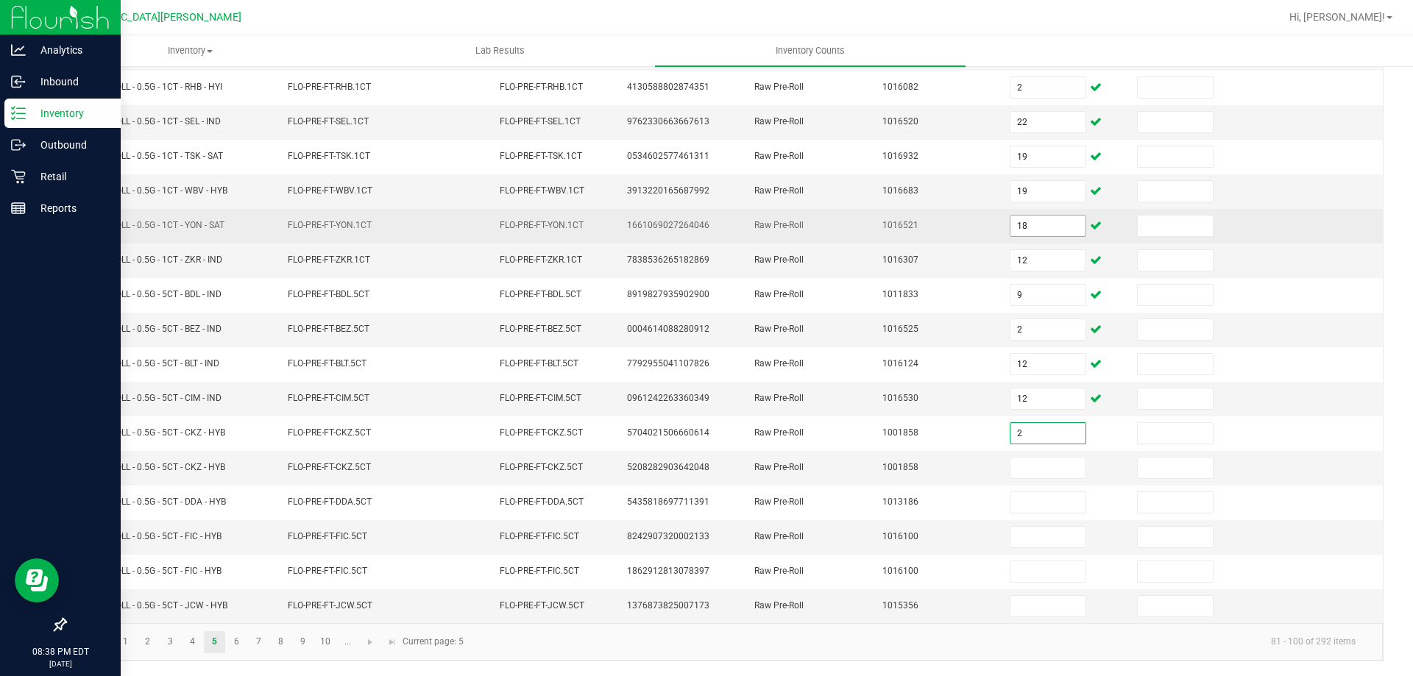
type input "2"
type input "0"
type input "10"
type input "12"
type input "10"
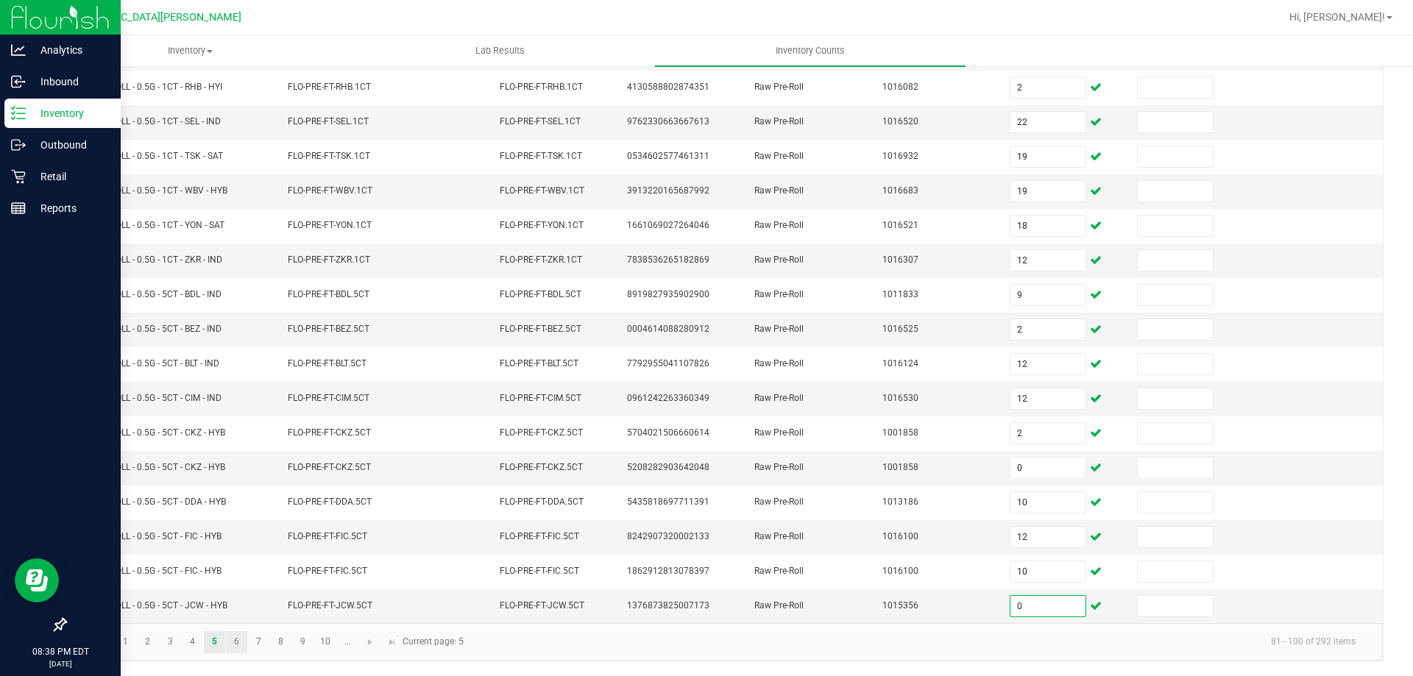
type input "0"
click at [231, 640] on link "6" at bounding box center [236, 643] width 21 height 22
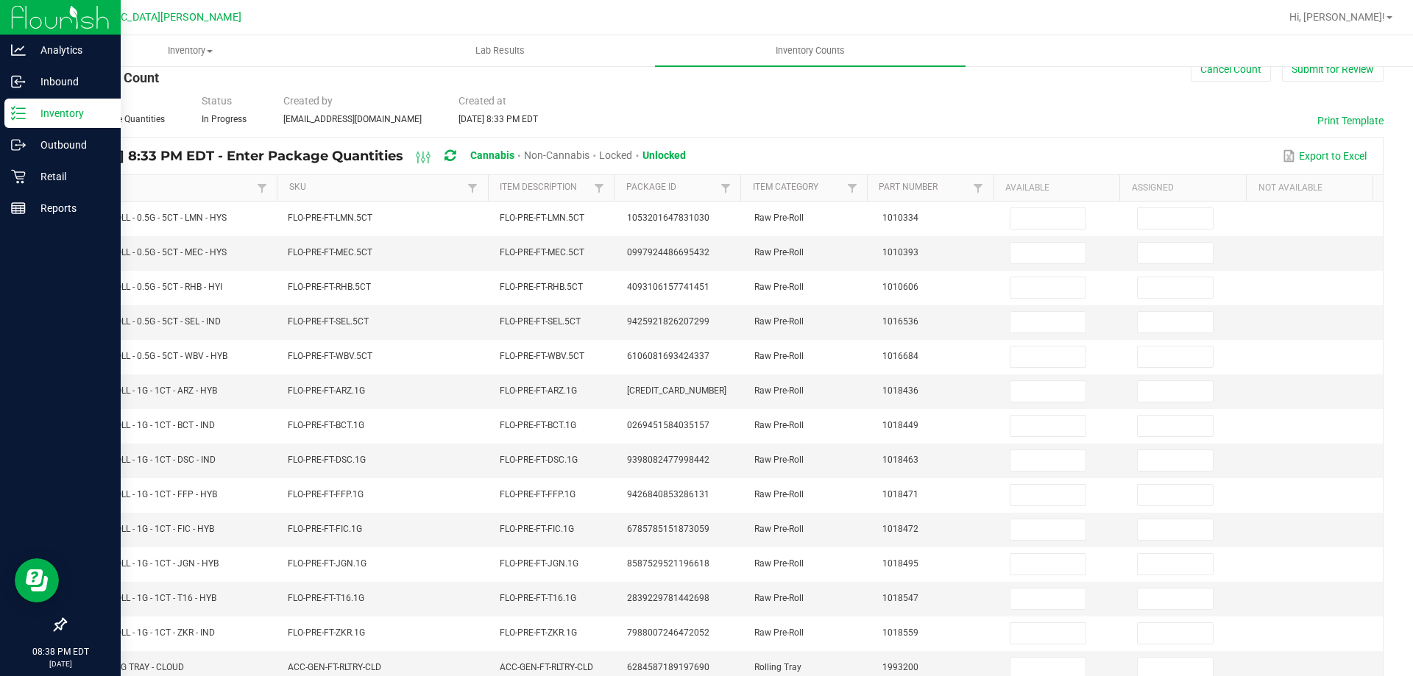
scroll to position [0, 0]
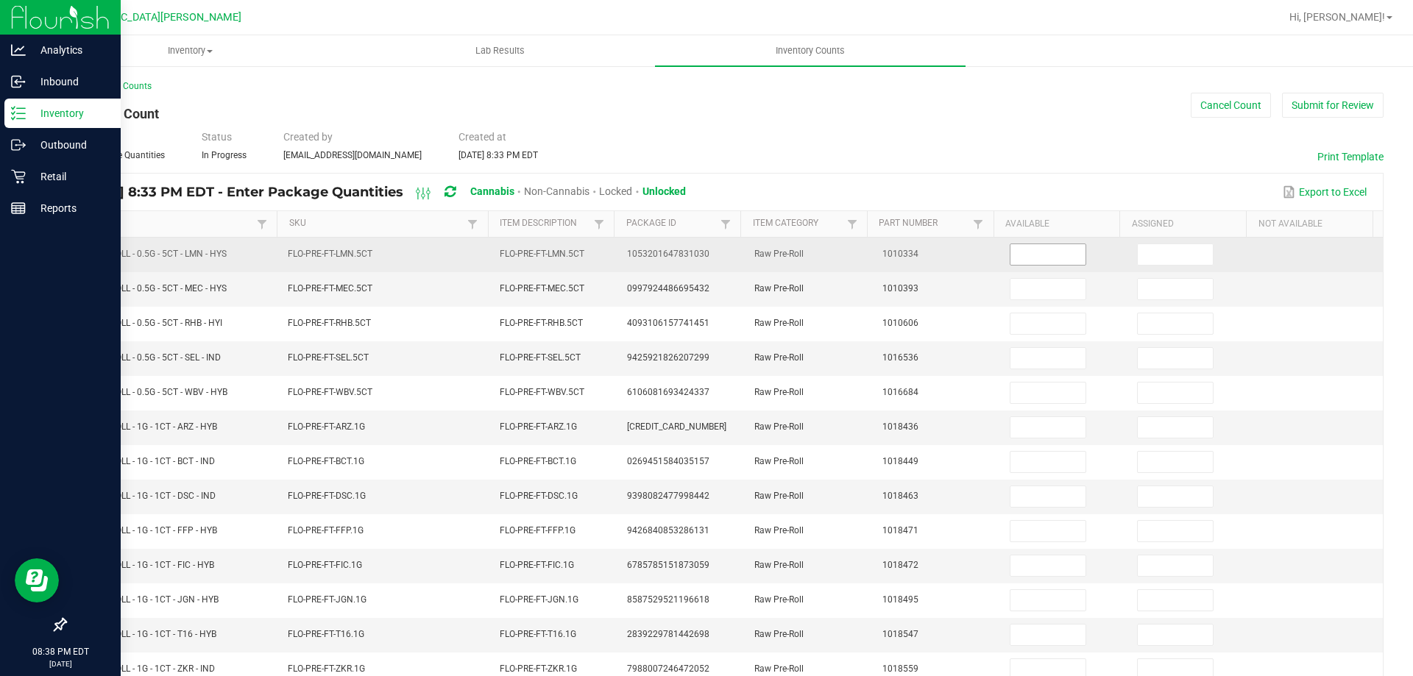
click at [1023, 264] on input at bounding box center [1048, 254] width 75 height 21
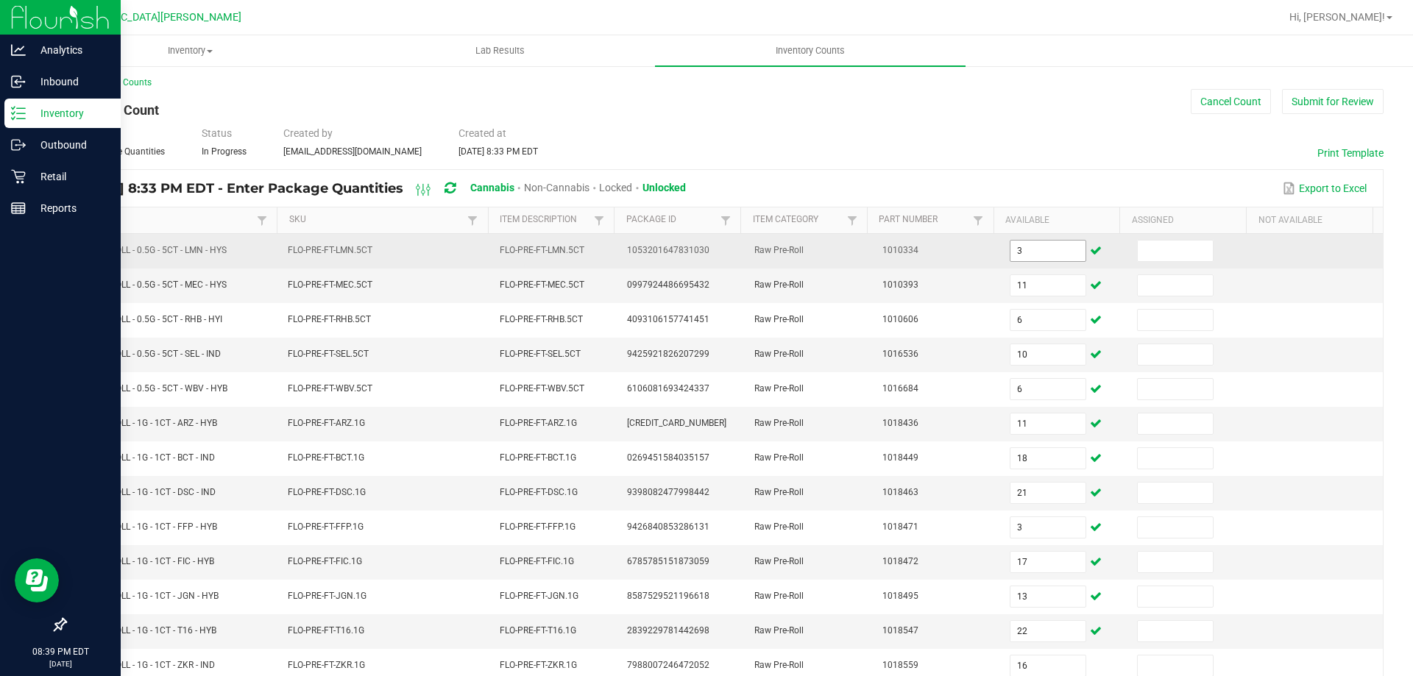
scroll to position [305, 0]
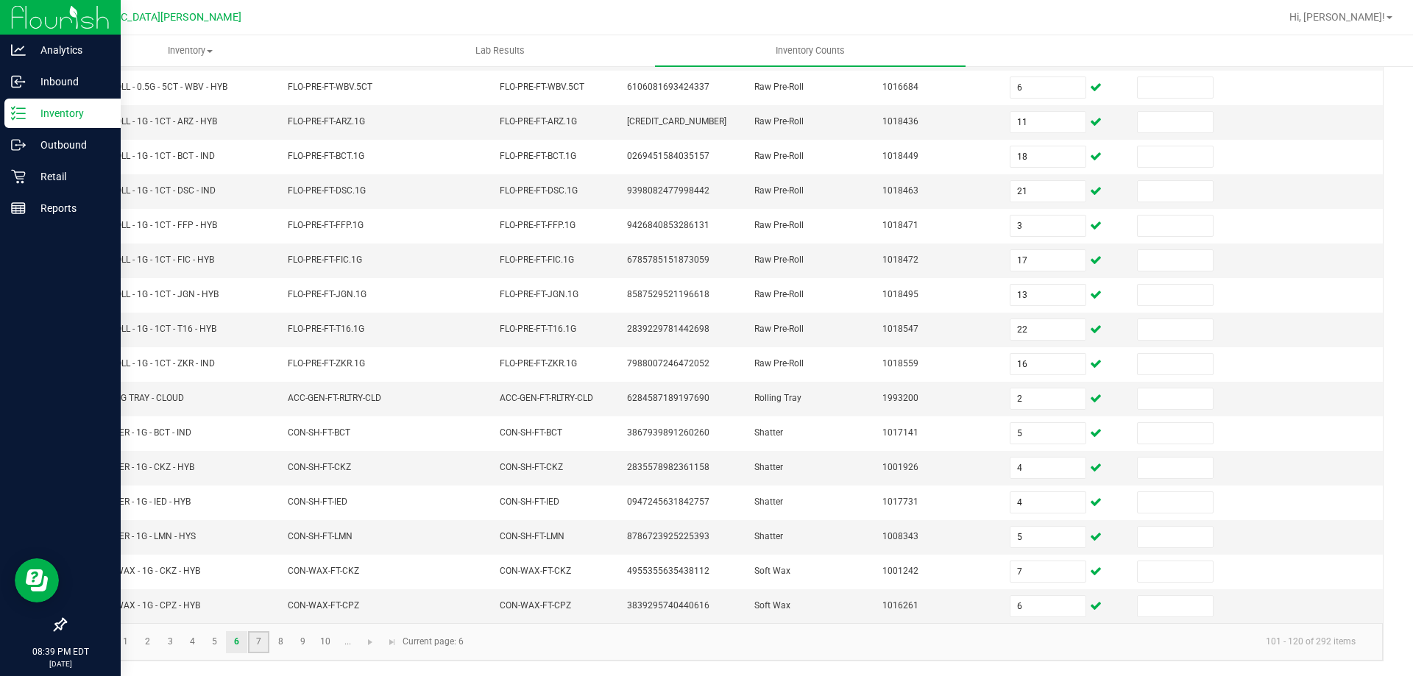
click at [261, 634] on link "7" at bounding box center [258, 643] width 21 height 22
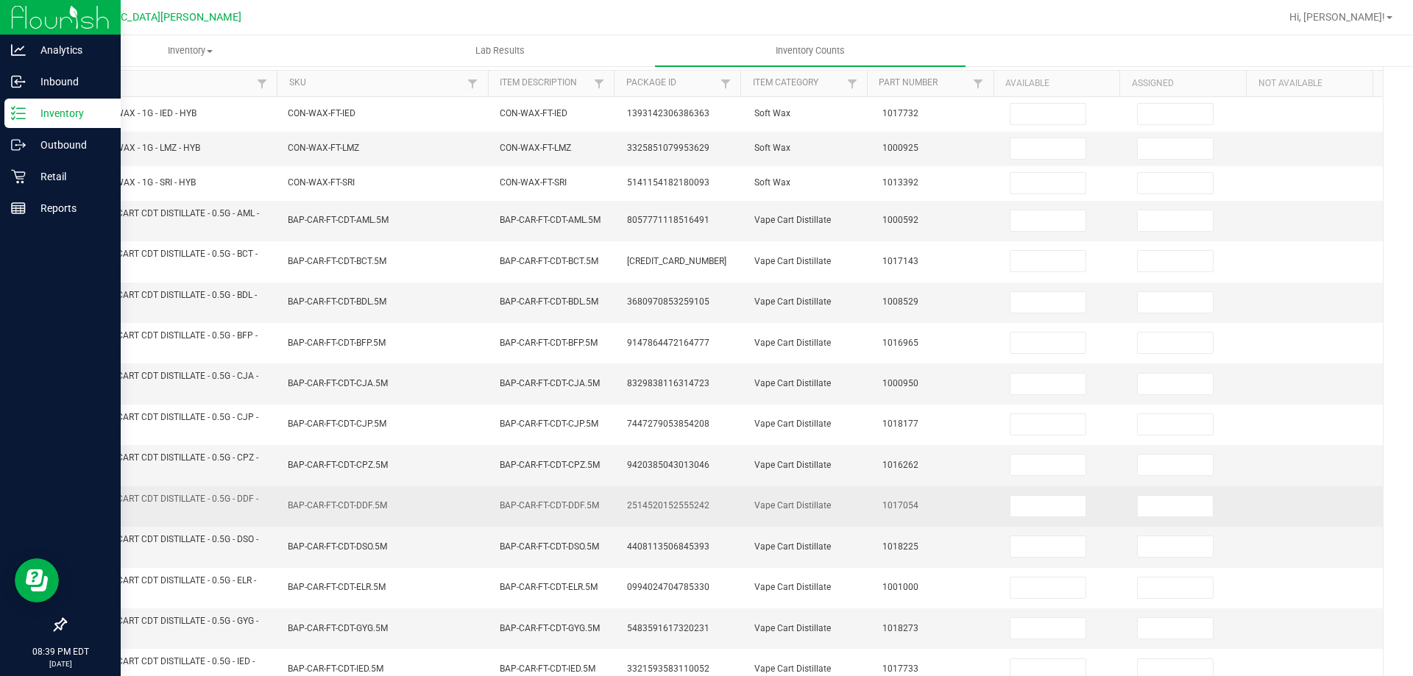
scroll to position [0, 0]
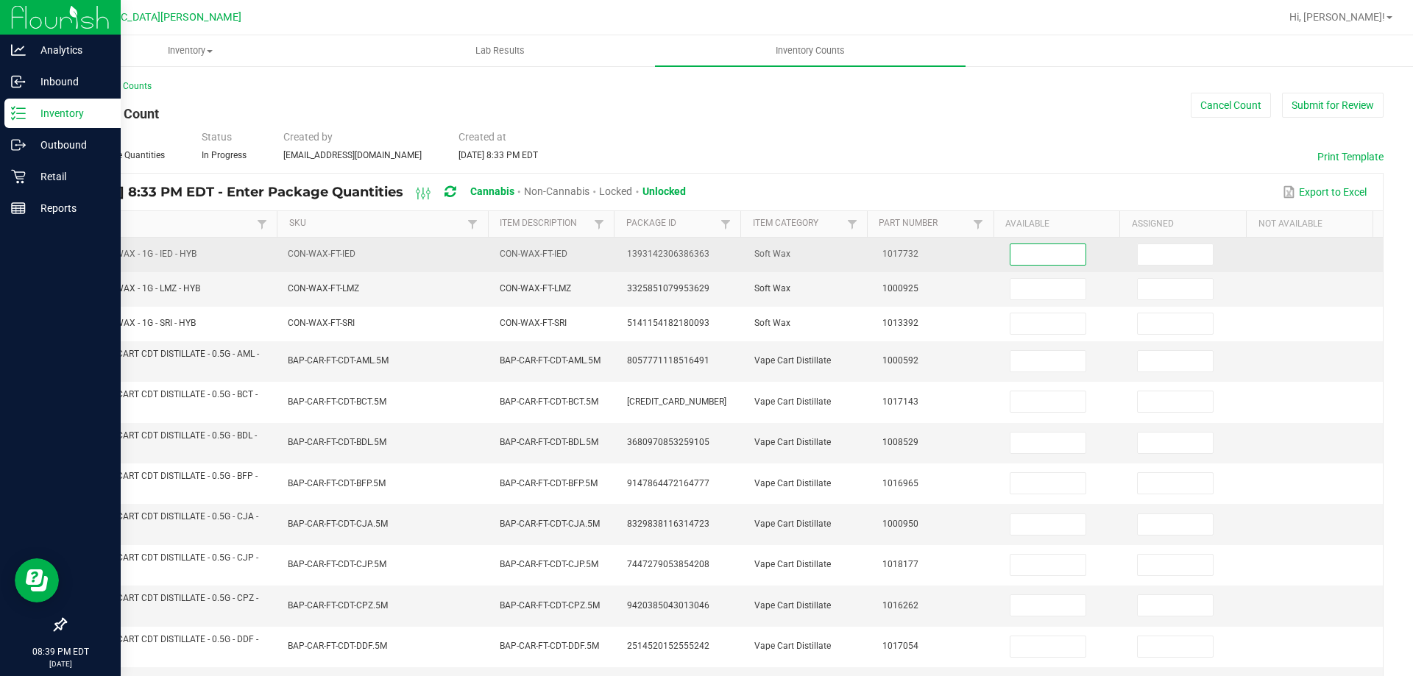
click at [1026, 258] on input at bounding box center [1048, 254] width 75 height 21
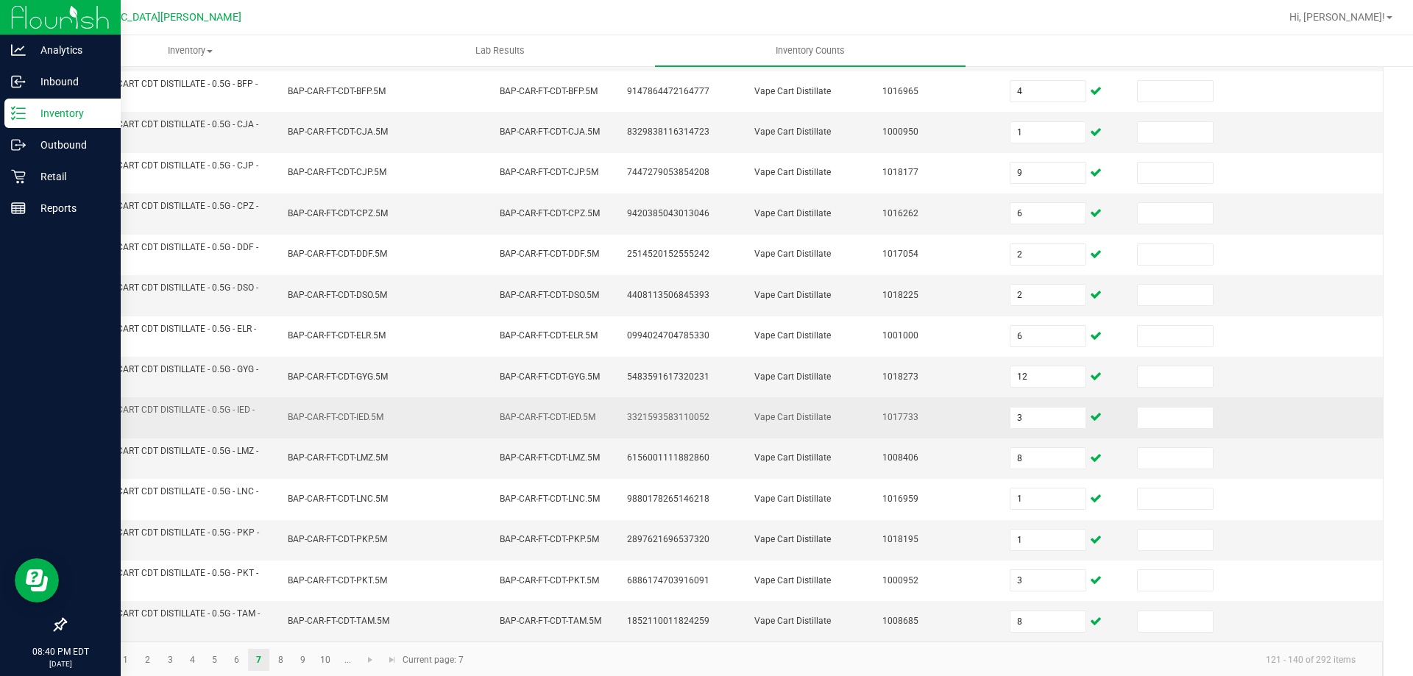
scroll to position [411, 0]
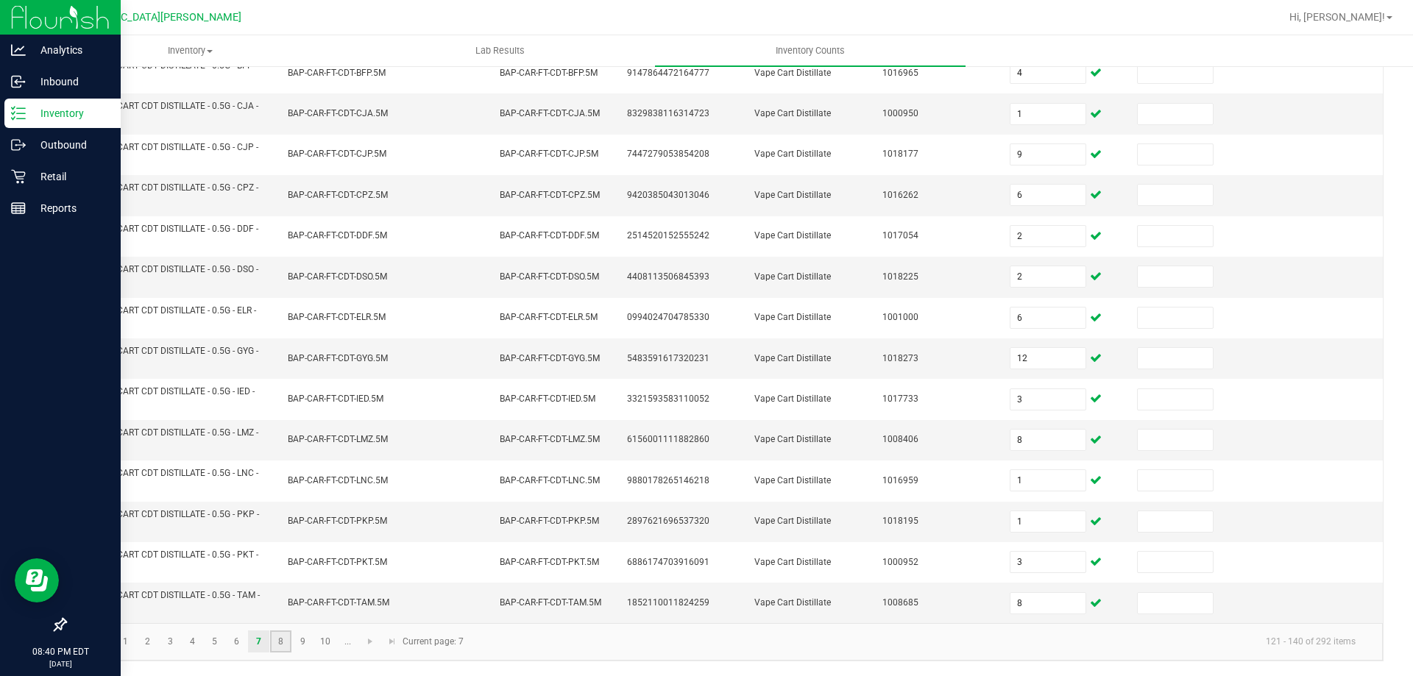
click at [275, 636] on link "8" at bounding box center [280, 642] width 21 height 22
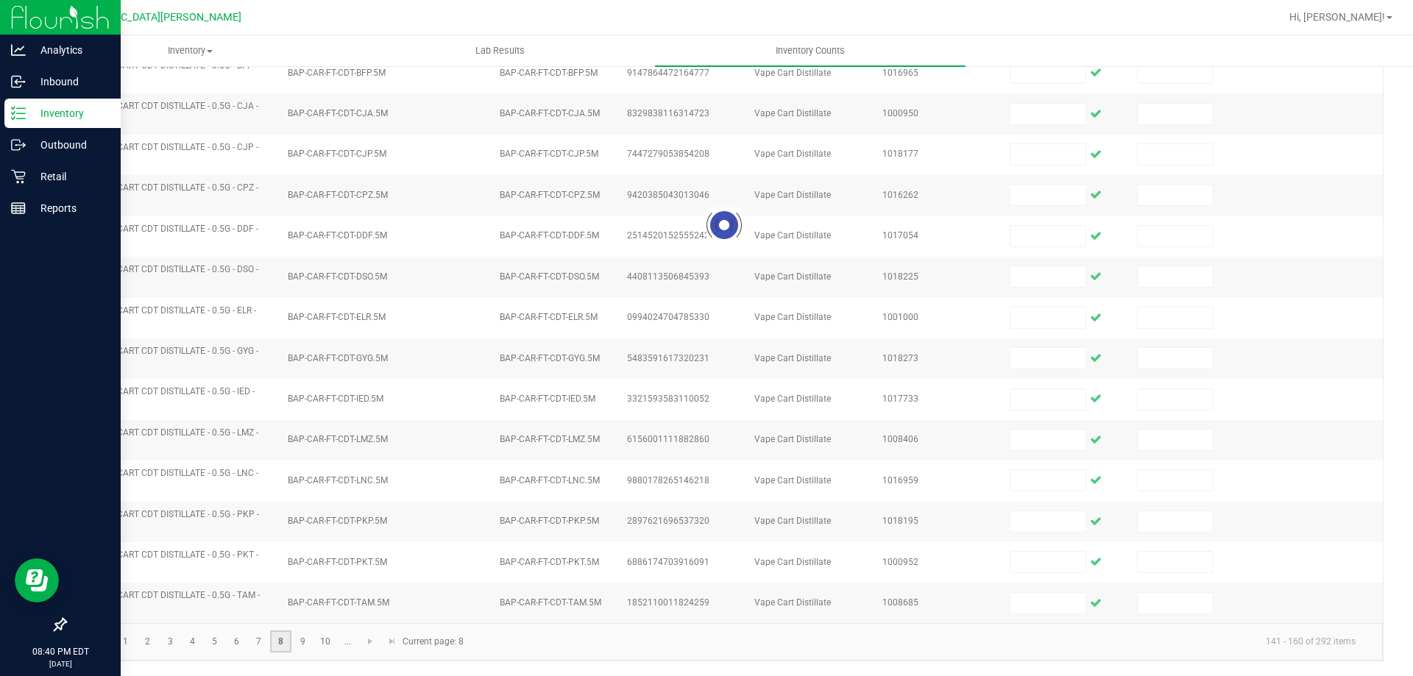
scroll to position [386, 0]
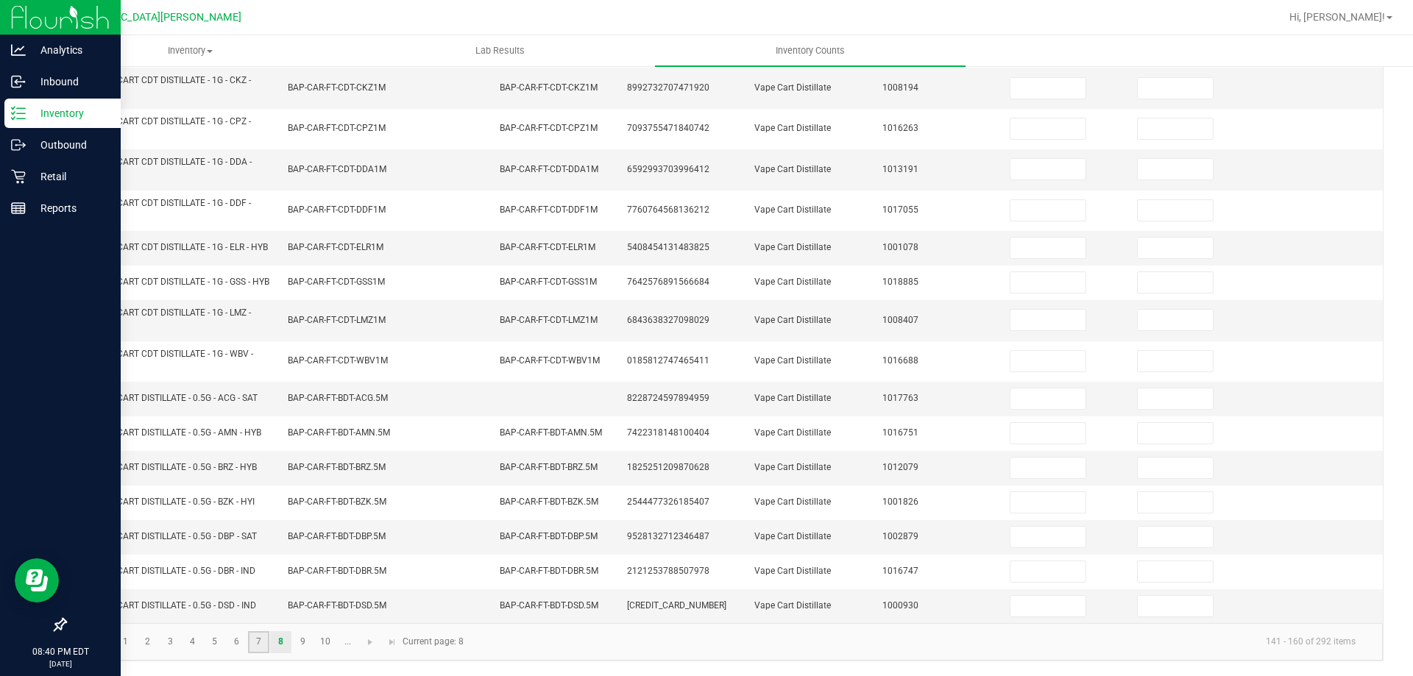
click at [259, 641] on link "7" at bounding box center [258, 643] width 21 height 22
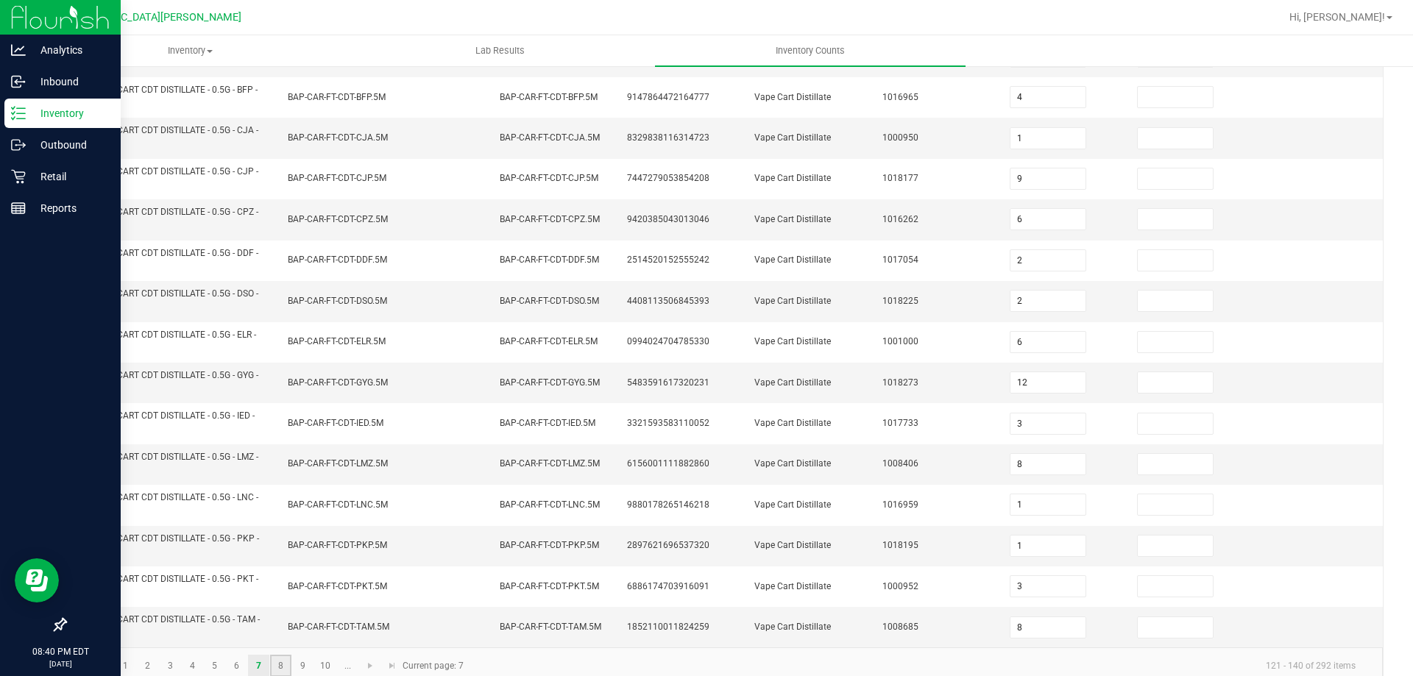
click at [281, 657] on link "8" at bounding box center [280, 666] width 21 height 22
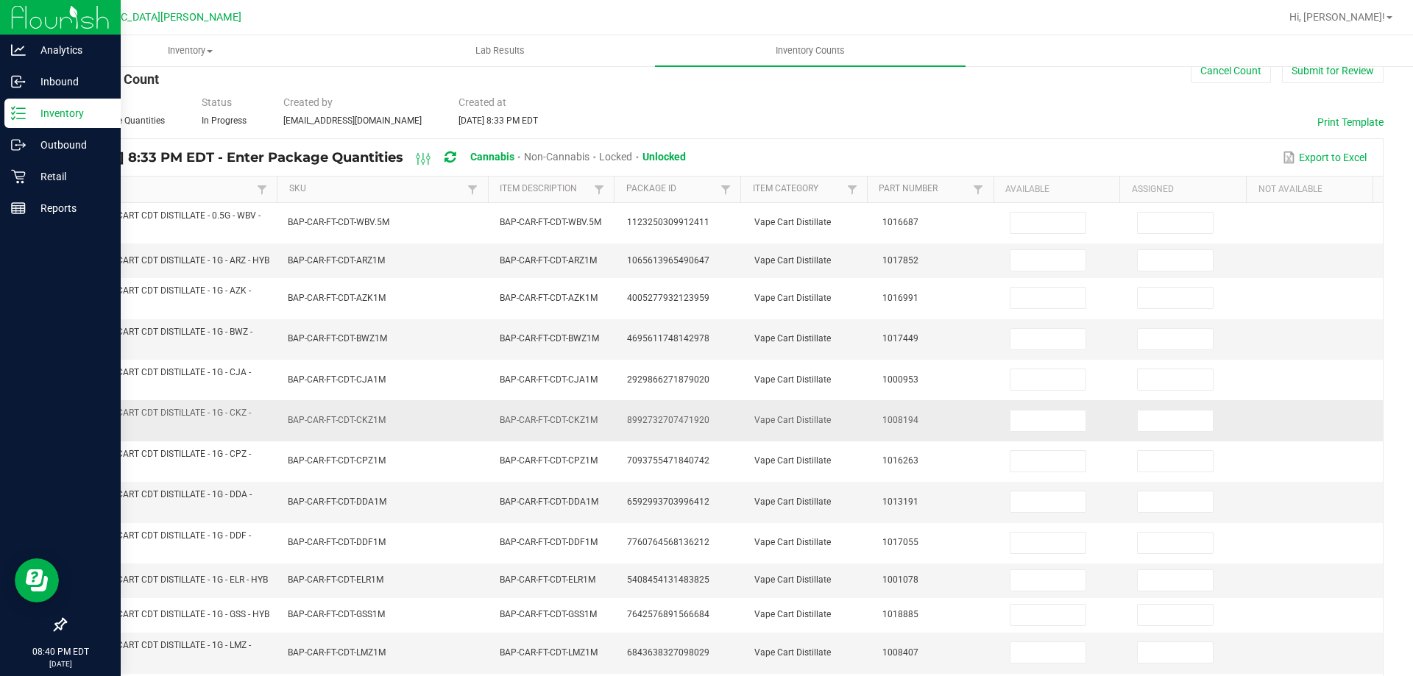
scroll to position [0, 0]
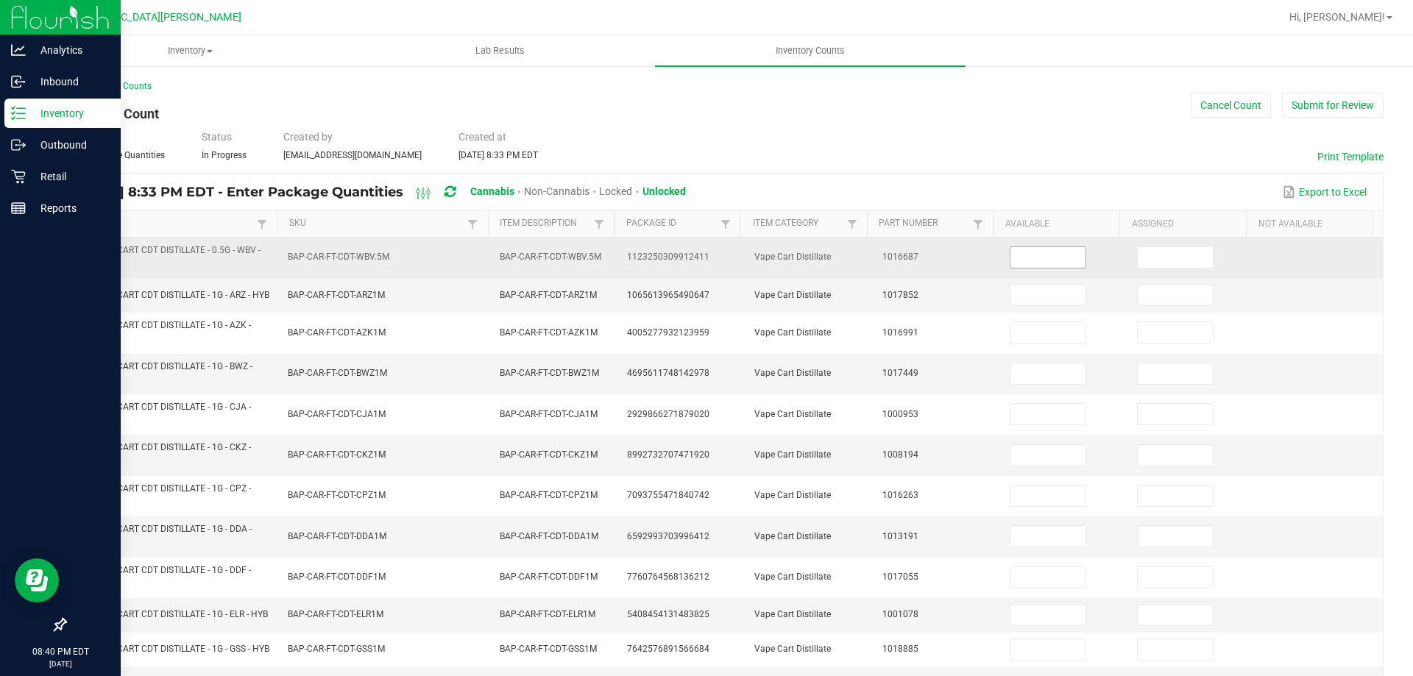
click at [1049, 261] on input at bounding box center [1048, 257] width 75 height 21
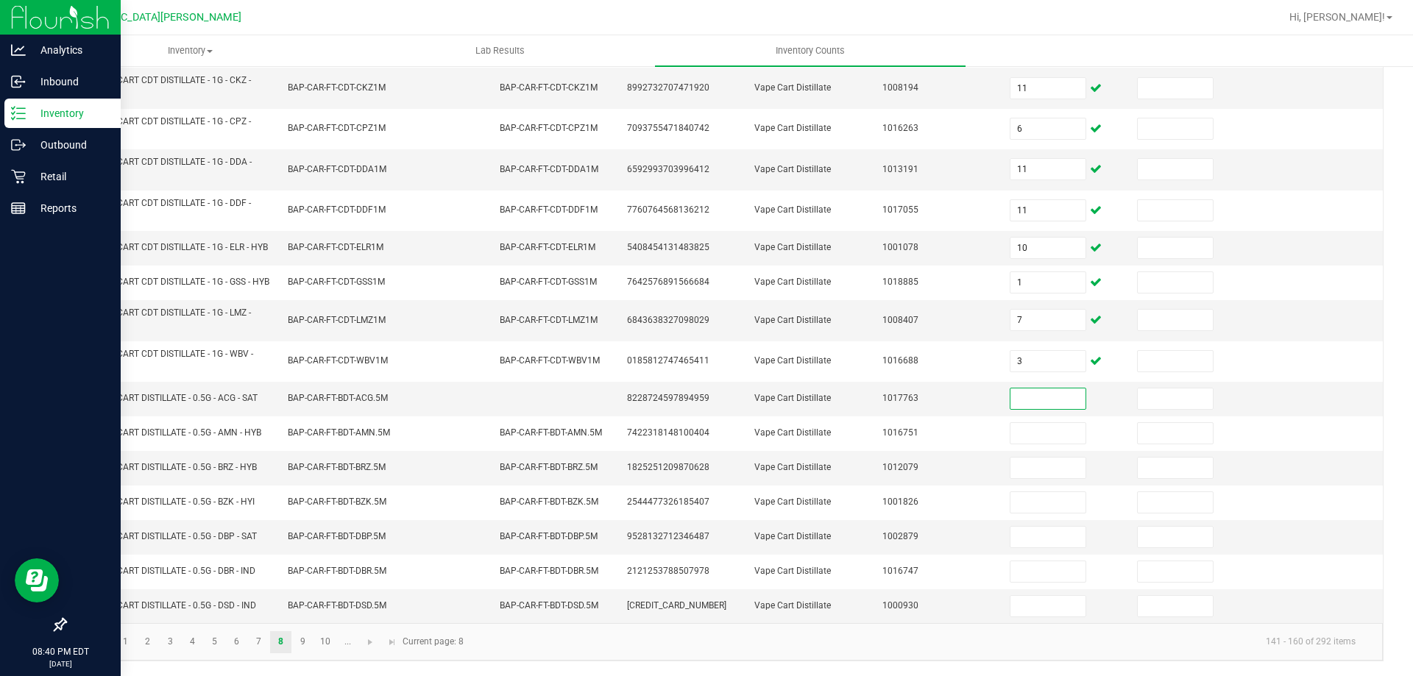
scroll to position [386, 0]
click at [310, 632] on link "9" at bounding box center [302, 643] width 21 height 22
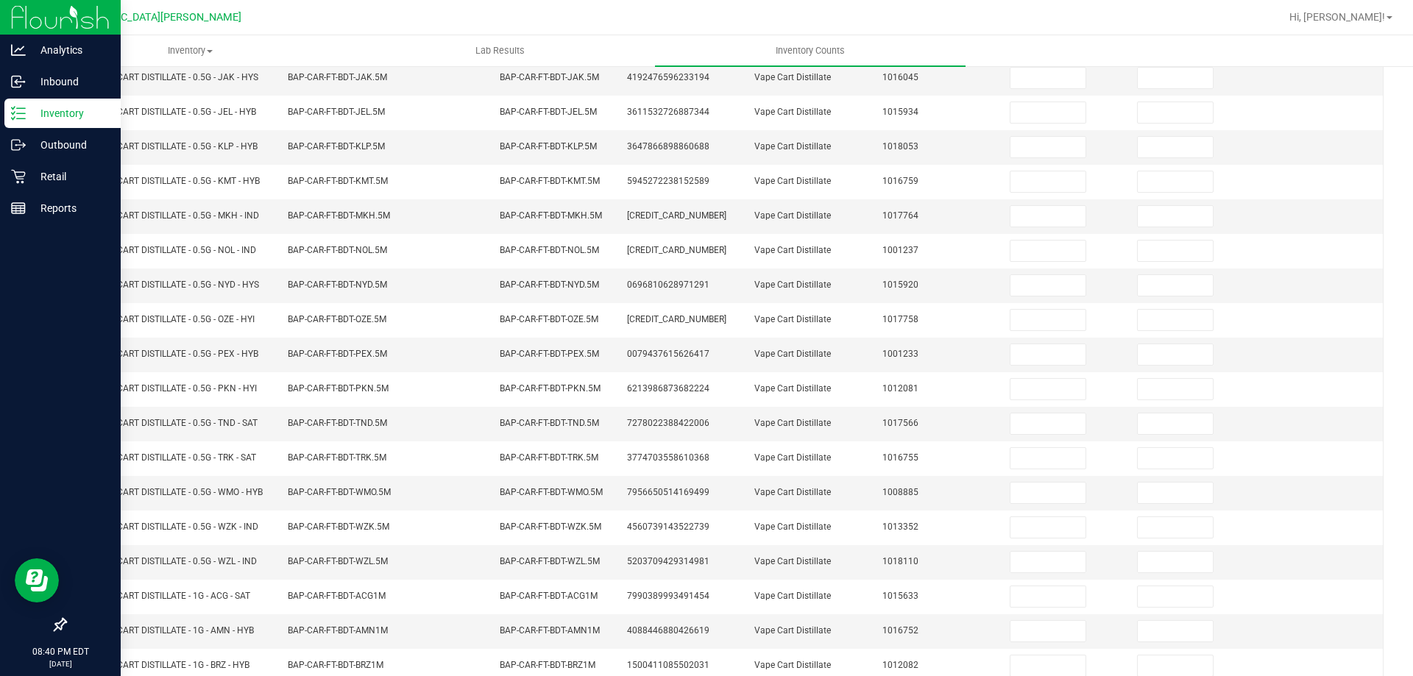
scroll to position [0, 0]
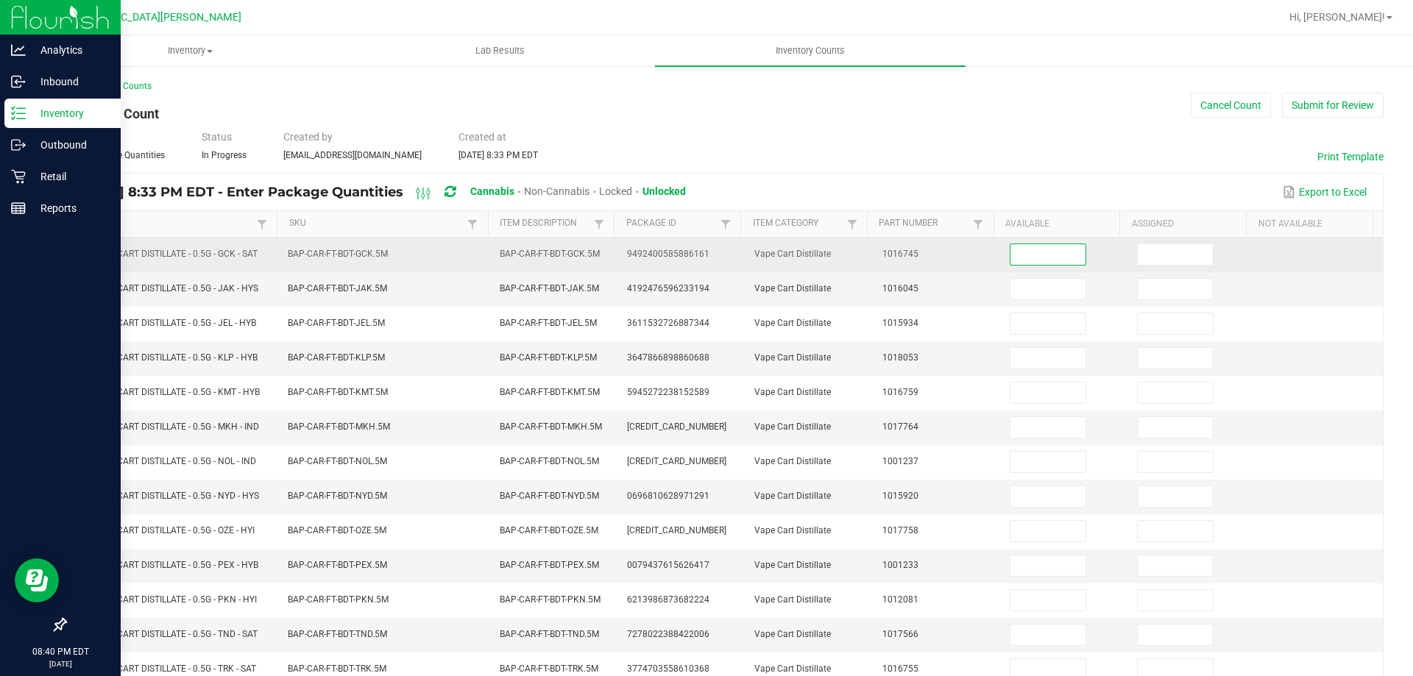
click at [1011, 251] on input at bounding box center [1048, 254] width 75 height 21
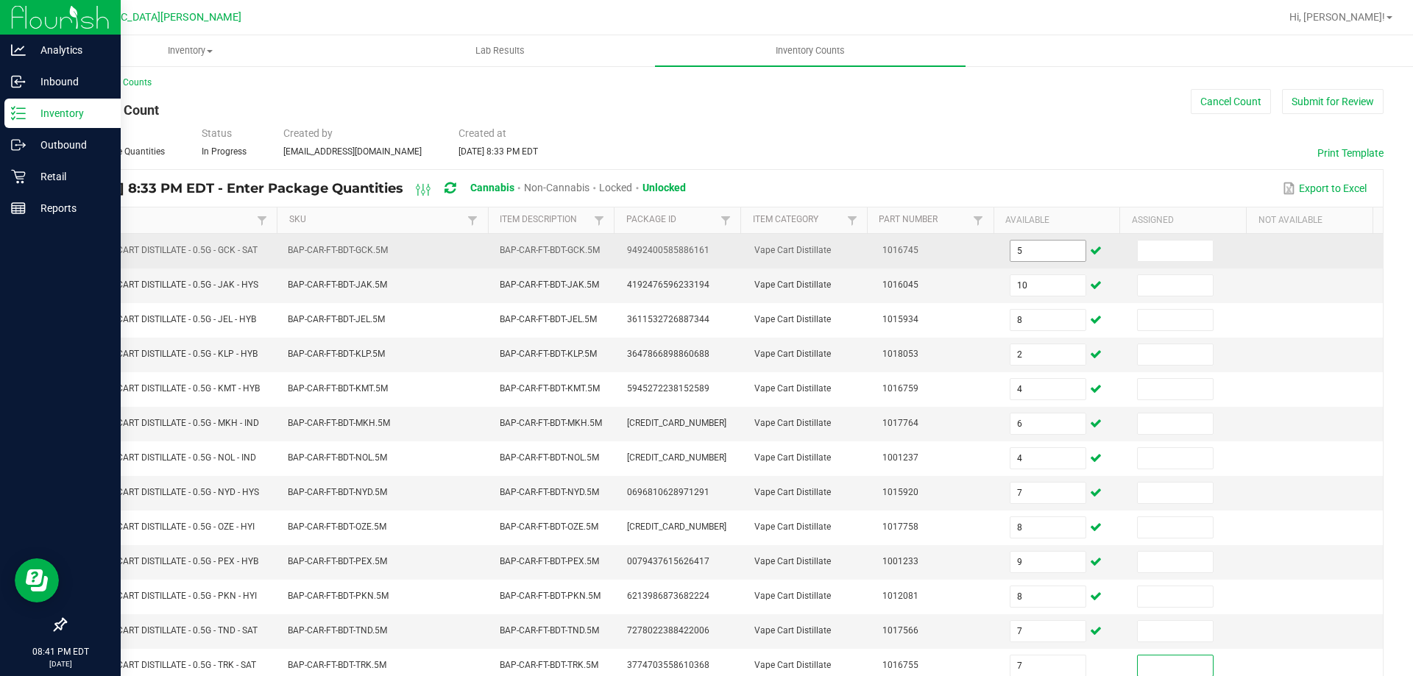
scroll to position [305, 0]
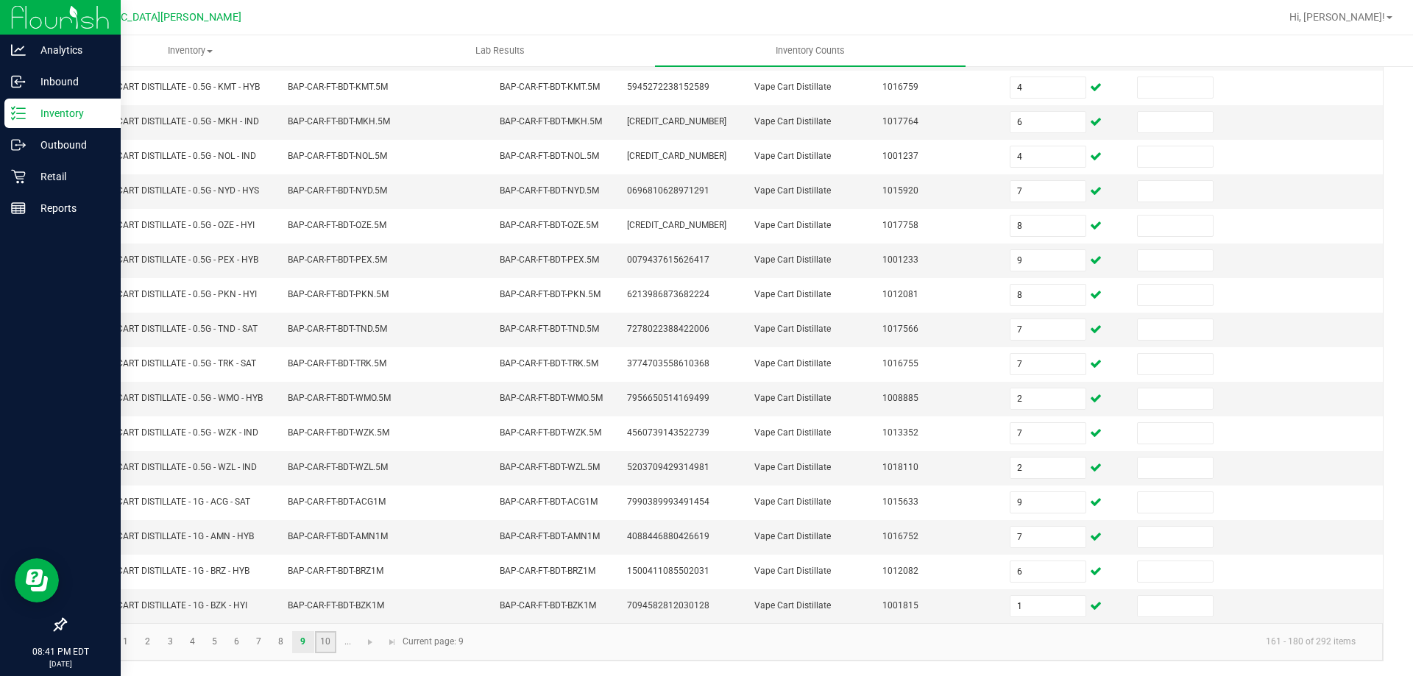
click at [319, 646] on link "10" at bounding box center [325, 643] width 21 height 22
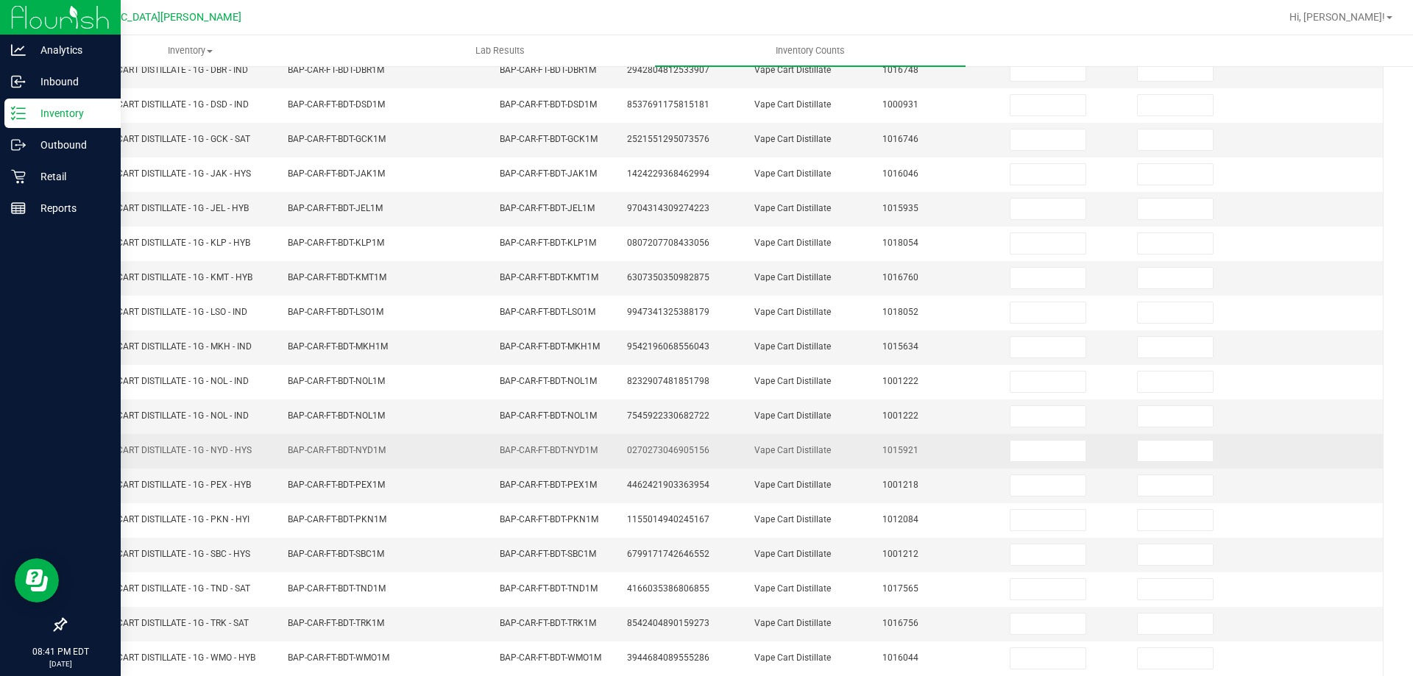
scroll to position [0, 0]
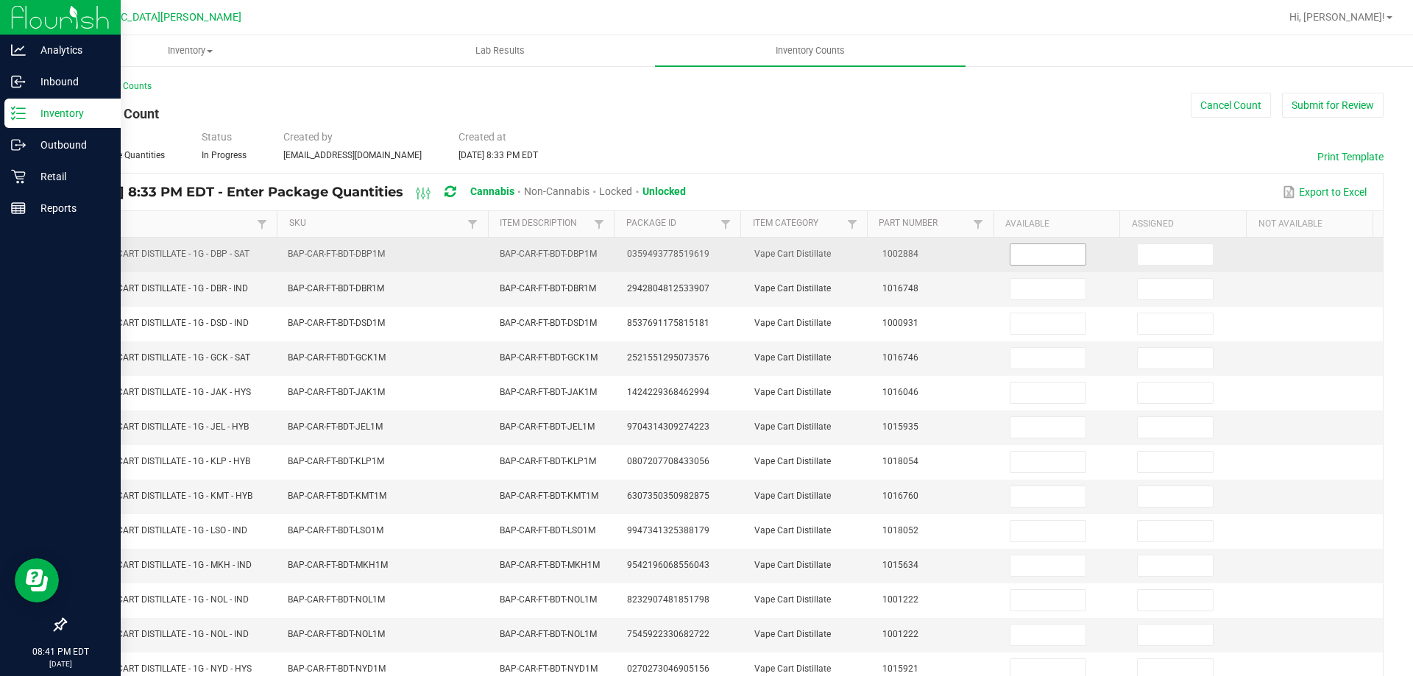
click at [1020, 255] on input at bounding box center [1048, 254] width 75 height 21
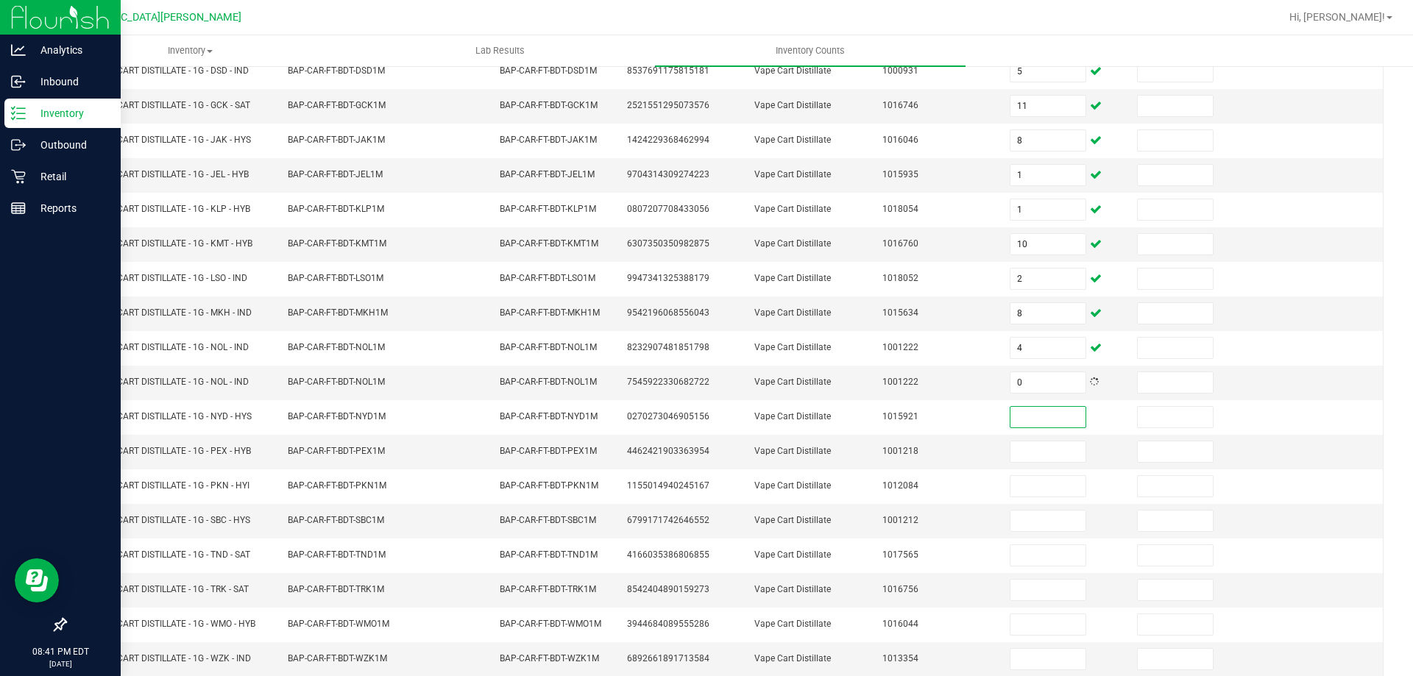
scroll to position [305, 0]
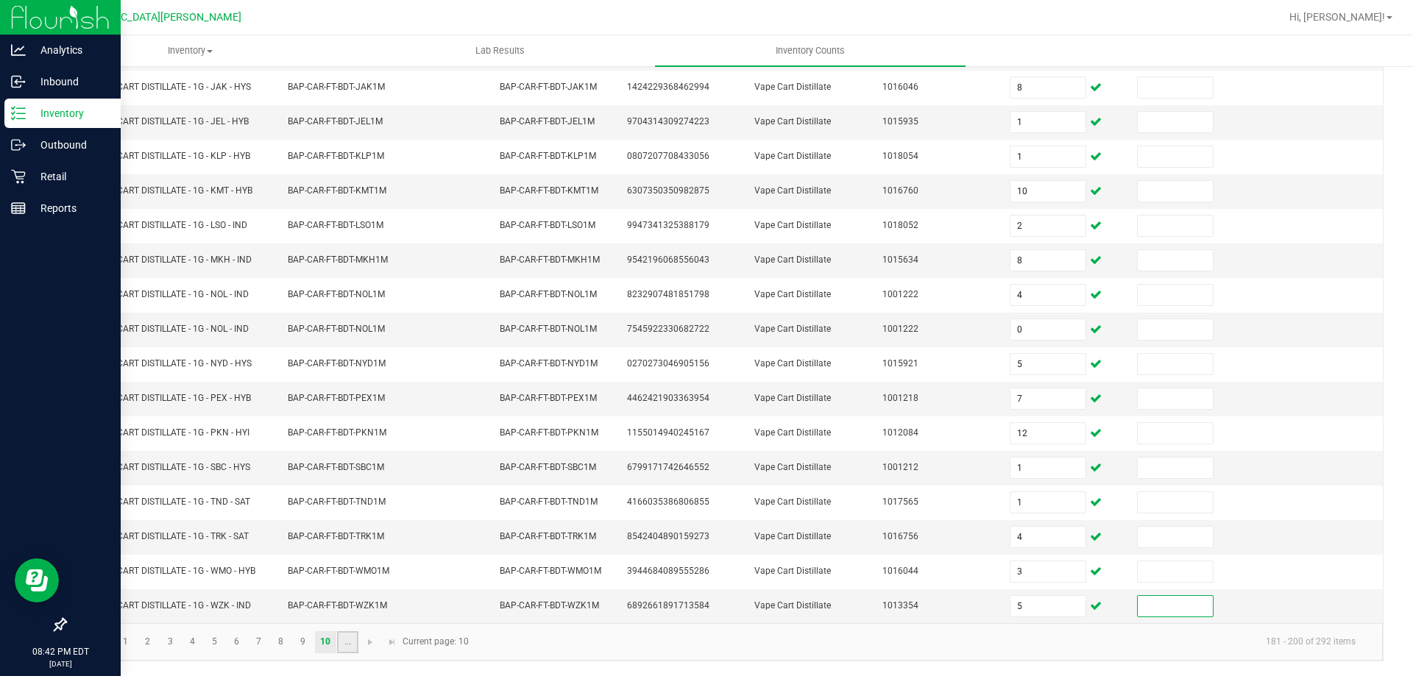
click at [345, 643] on link "..." at bounding box center [347, 643] width 21 height 22
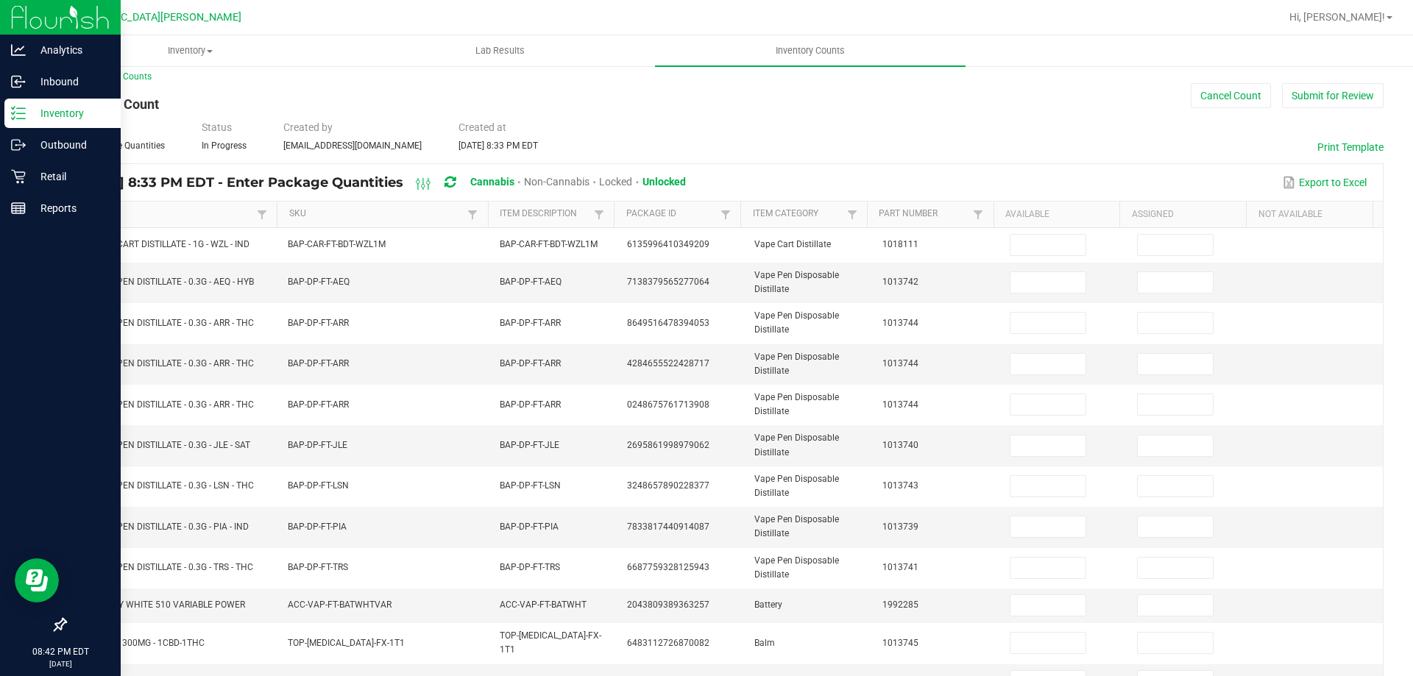
scroll to position [0, 0]
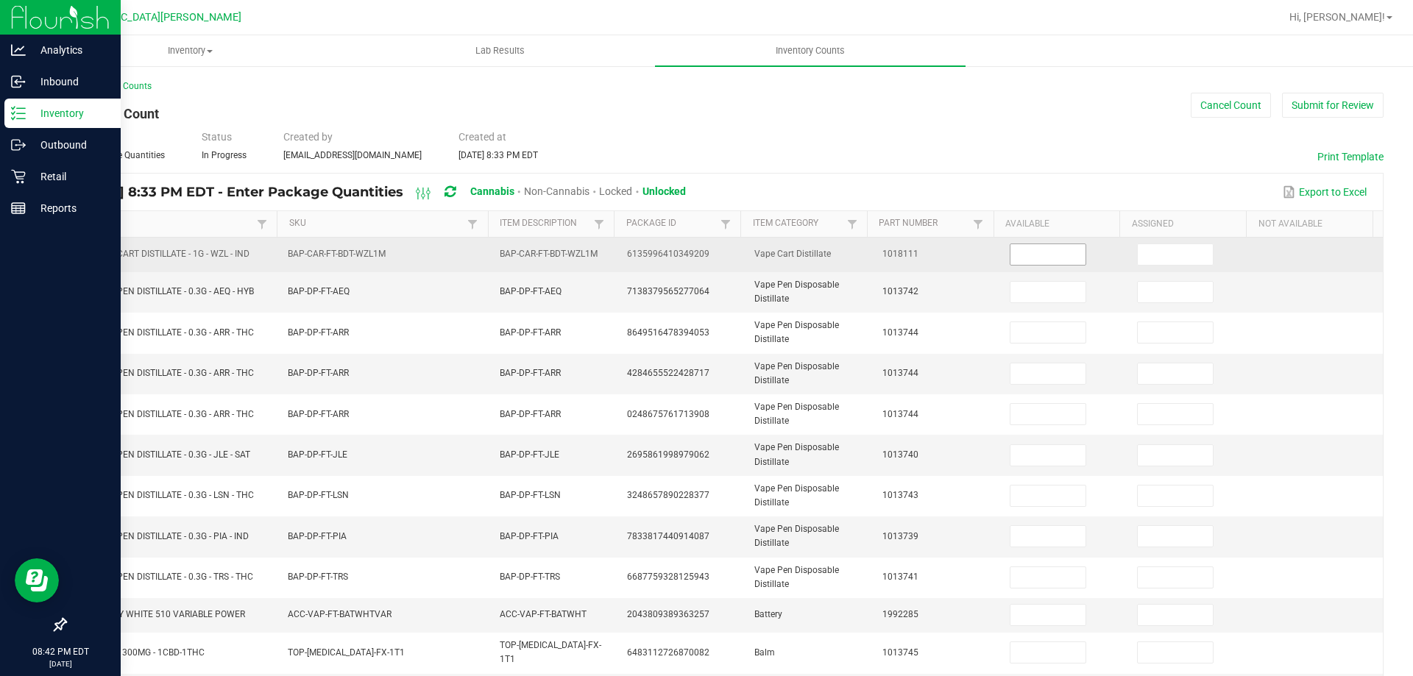
click at [1039, 254] on input at bounding box center [1048, 254] width 75 height 21
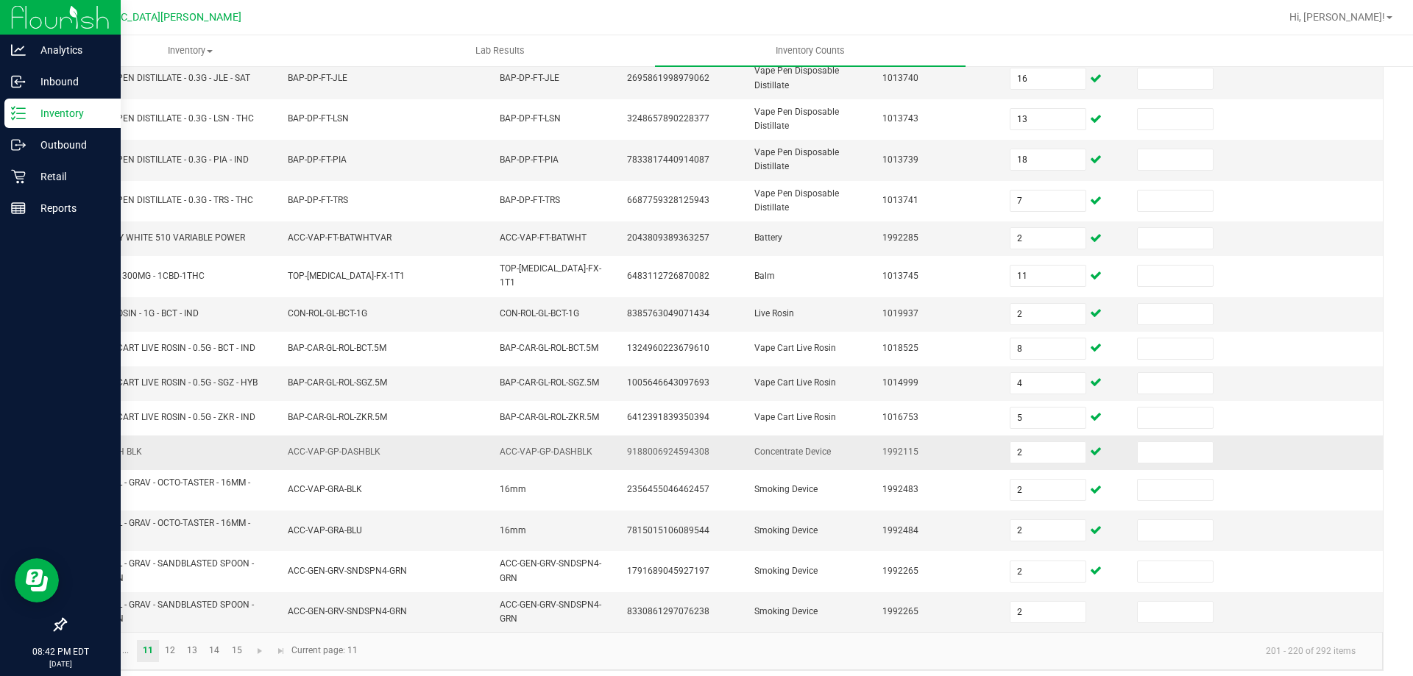
scroll to position [380, 0]
click at [167, 640] on link "12" at bounding box center [170, 648] width 21 height 22
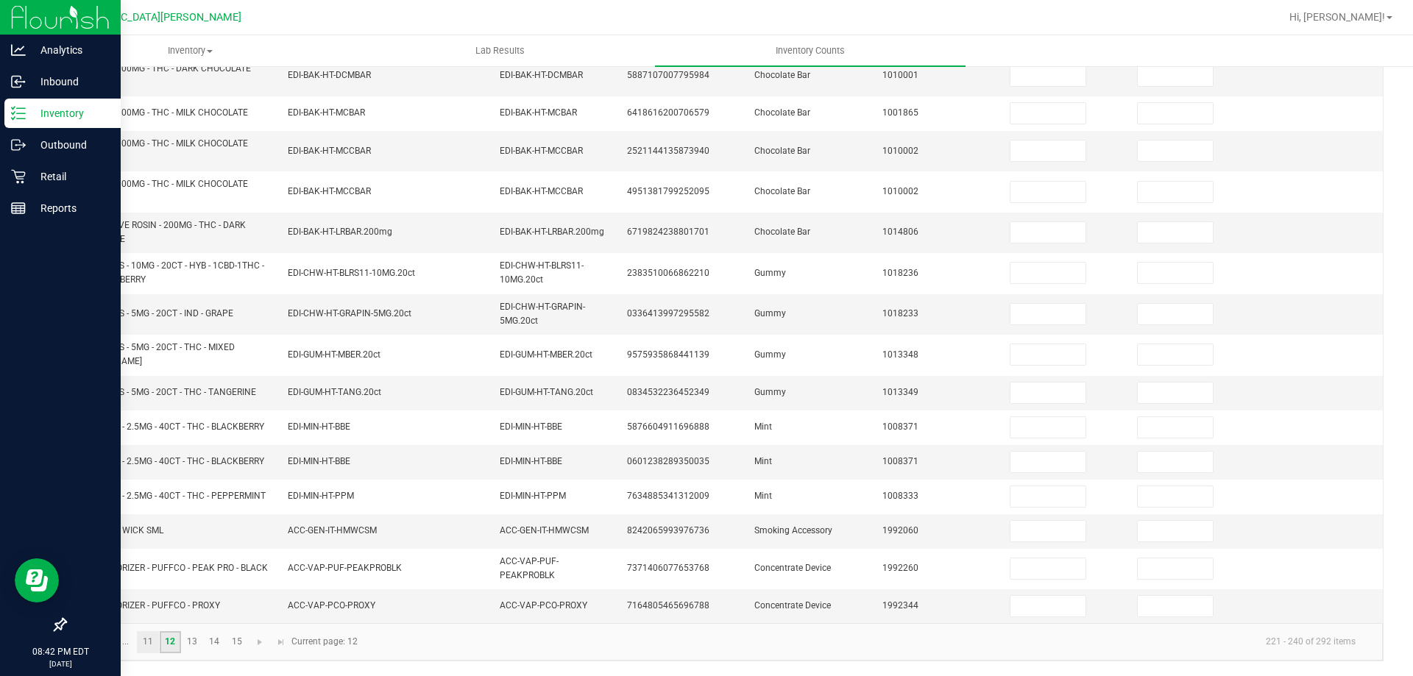
scroll to position [0, 0]
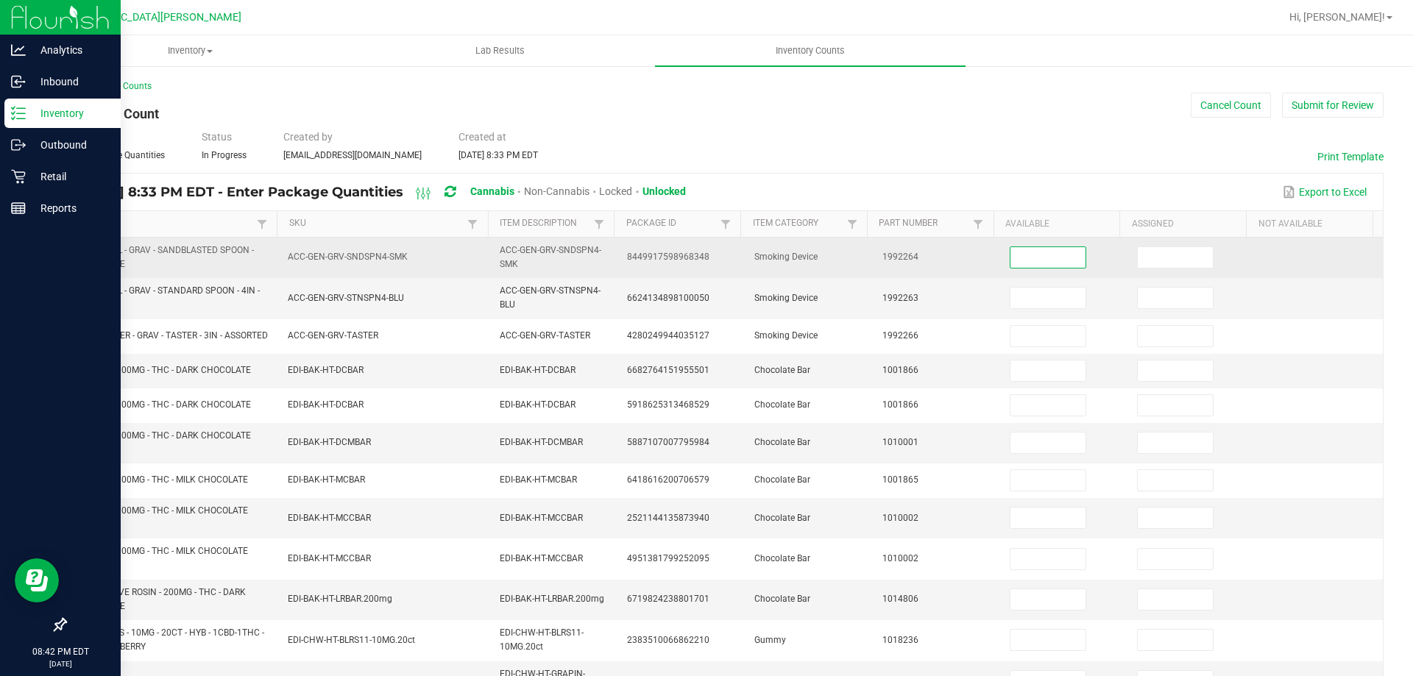
click at [1048, 258] on input at bounding box center [1048, 257] width 75 height 21
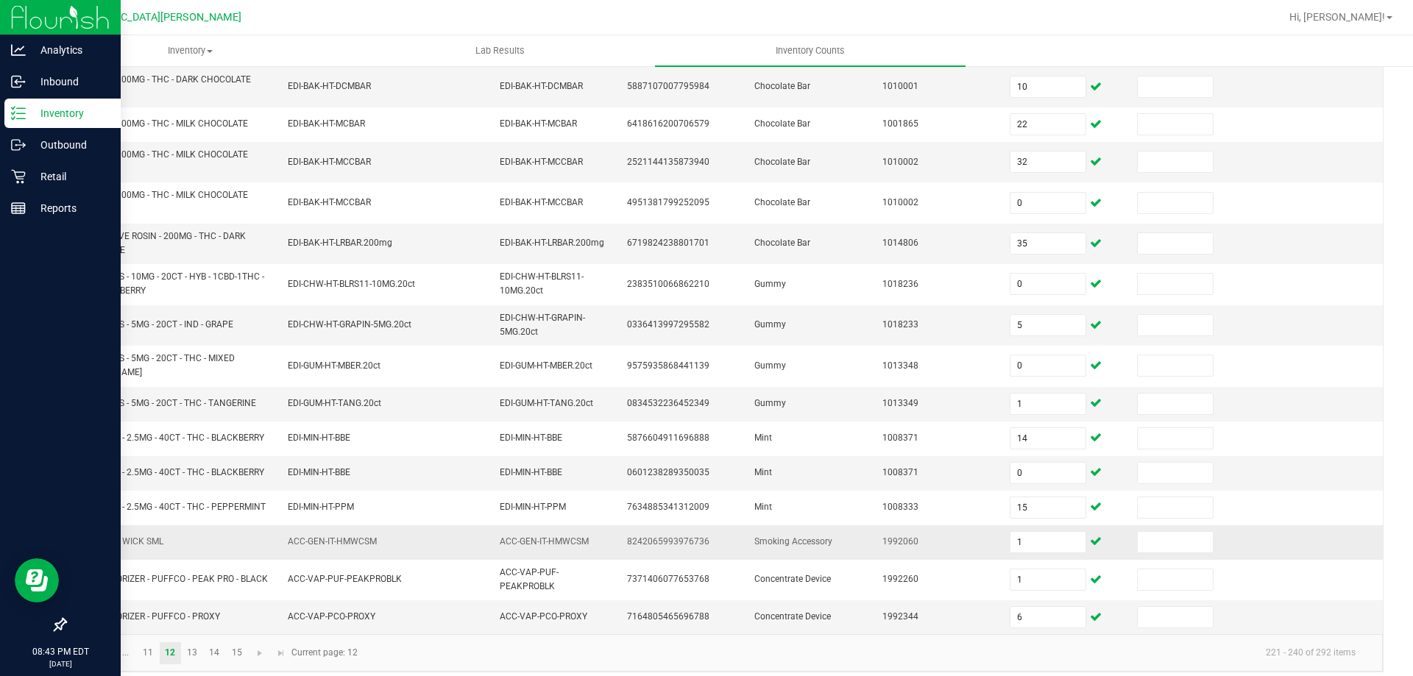
scroll to position [367, 0]
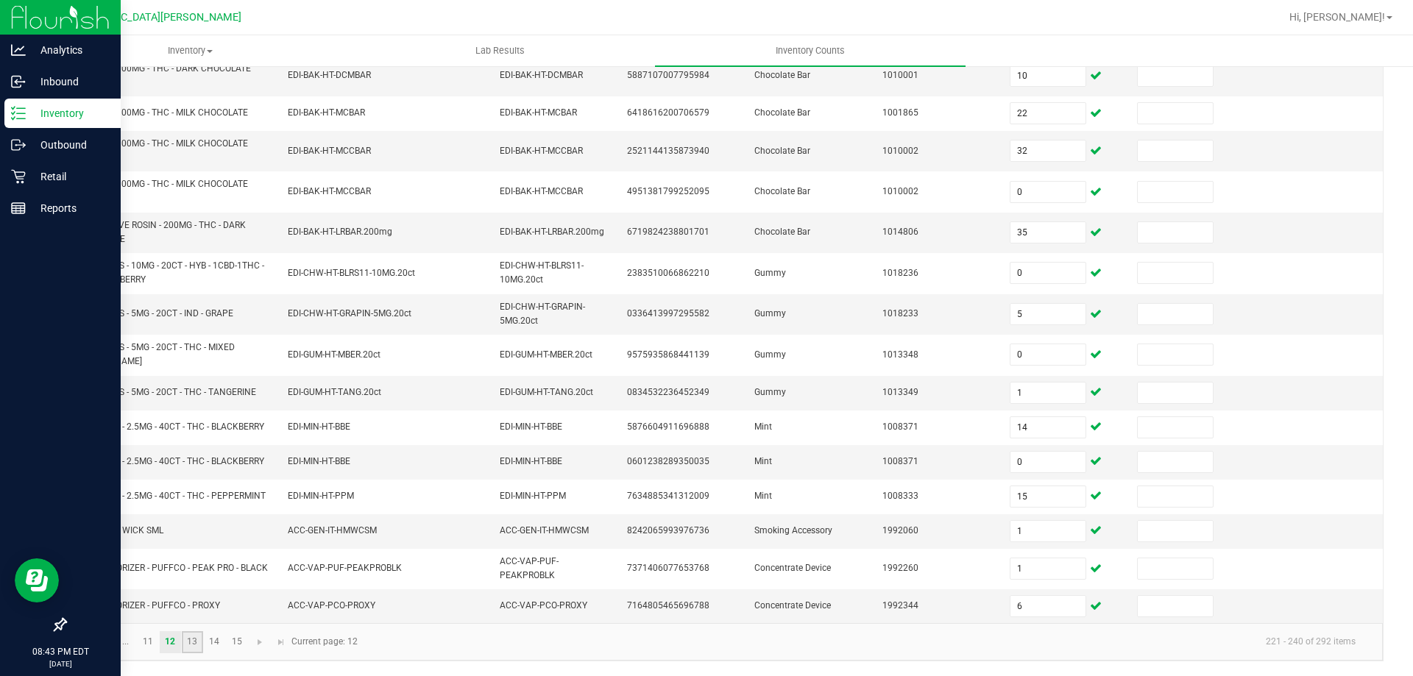
click at [192, 645] on link "13" at bounding box center [192, 643] width 21 height 22
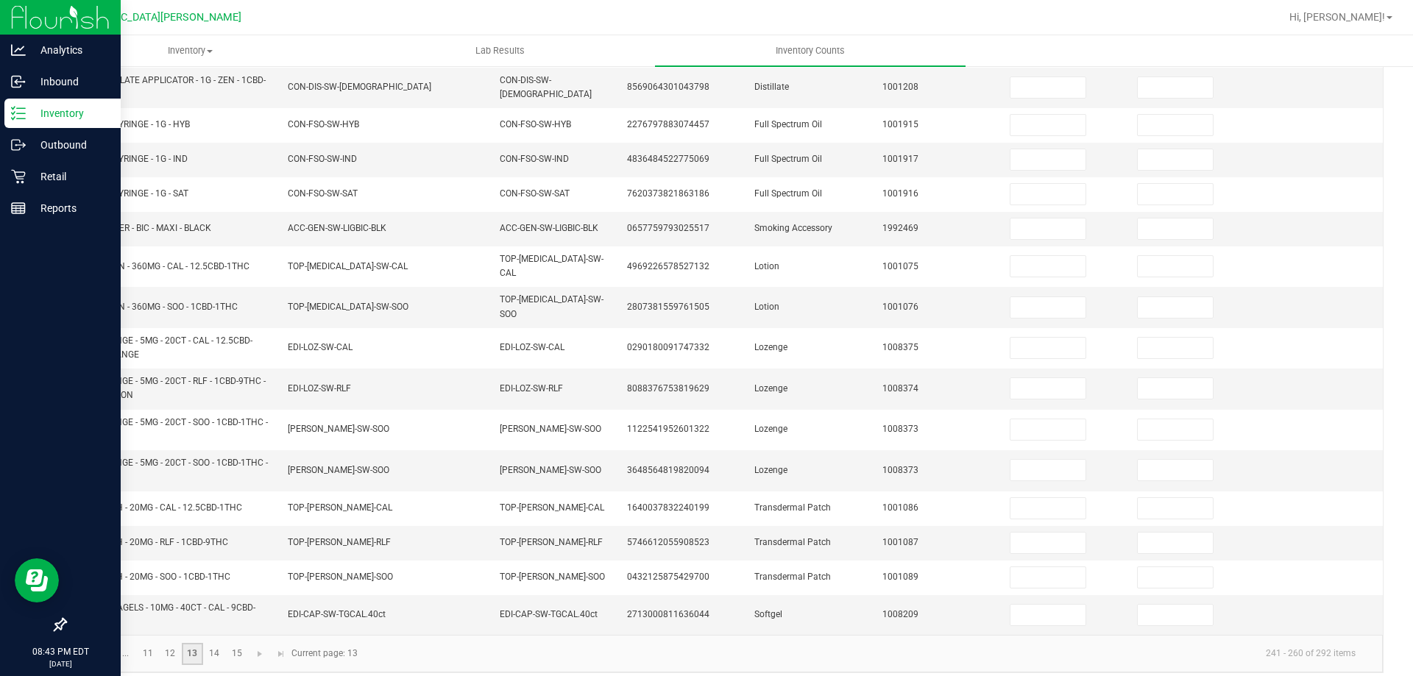
scroll to position [0, 0]
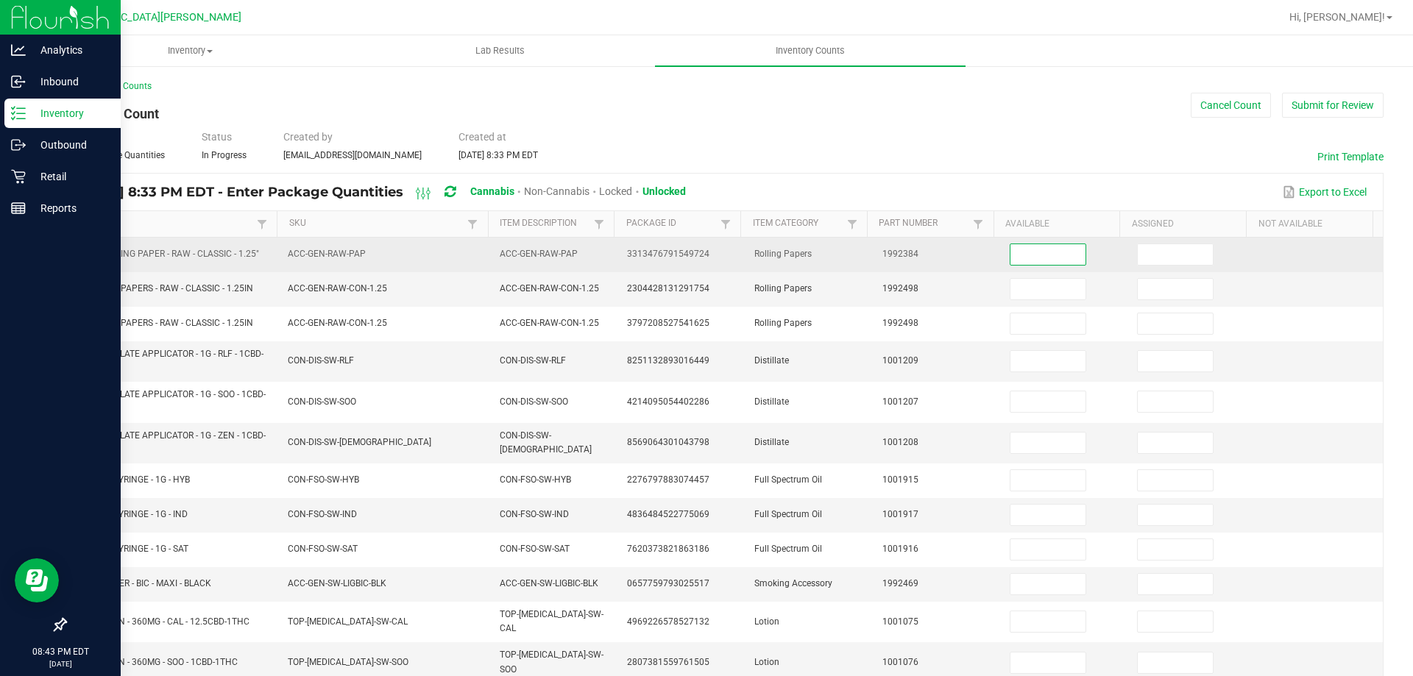
click at [1011, 254] on input at bounding box center [1048, 254] width 75 height 21
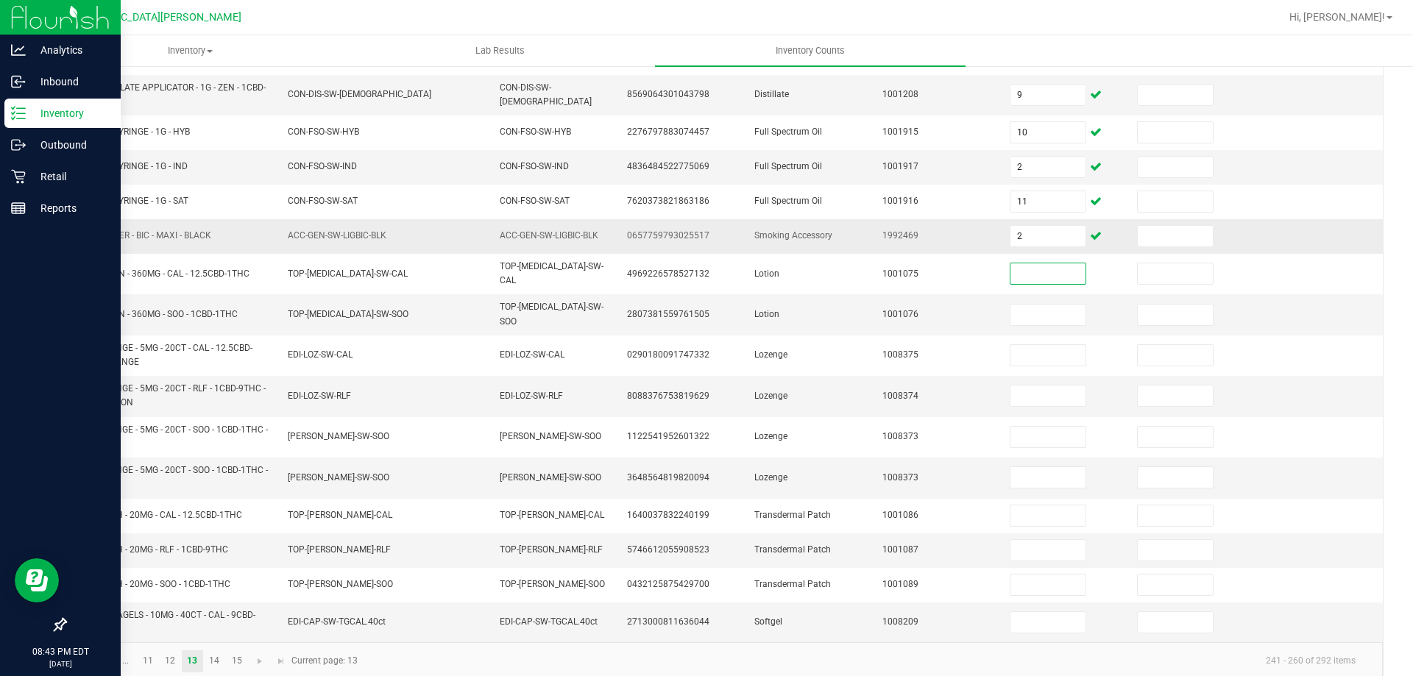
scroll to position [356, 0]
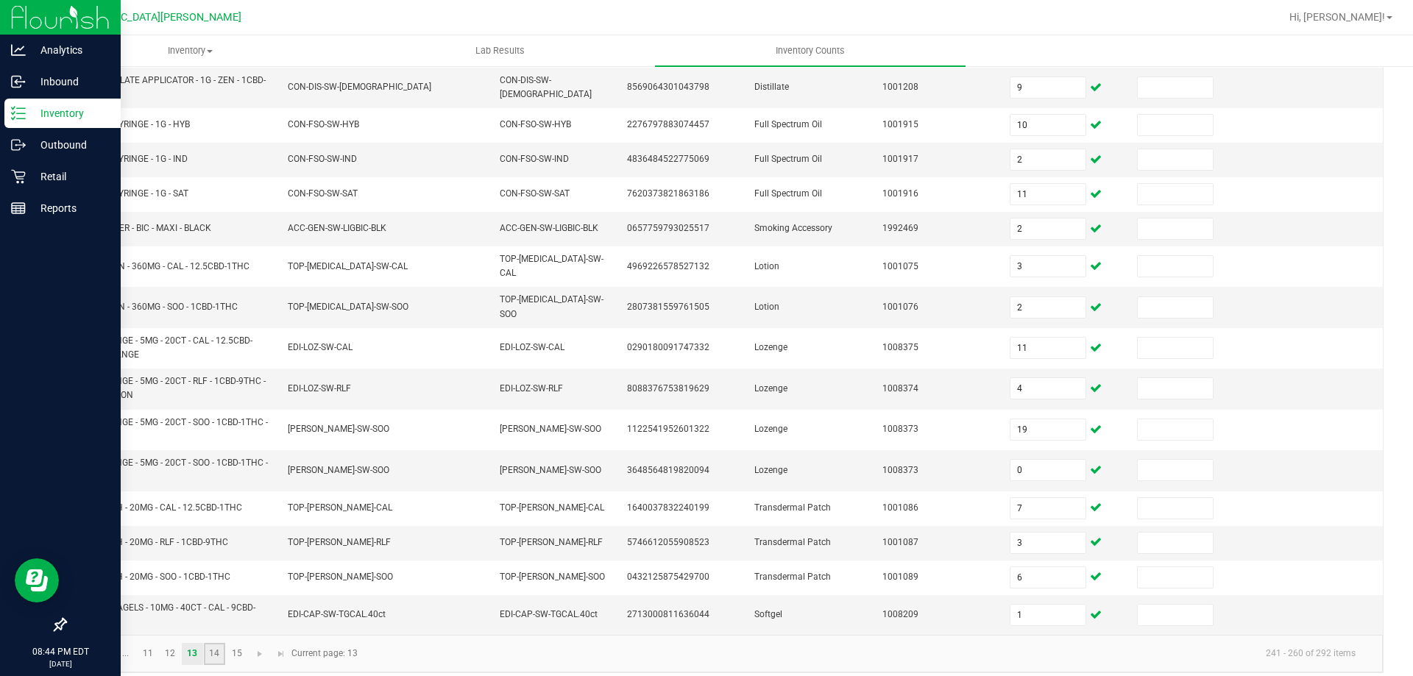
click at [221, 643] on link "14" at bounding box center [214, 654] width 21 height 22
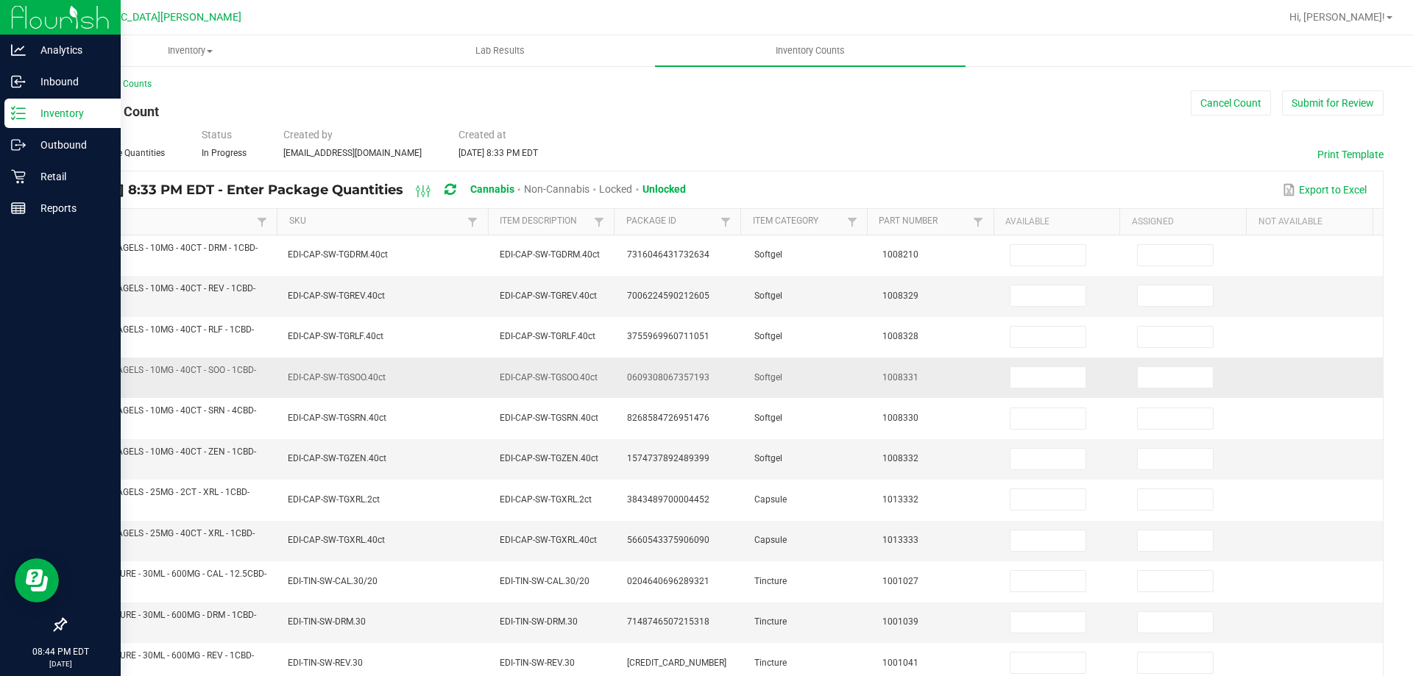
scroll to position [0, 0]
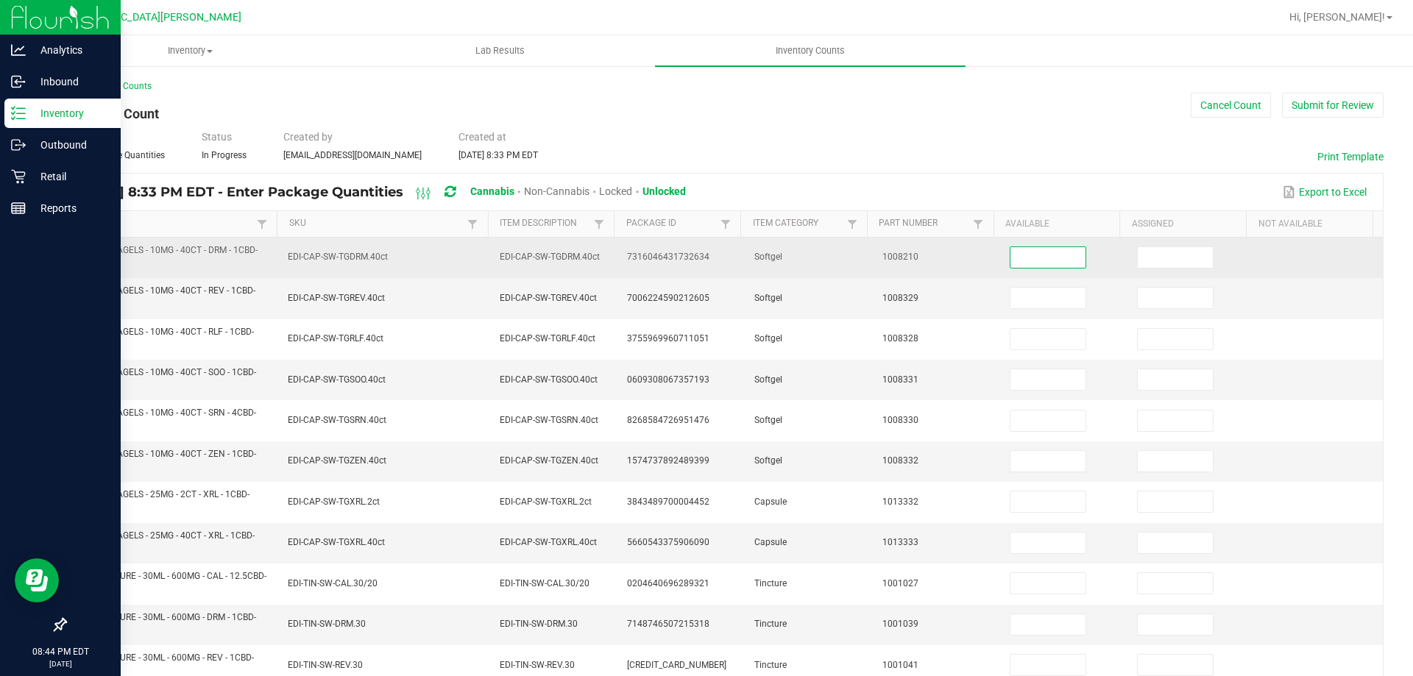
click at [1030, 253] on input at bounding box center [1048, 257] width 75 height 21
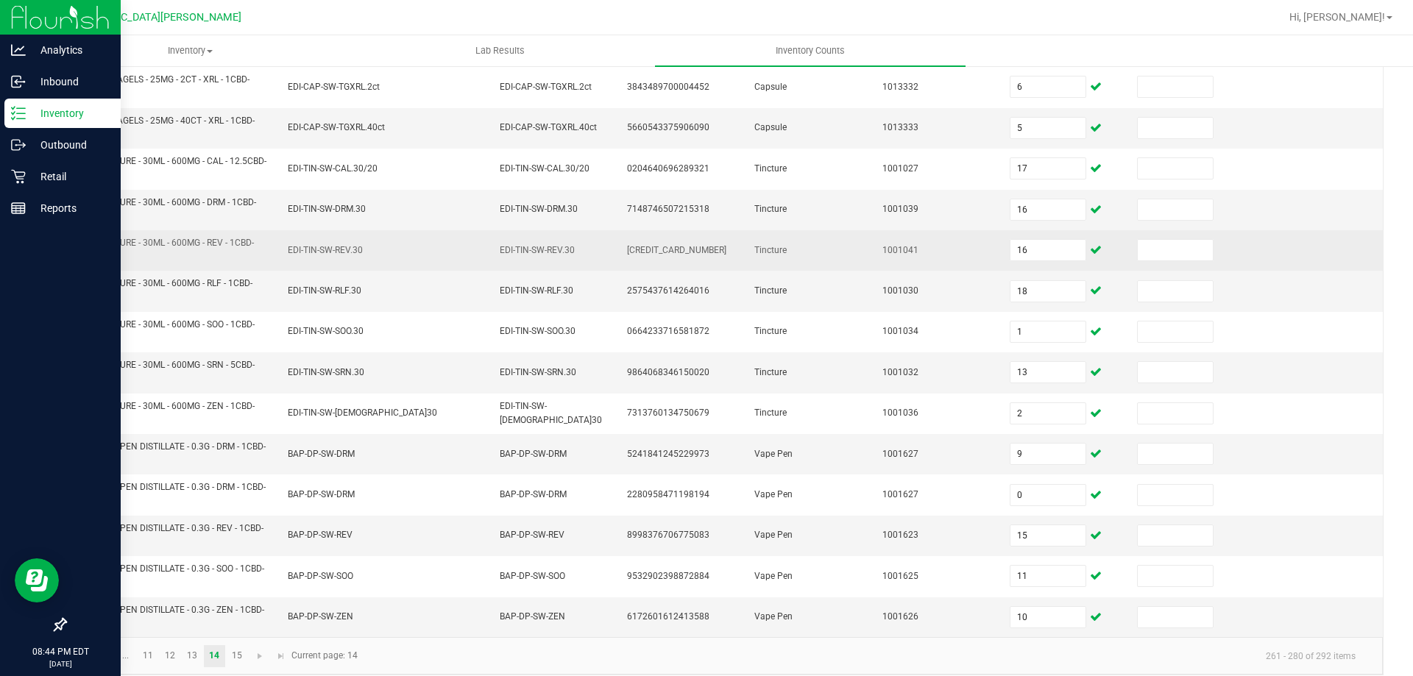
scroll to position [429, 0]
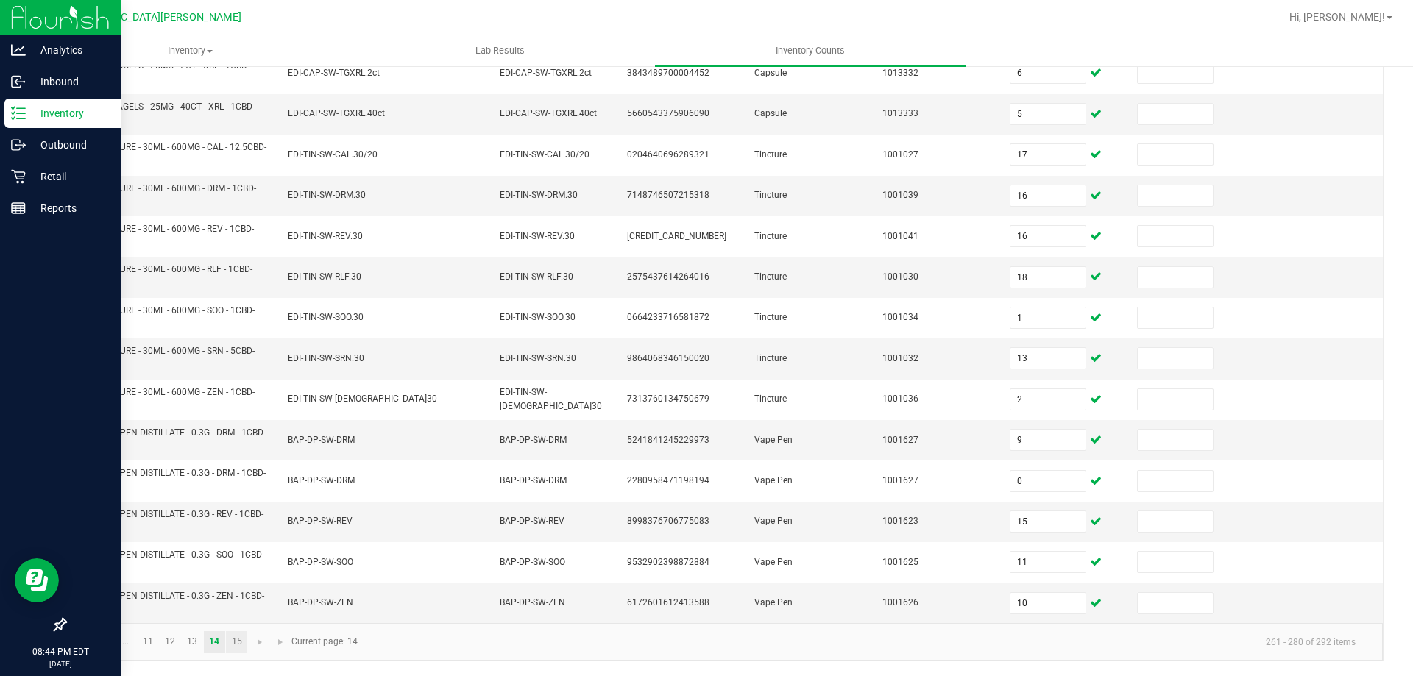
click at [242, 642] on link "15" at bounding box center [236, 643] width 21 height 22
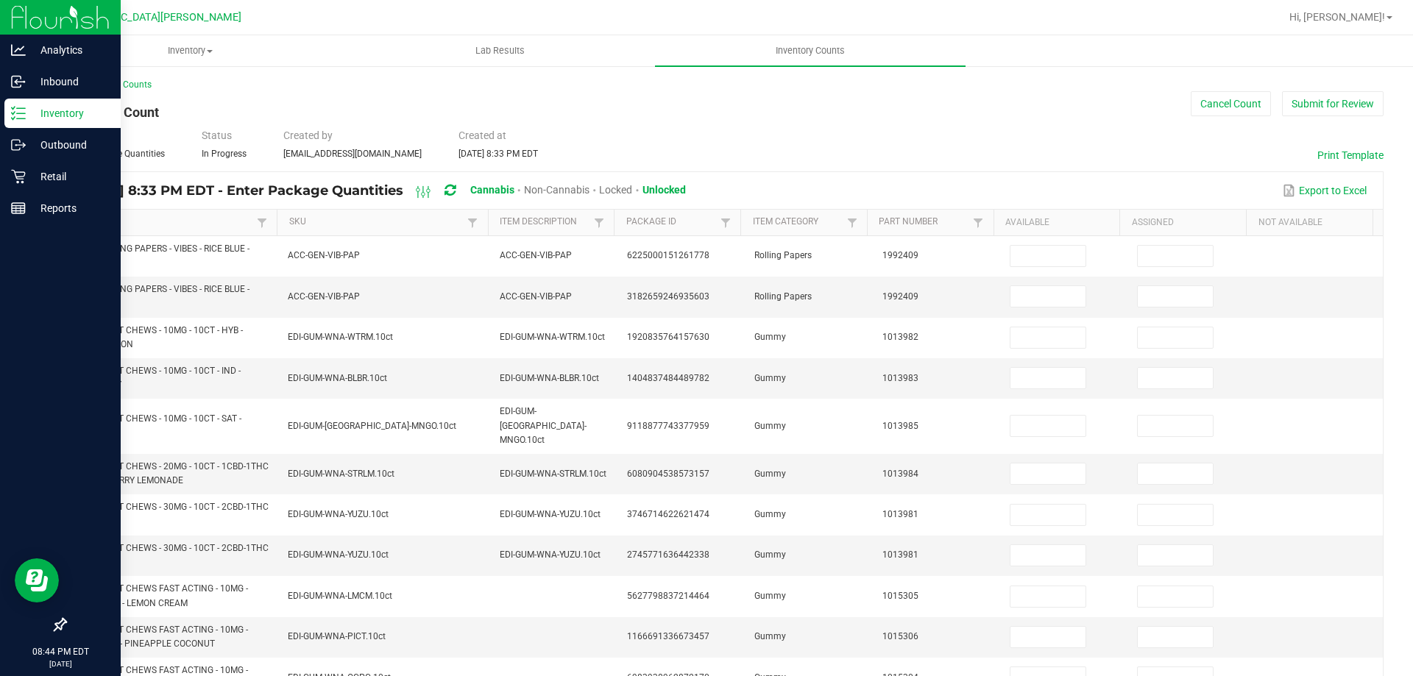
scroll to position [0, 0]
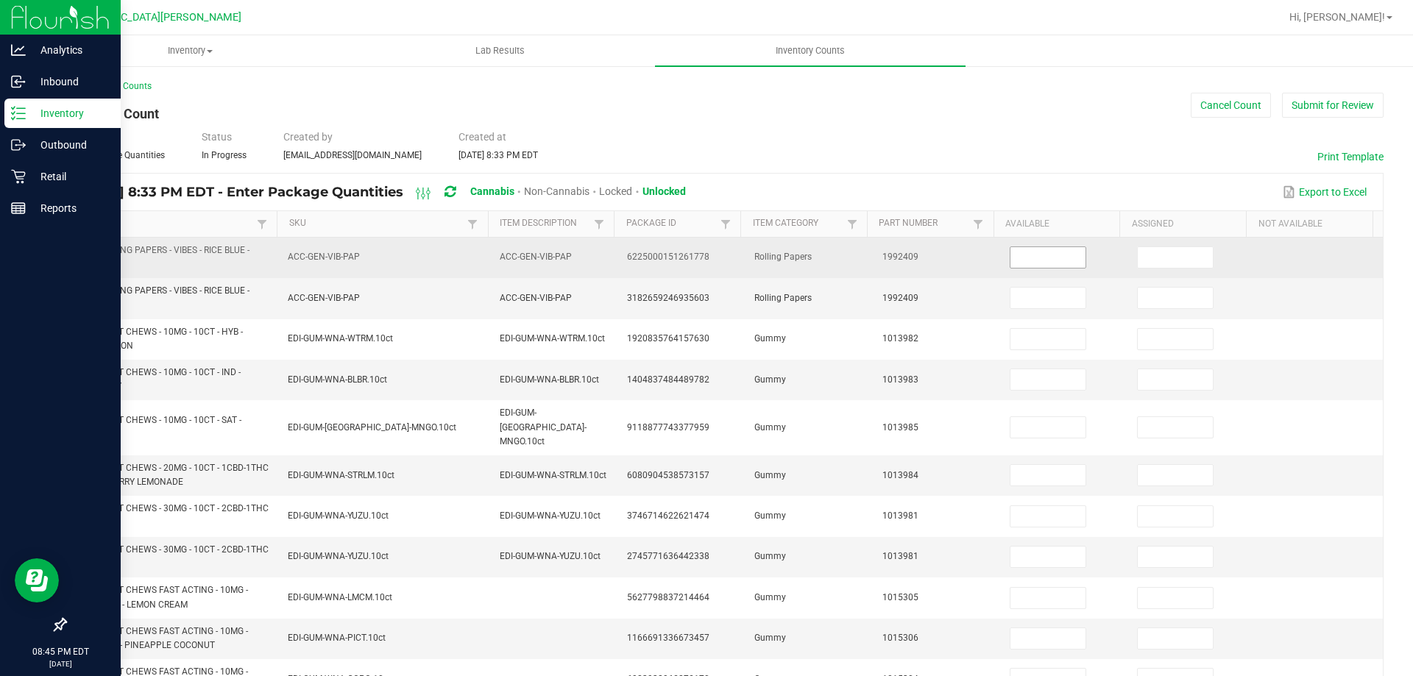
click at [1030, 252] on input at bounding box center [1048, 257] width 75 height 21
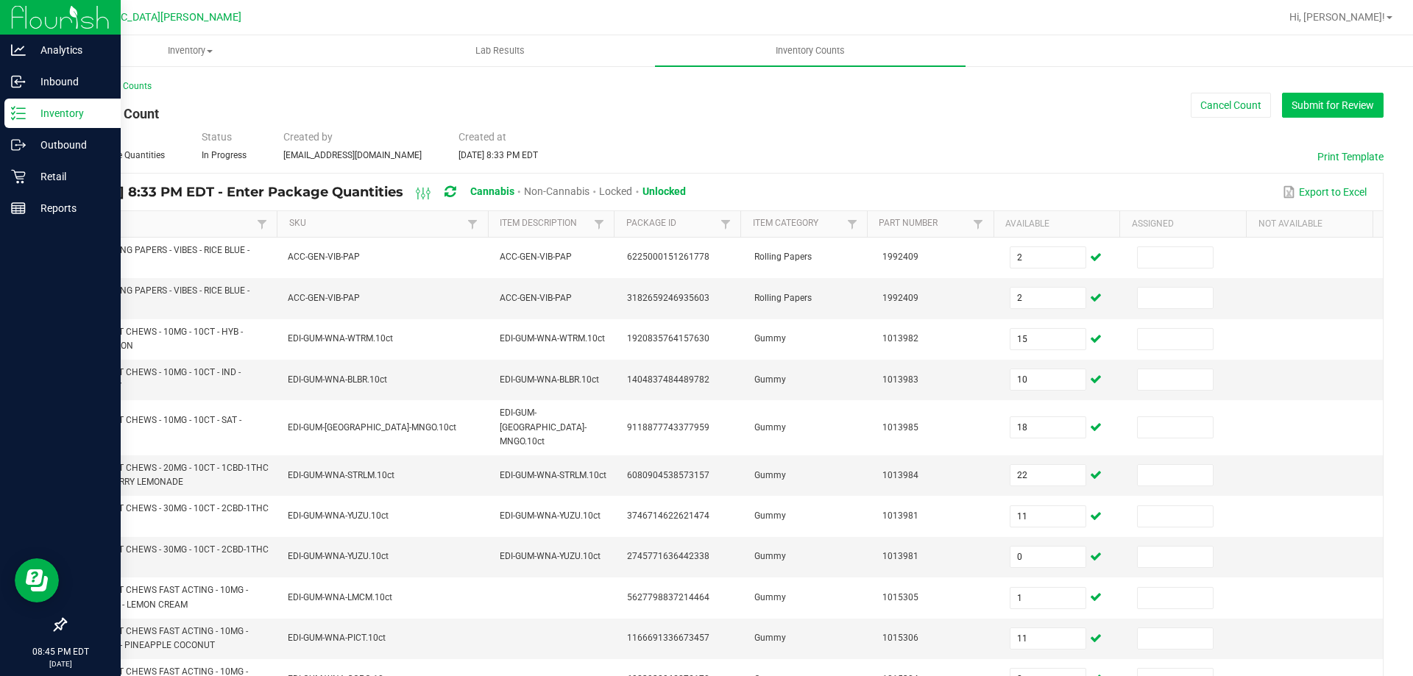
click at [1344, 105] on button "Submit for Review" at bounding box center [1333, 105] width 102 height 25
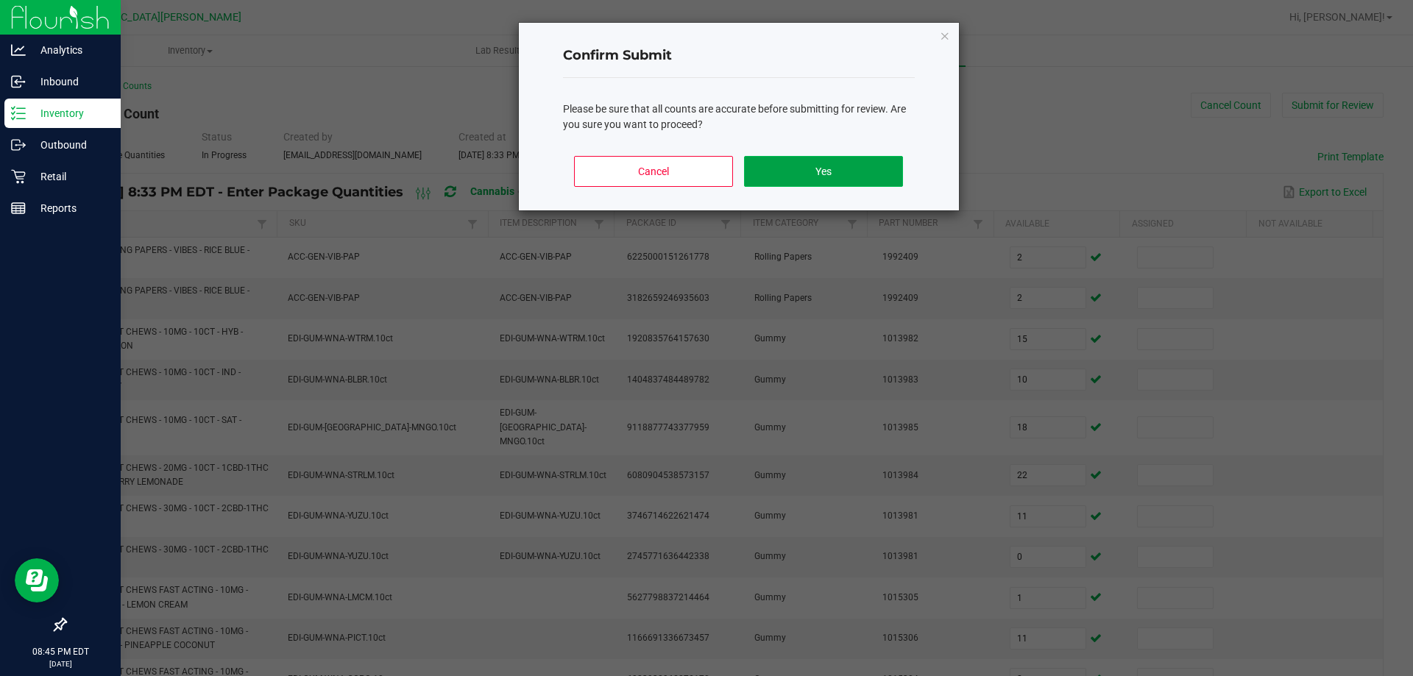
click at [885, 177] on button "Yes" at bounding box center [823, 171] width 158 height 31
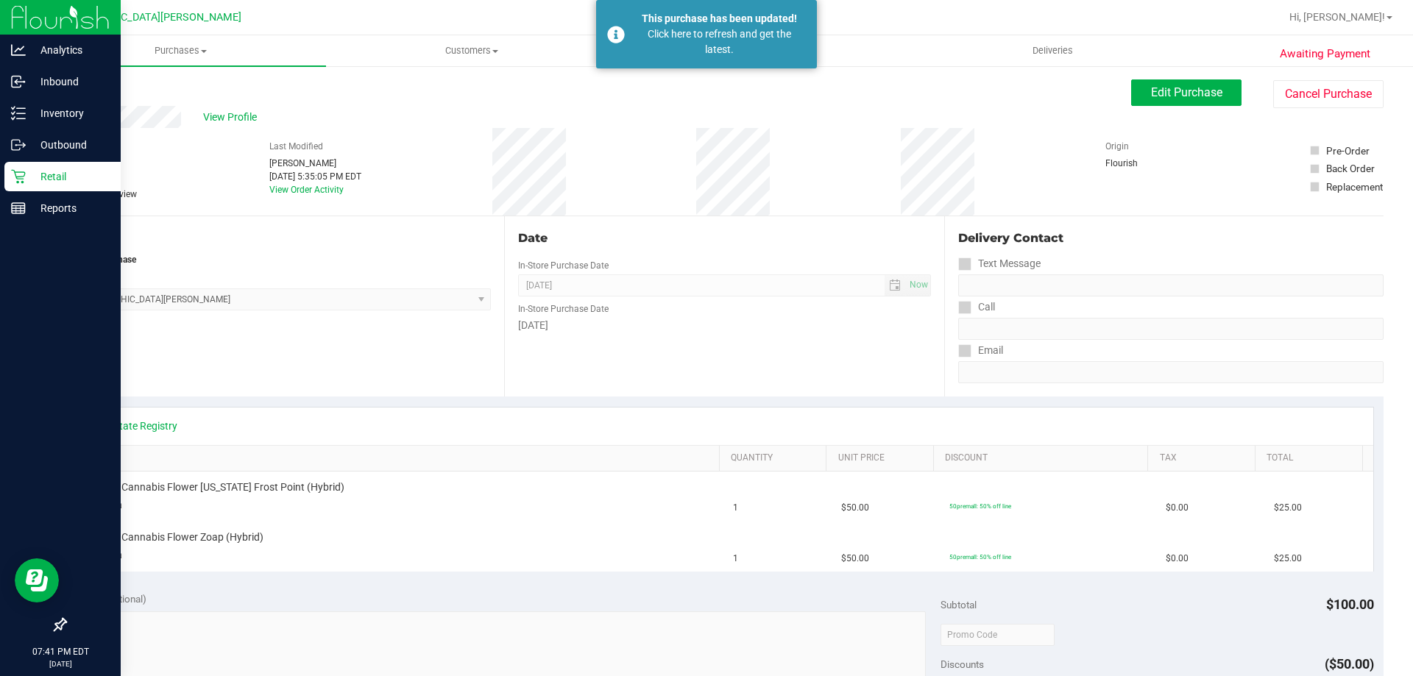
click at [52, 169] on p "Retail" at bounding box center [70, 177] width 88 height 18
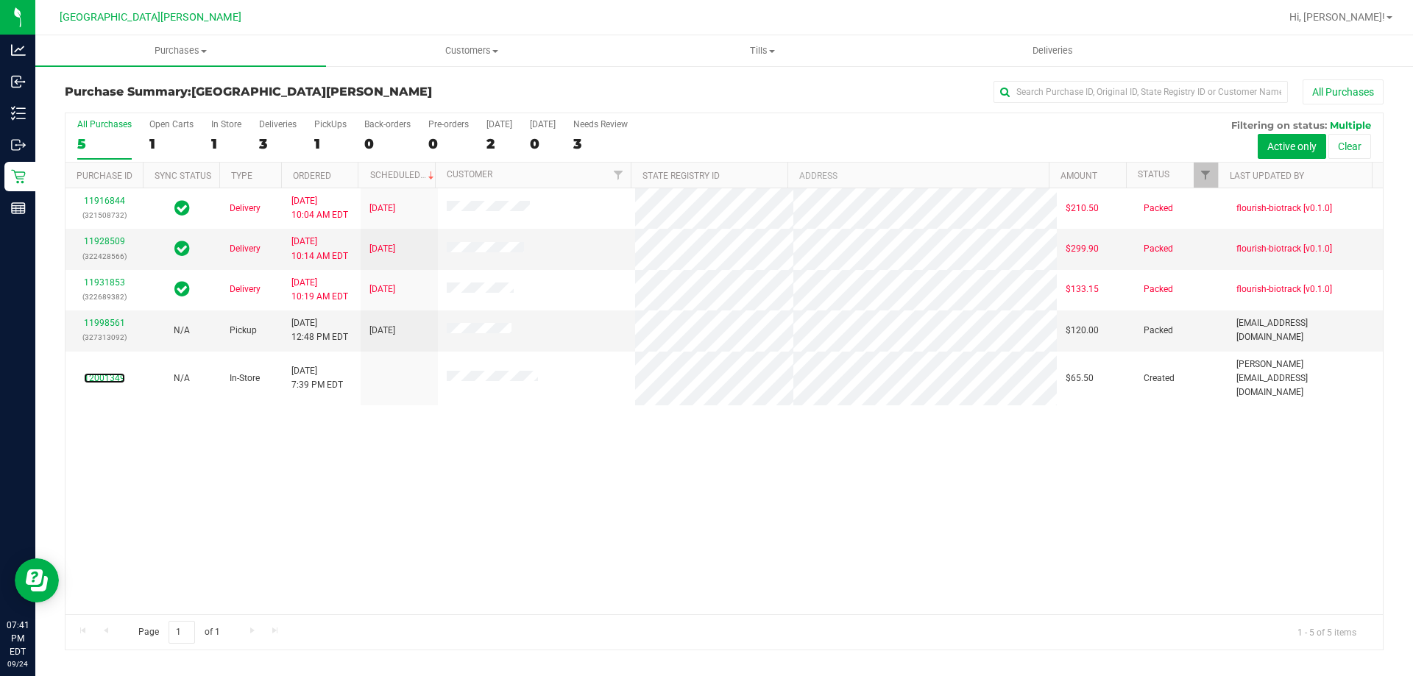
click at [102, 373] on link "12001349" at bounding box center [104, 378] width 41 height 10
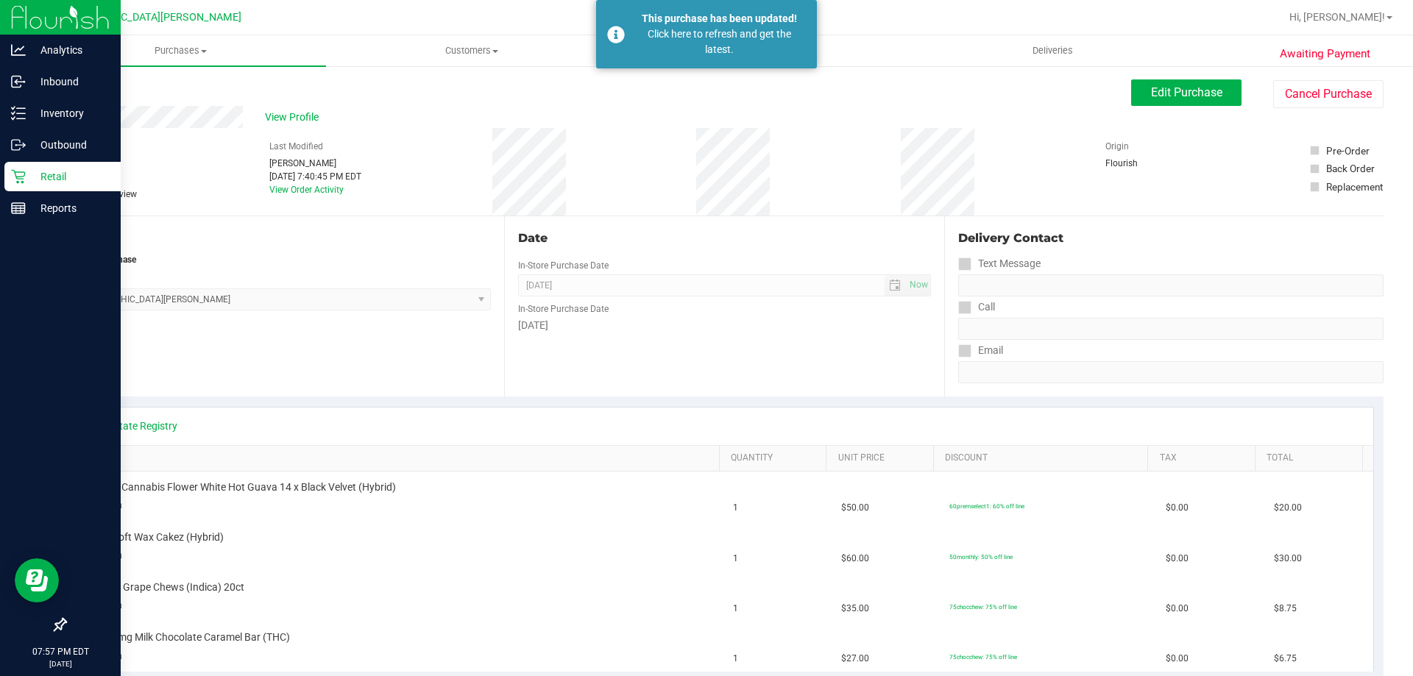
click at [56, 185] on div "Retail" at bounding box center [62, 176] width 116 height 29
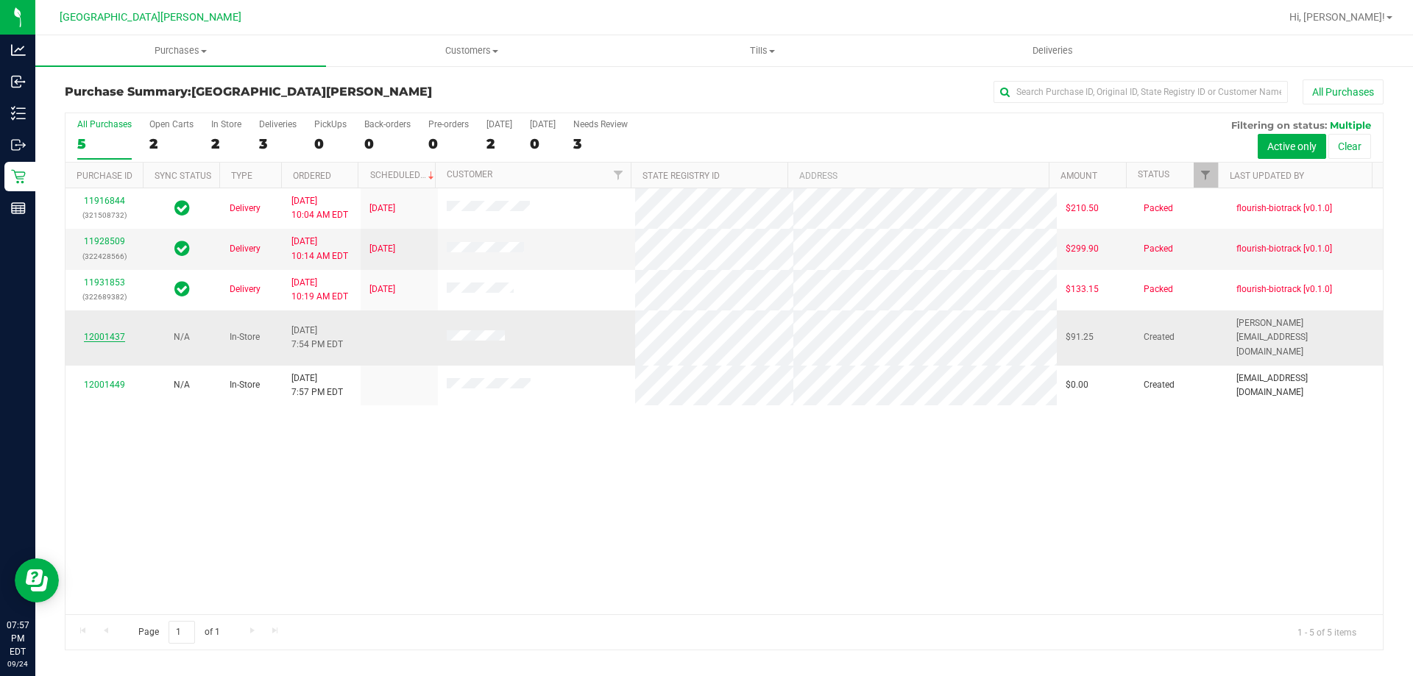
click at [107, 333] on link "12001437" at bounding box center [104, 337] width 41 height 10
